Goal: Transaction & Acquisition: Book appointment/travel/reservation

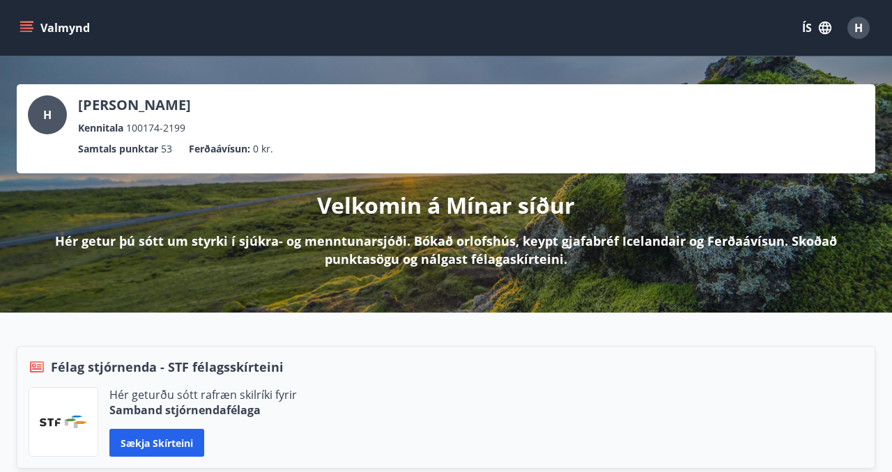
click at [26, 26] on icon "menu" at bounding box center [27, 28] width 14 height 14
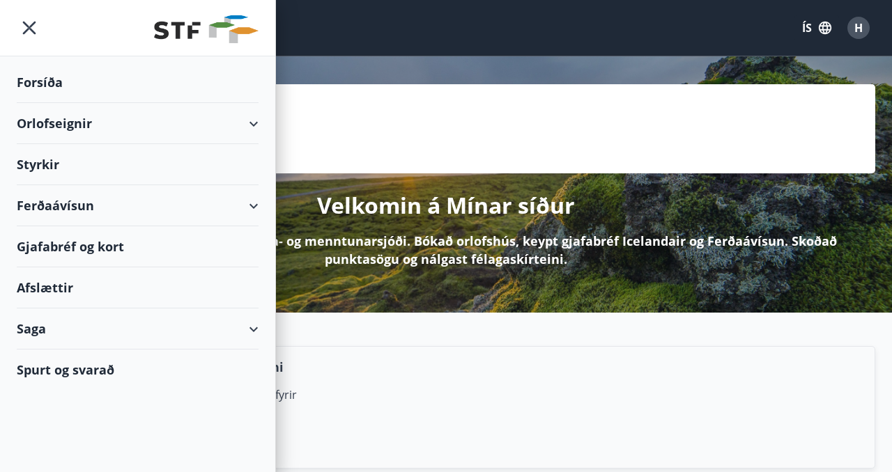
click at [61, 121] on div "Orlofseignir" at bounding box center [138, 123] width 242 height 41
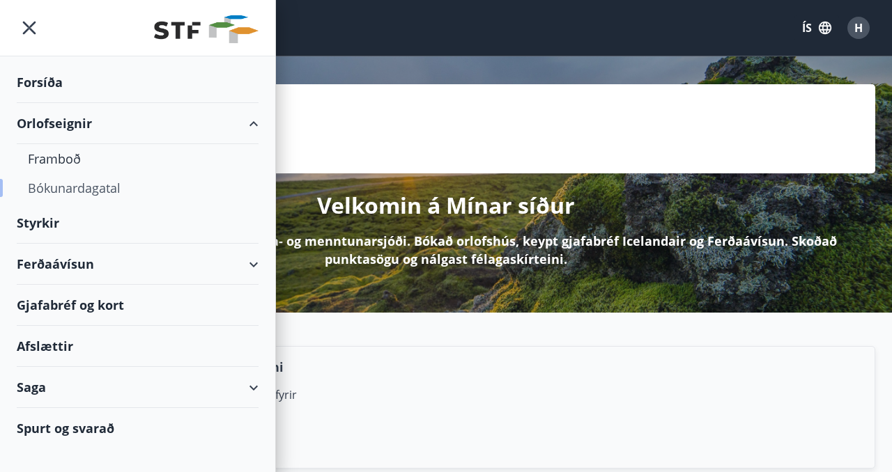
click at [77, 187] on div "Bókunardagatal" at bounding box center [137, 187] width 219 height 29
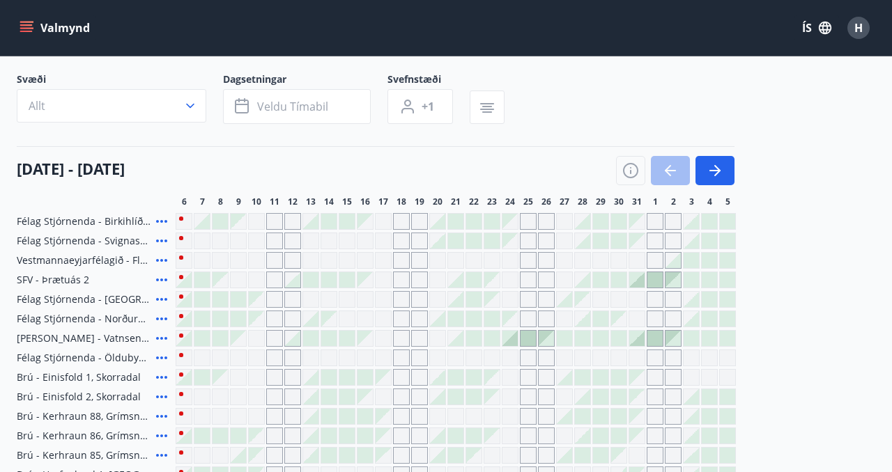
scroll to position [80, 0]
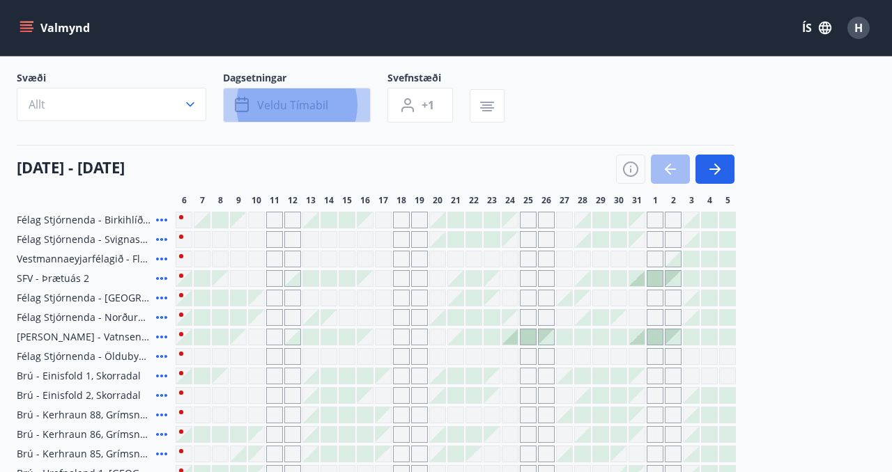
click at [332, 109] on button "Veldu tímabil" at bounding box center [297, 105] width 148 height 35
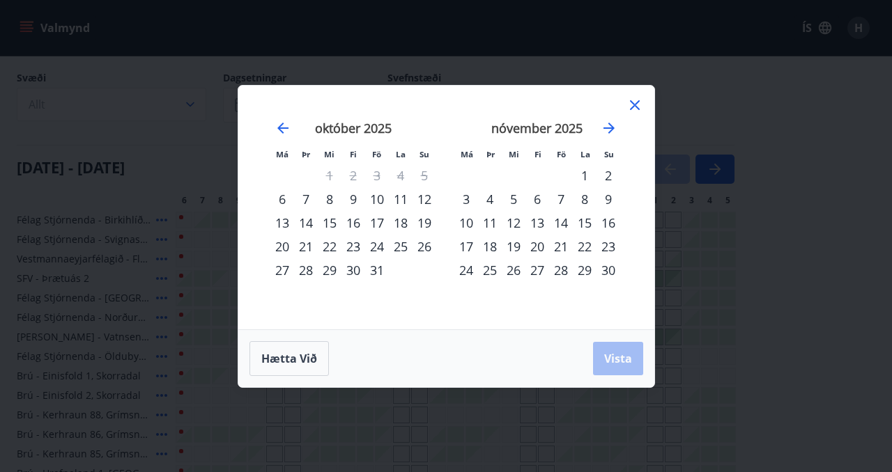
click at [378, 201] on div "10" at bounding box center [377, 199] width 24 height 24
click at [428, 200] on div "12" at bounding box center [424, 199] width 24 height 24
click at [618, 360] on span "Vista" at bounding box center [618, 358] width 28 height 15
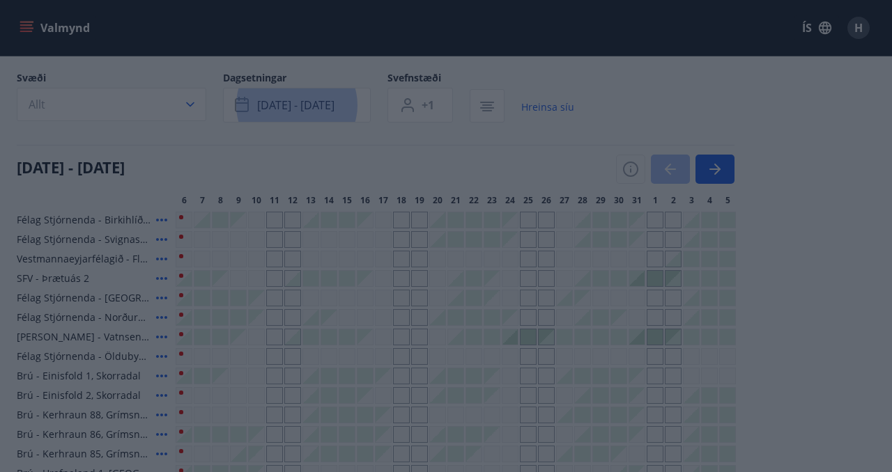
scroll to position [52, 0]
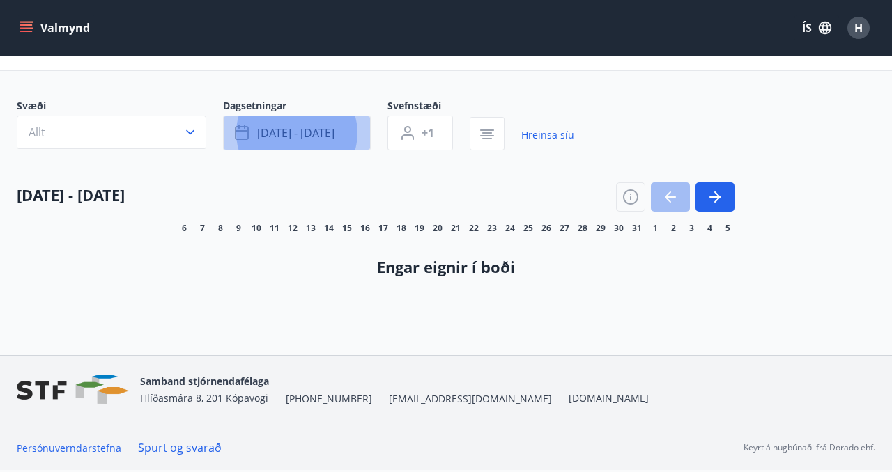
click at [323, 127] on span "[DATE] - [DATE]" at bounding box center [295, 132] width 77 height 15
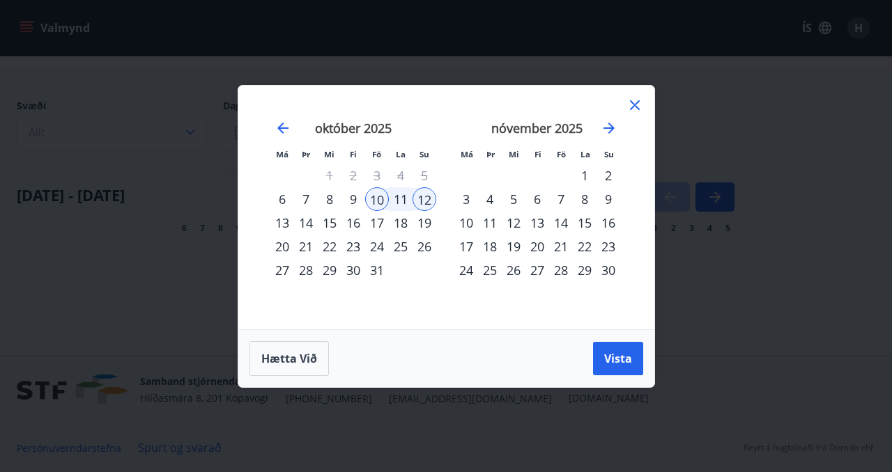
click at [281, 223] on div "13" at bounding box center [282, 223] width 24 height 24
click at [373, 200] on div "10" at bounding box center [377, 199] width 24 height 24
click at [283, 222] on div "13" at bounding box center [282, 223] width 24 height 24
click at [628, 359] on span "Vista" at bounding box center [618, 358] width 28 height 15
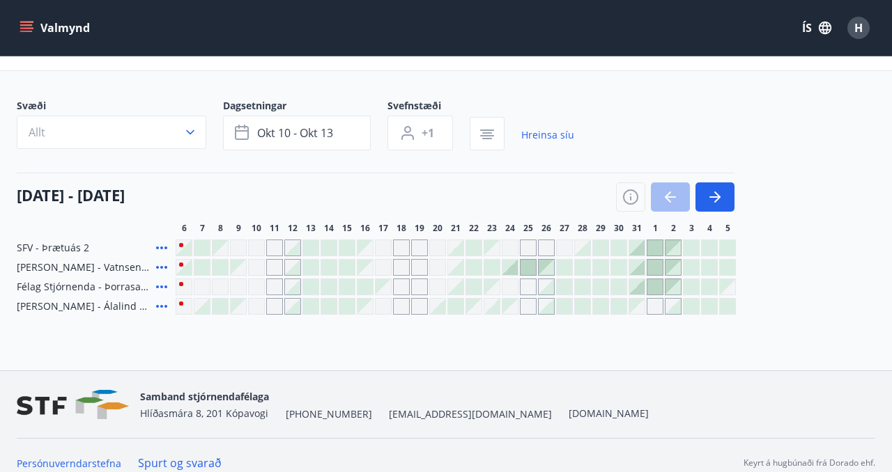
click at [162, 247] on icon at bounding box center [161, 248] width 11 height 3
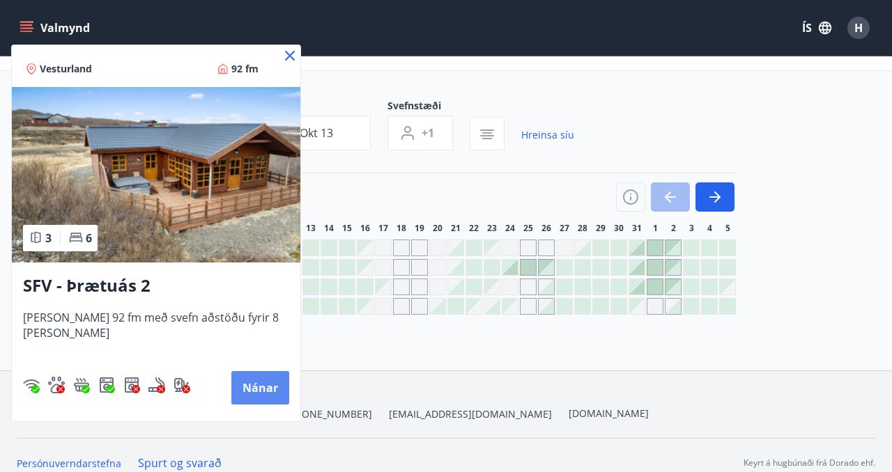
click at [235, 384] on button "Nánar" at bounding box center [260, 387] width 58 height 33
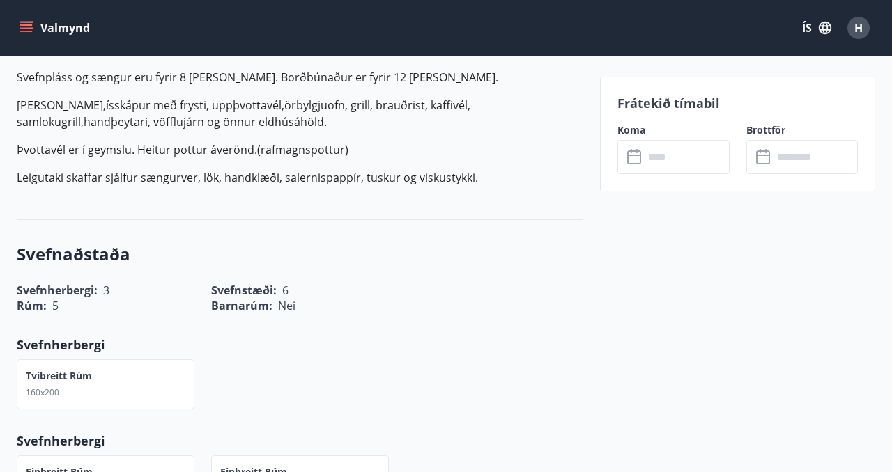
scroll to position [511, 0]
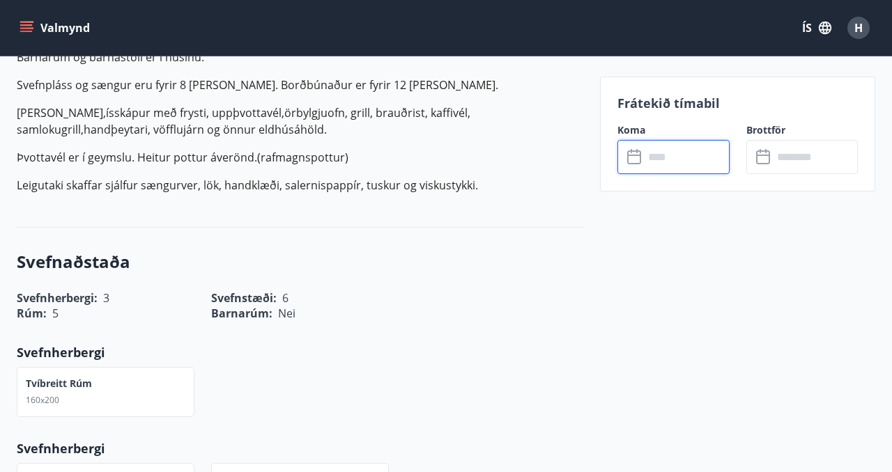
click at [668, 162] on input "text" at bounding box center [686, 157] width 85 height 34
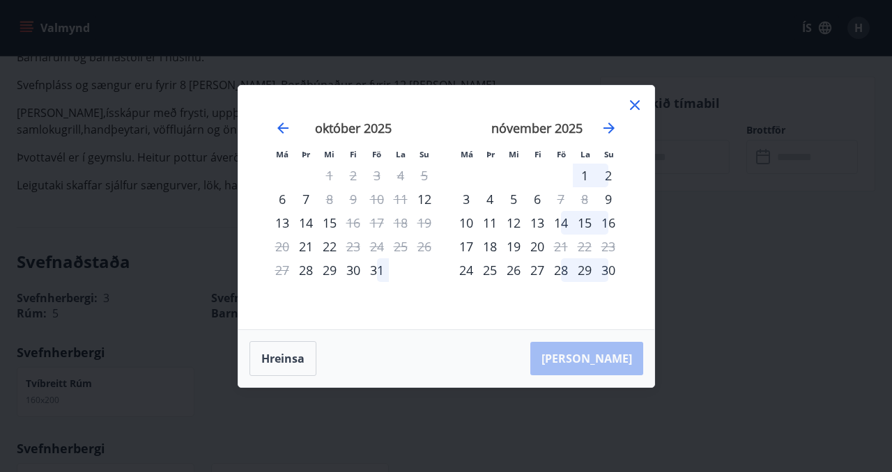
click at [379, 197] on div "10" at bounding box center [377, 199] width 24 height 24
click at [281, 223] on div "13" at bounding box center [282, 223] width 24 height 24
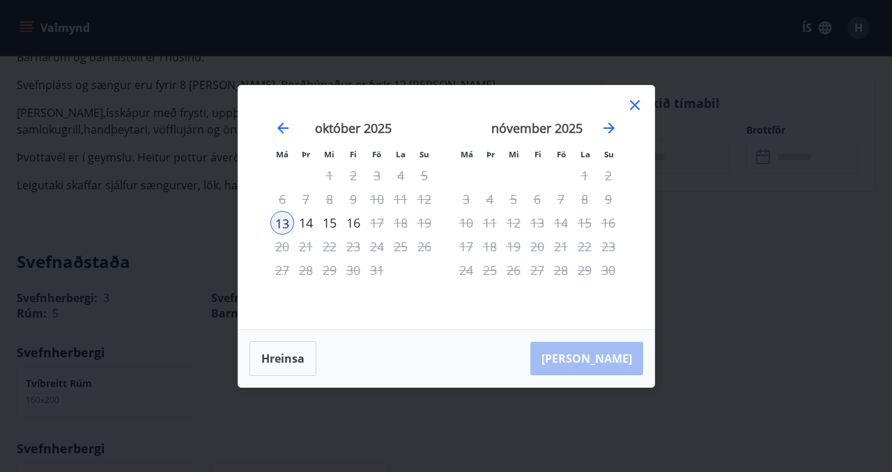
click at [383, 197] on div "10" at bounding box center [377, 199] width 24 height 24
click at [632, 106] on icon at bounding box center [635, 105] width 10 height 10
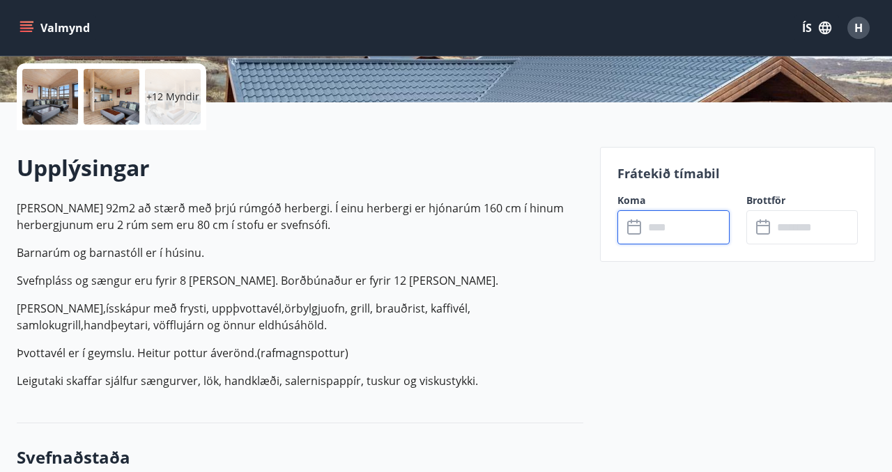
scroll to position [0, 0]
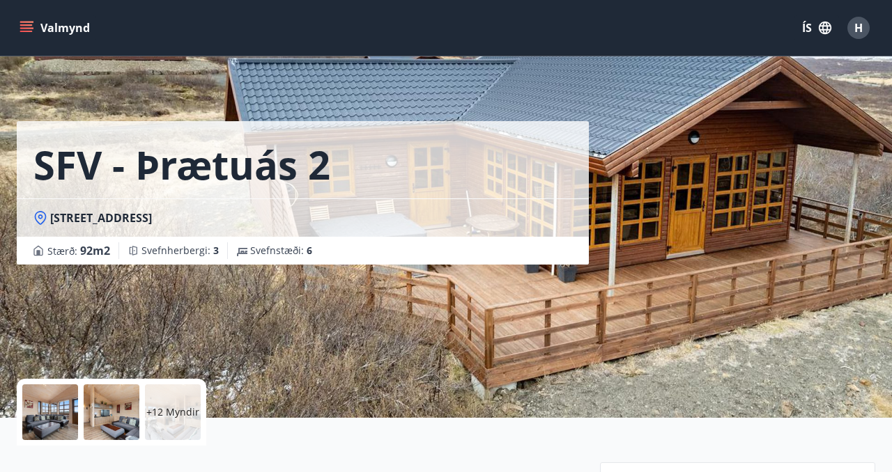
scroll to position [52, 0]
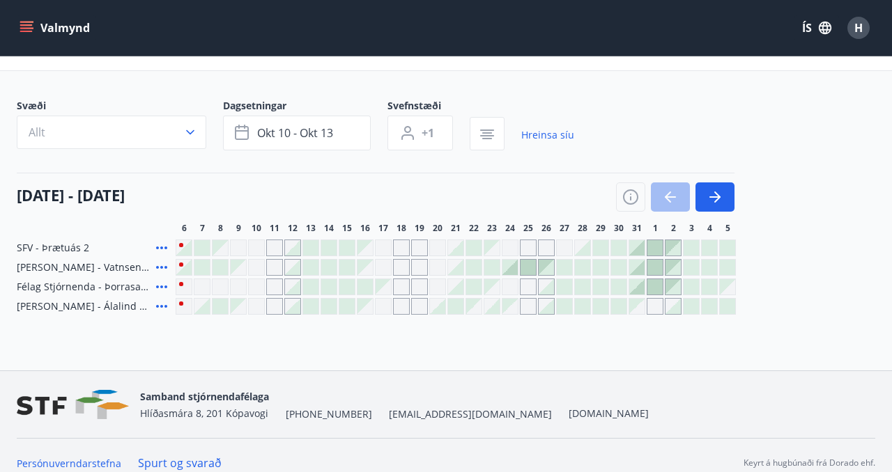
click at [160, 264] on icon at bounding box center [161, 267] width 17 height 17
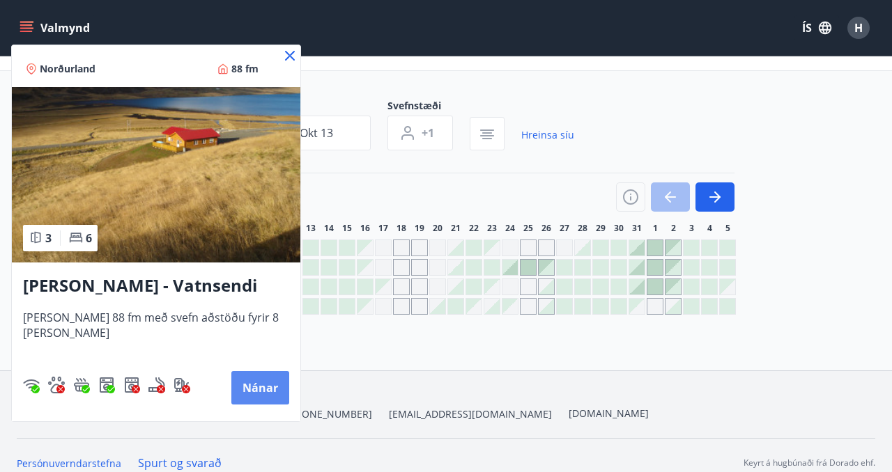
click at [246, 385] on button "Nánar" at bounding box center [260, 387] width 58 height 33
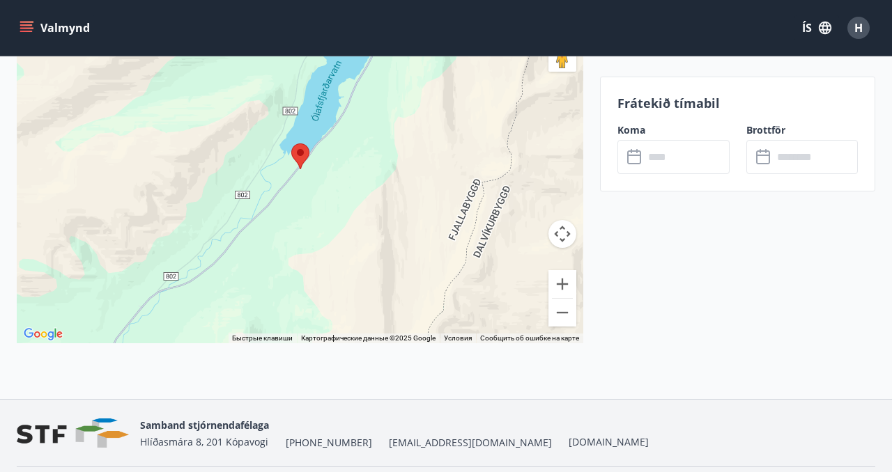
scroll to position [2503, 0]
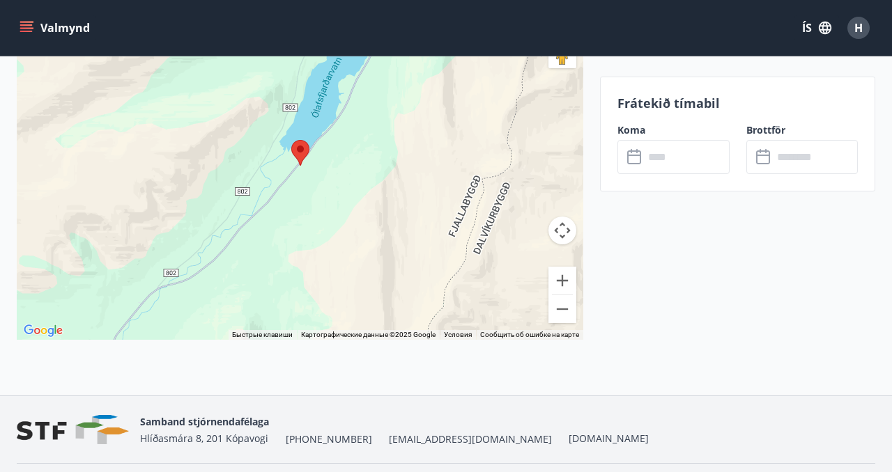
click at [564, 233] on button "Управление камерой на карте" at bounding box center [562, 231] width 28 height 28
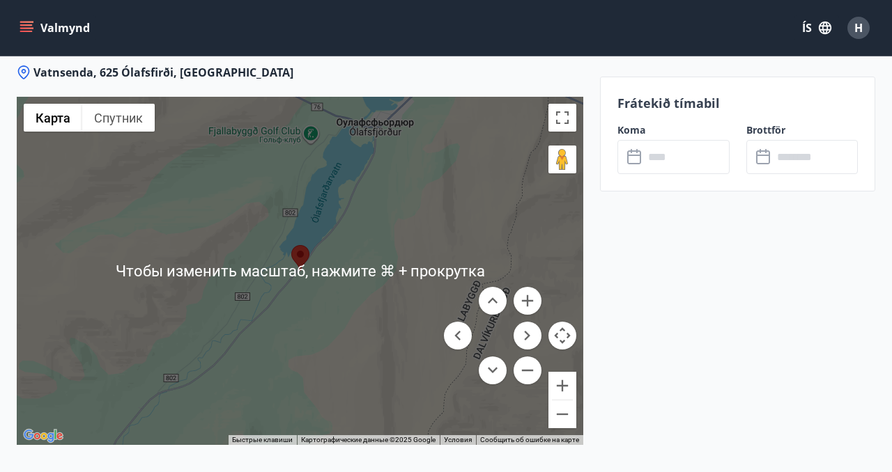
scroll to position [2371, 0]
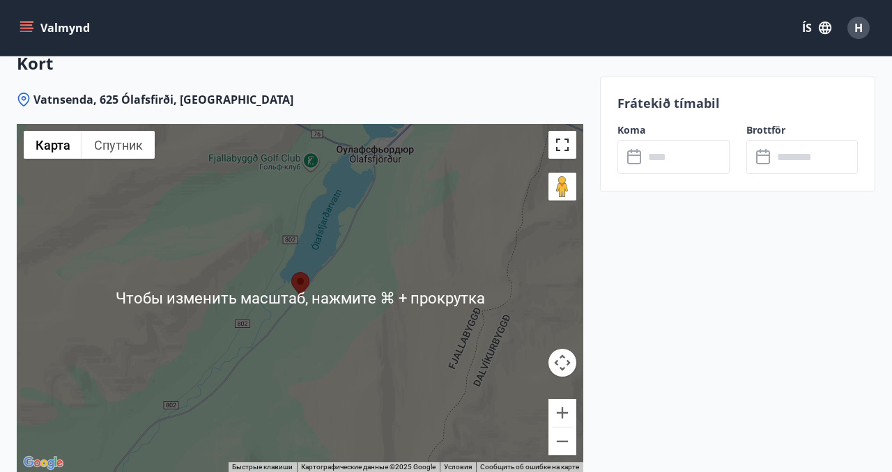
click at [564, 145] on button "Включить полноэкранный режим" at bounding box center [562, 145] width 28 height 28
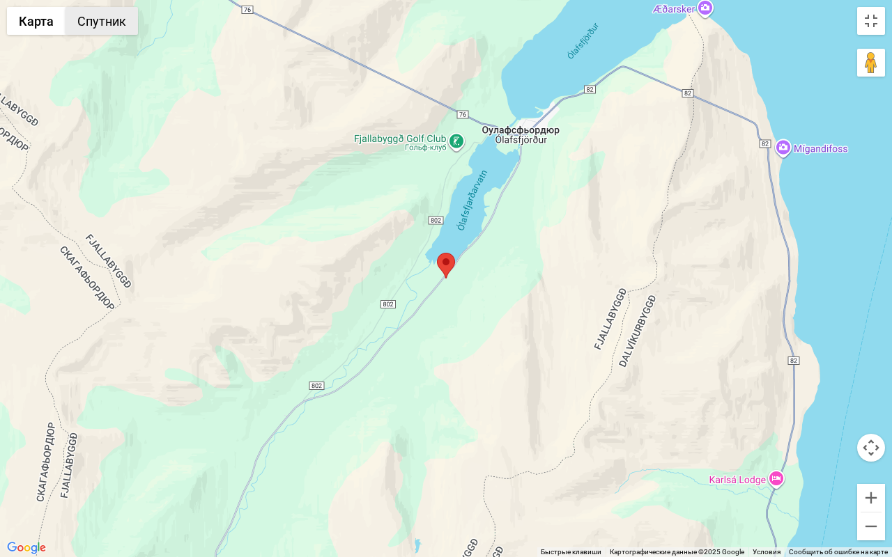
click at [114, 28] on button "Спутник" at bounding box center [101, 21] width 72 height 28
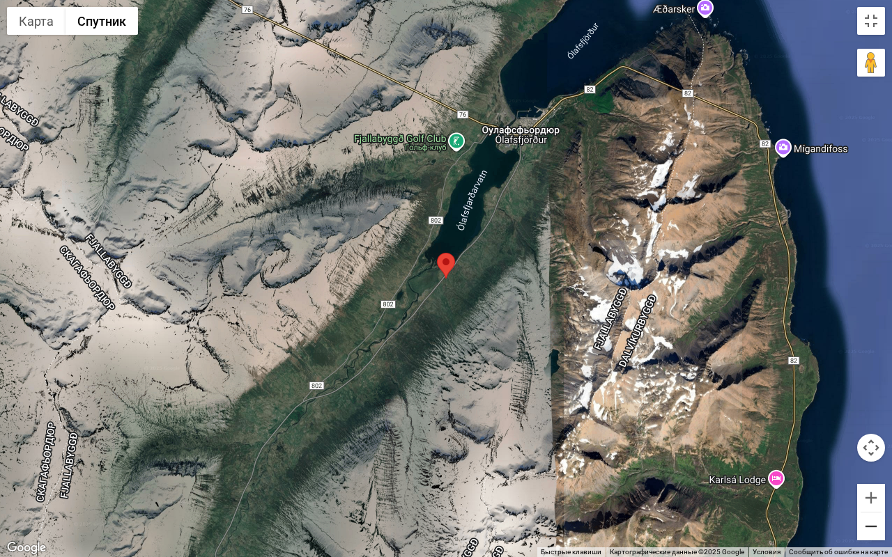
click at [876, 472] on button "Уменьшить" at bounding box center [871, 527] width 28 height 28
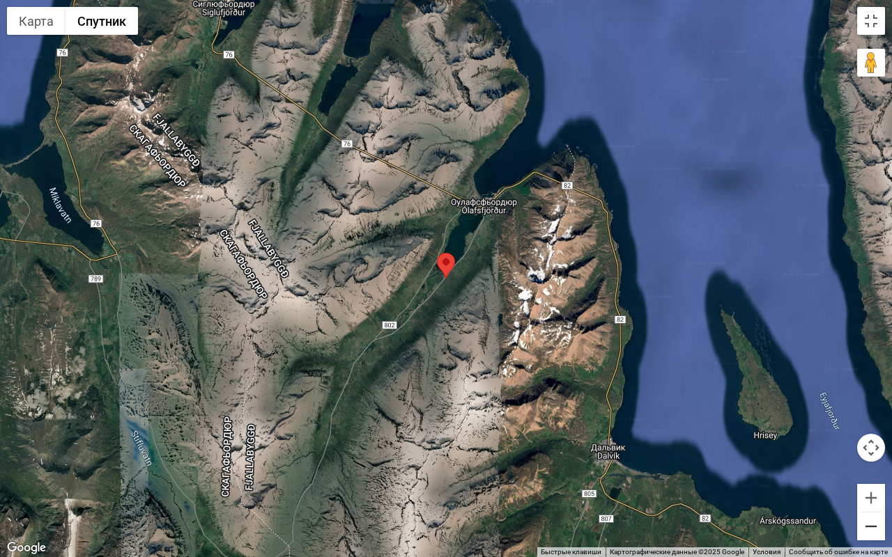
click at [876, 472] on button "Уменьшить" at bounding box center [871, 527] width 28 height 28
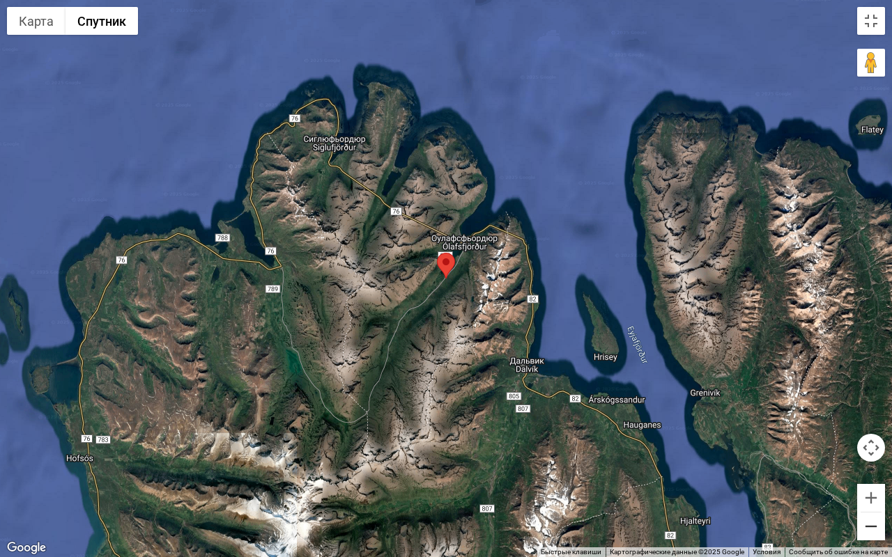
click at [876, 472] on button "Уменьшить" at bounding box center [871, 527] width 28 height 28
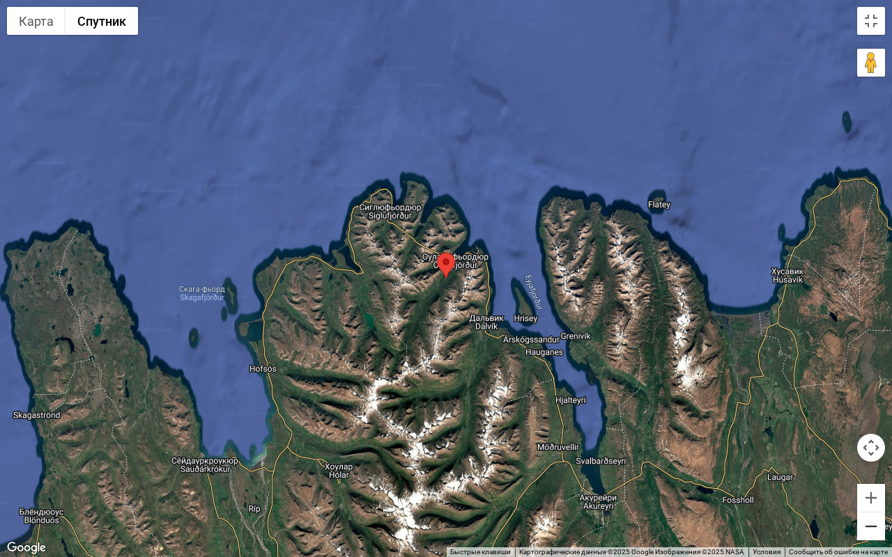
click at [877, 472] on button "Уменьшить" at bounding box center [871, 527] width 28 height 28
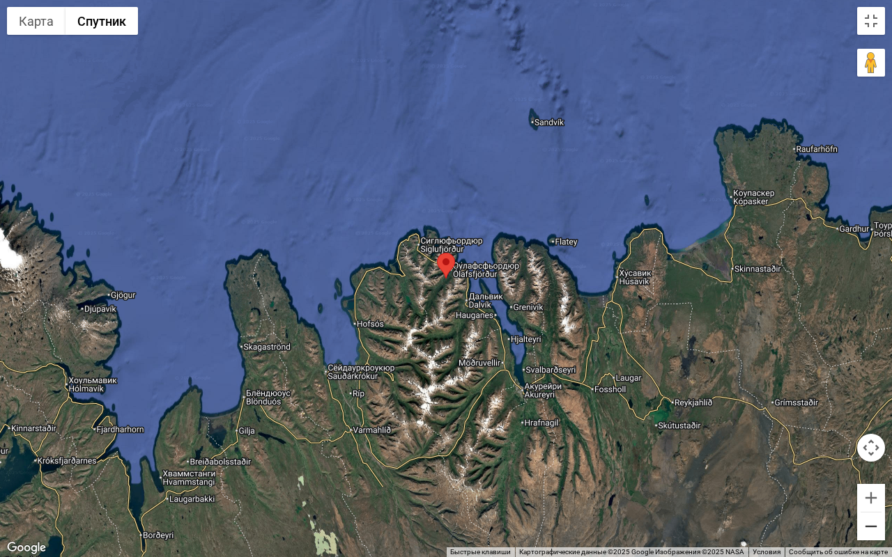
click at [877, 472] on button "Уменьшить" at bounding box center [871, 527] width 28 height 28
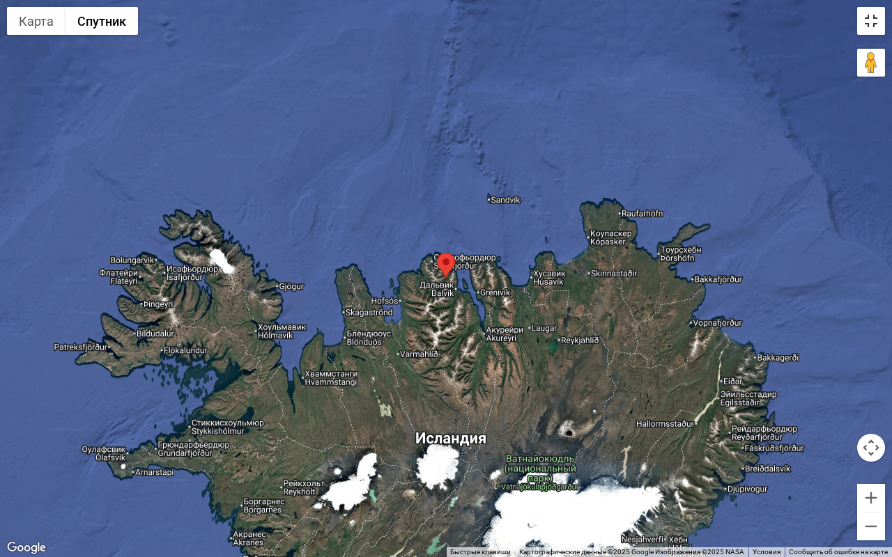
click at [873, 21] on button "Включить полноэкранный режим" at bounding box center [871, 21] width 28 height 28
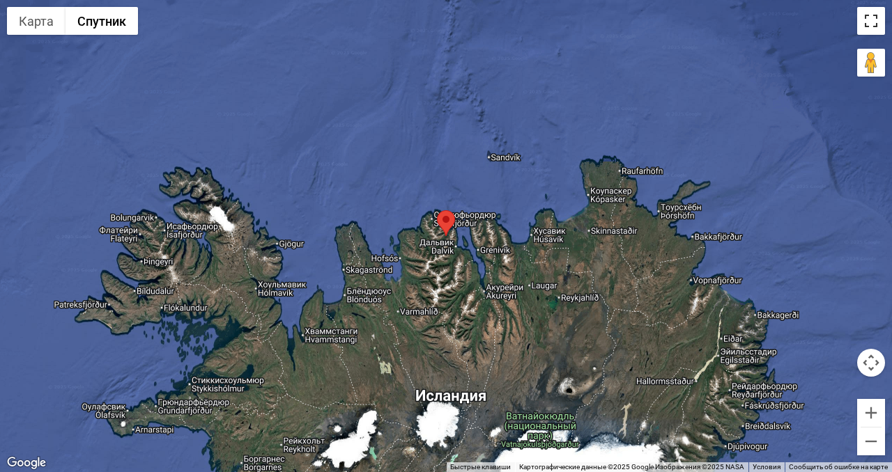
scroll to position [2544, 0]
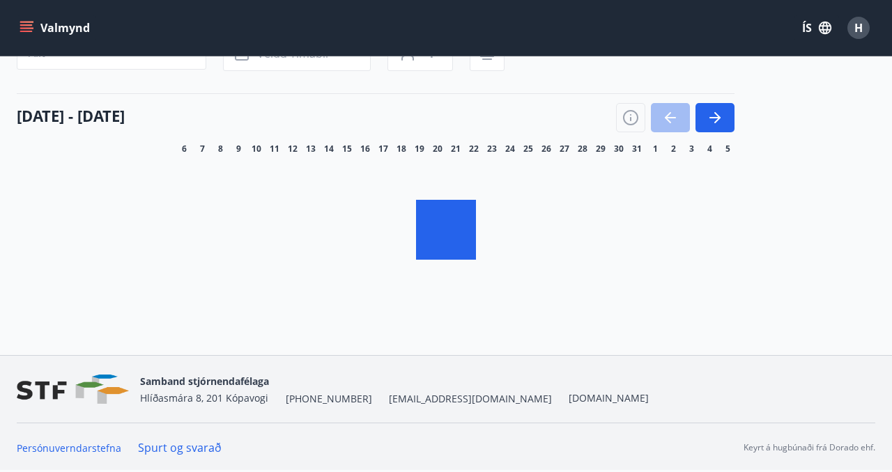
scroll to position [52, 0]
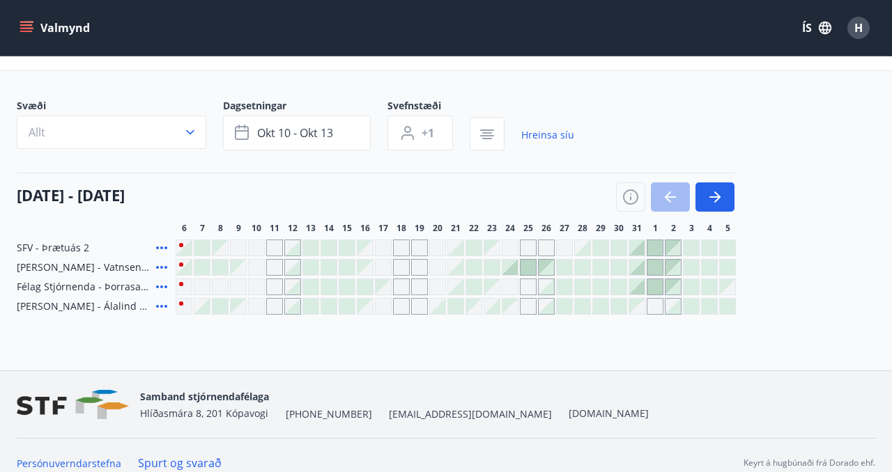
click at [254, 247] on div "Gráir dagar eru ekki bókanlegir" at bounding box center [256, 248] width 17 height 17
click at [256, 248] on div "Gráir dagar eru ekki bókanlegir" at bounding box center [256, 248] width 17 height 17
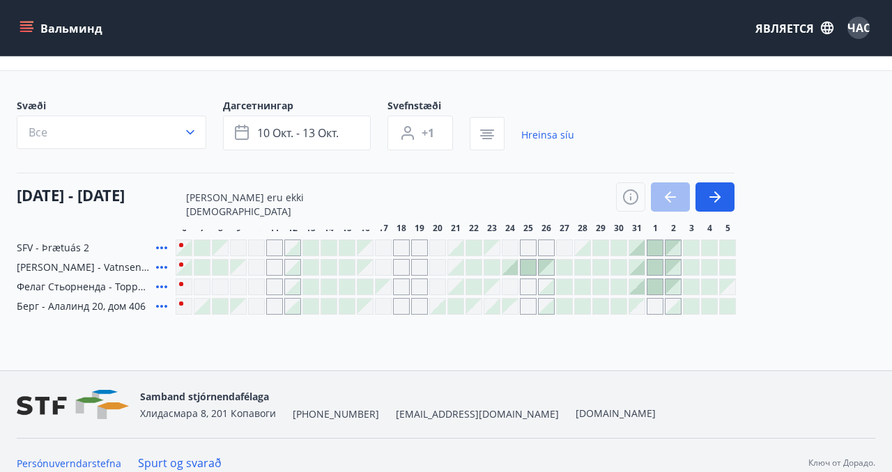
click at [418, 189] on div "[DATE] - [DATE]" at bounding box center [376, 192] width 718 height 39
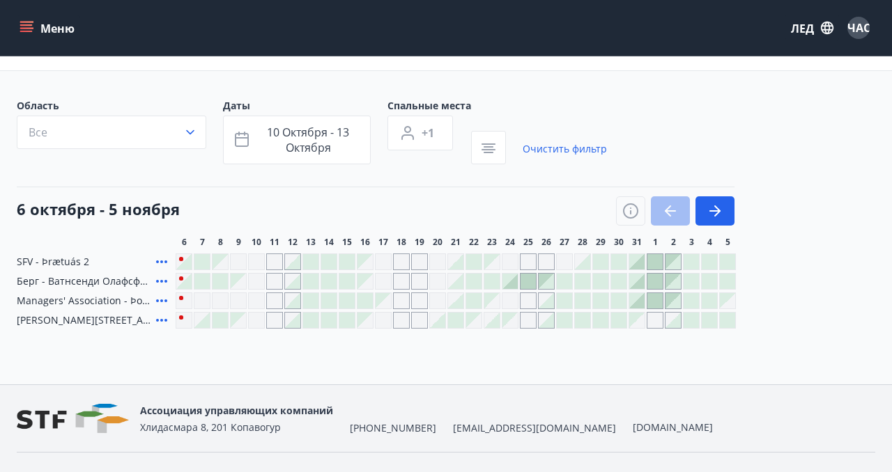
click at [256, 261] on div "Серые дни забронировать невозможно." at bounding box center [256, 262] width 17 height 17
click at [350, 202] on div "Область Все Даты 10 октября - 13 октября Спальные места +1 Очистить фильтр 6 ок…" at bounding box center [446, 214] width 858 height 230
click at [190, 130] on icon "button" at bounding box center [190, 132] width 14 height 14
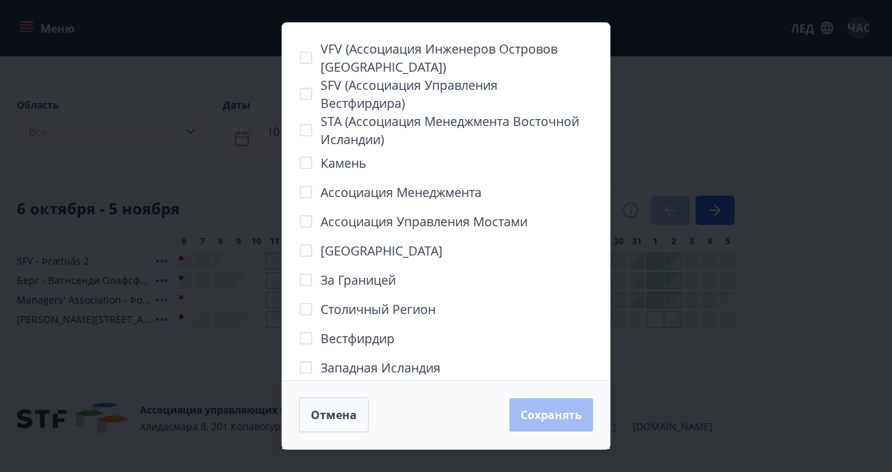
click at [189, 107] on div "VFV (Ассоциация инженеров островов Вестман) SFV (Ассоциация управления Вестфирд…" at bounding box center [446, 236] width 892 height 472
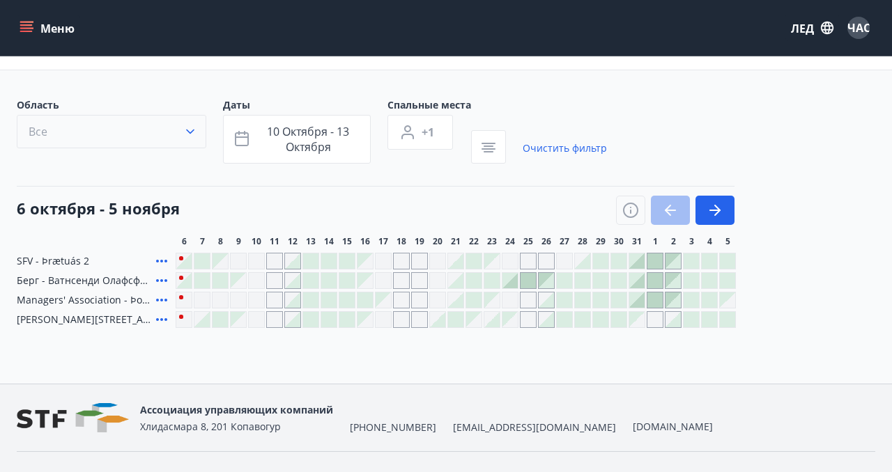
click at [191, 130] on icon "button" at bounding box center [190, 132] width 14 height 14
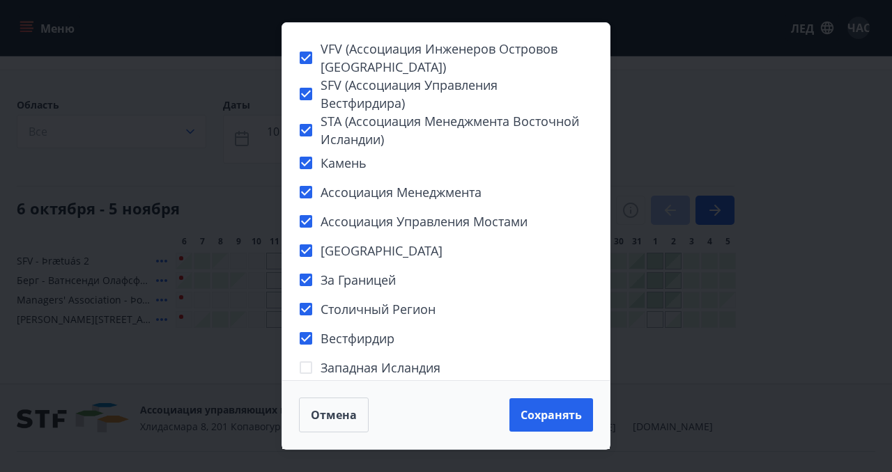
click at [310, 364] on div "VFV (Ассоциация инженеров островов Вестман) SFV (Ассоциация управления Вестфирд…" at bounding box center [445, 201] width 327 height 357
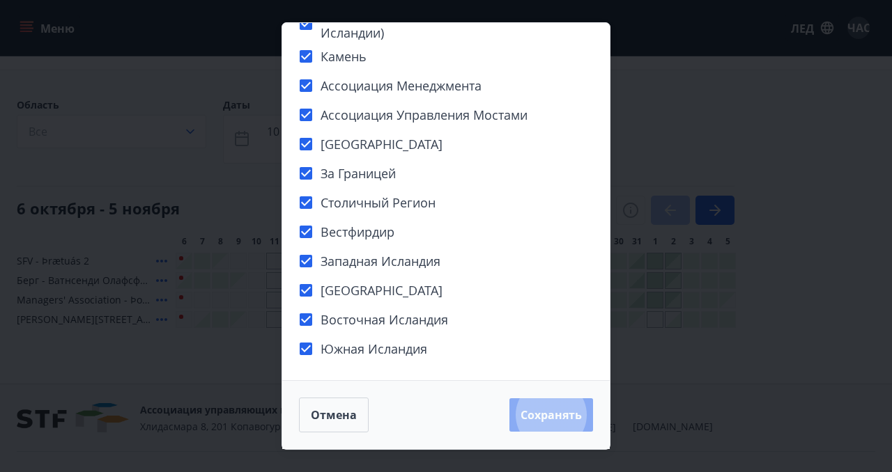
click at [534, 414] on font "Сохранять" at bounding box center [550, 415] width 61 height 15
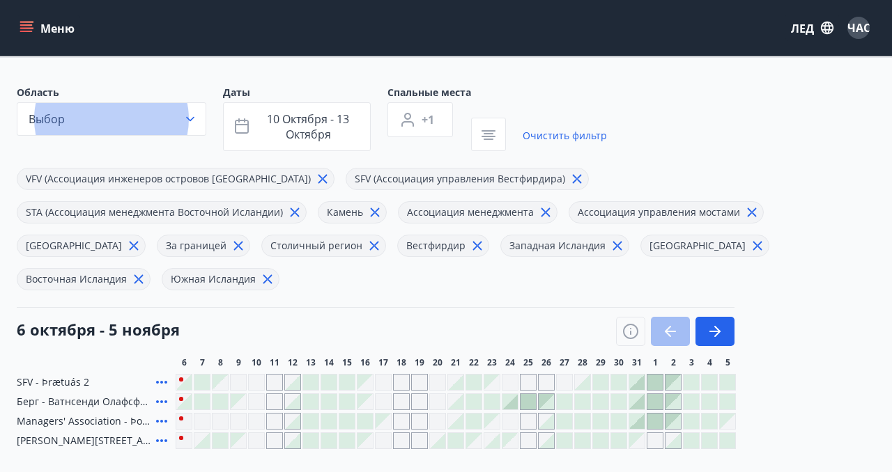
scroll to position [61, 0]
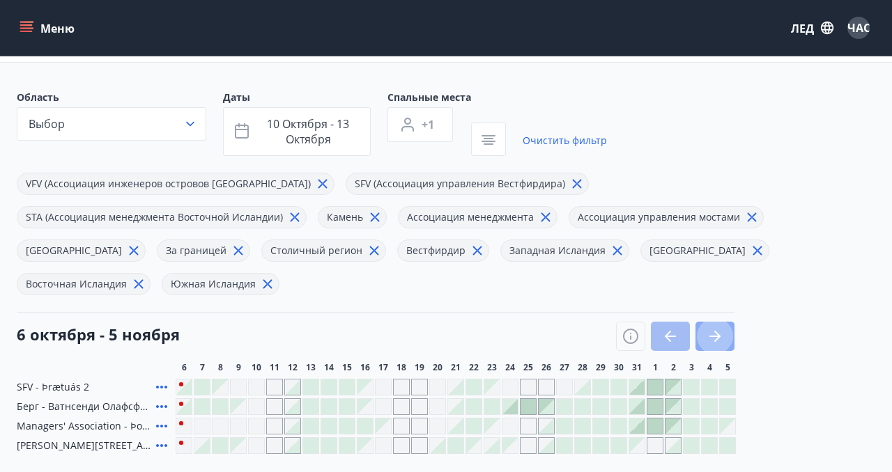
click at [716, 331] on icon "button" at bounding box center [717, 336] width 6 height 11
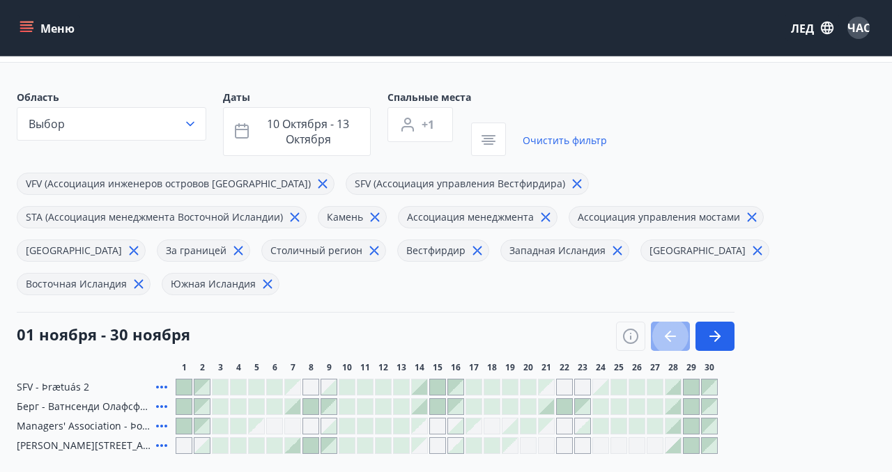
click at [670, 331] on icon "button" at bounding box center [668, 336] width 6 height 11
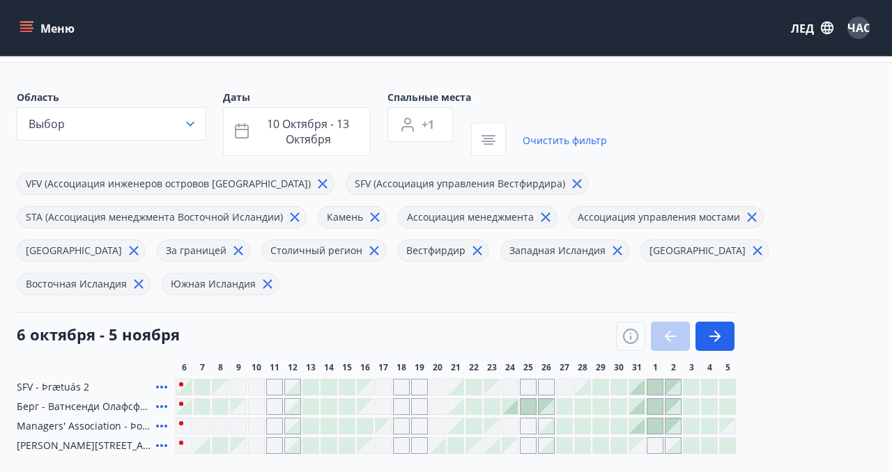
click at [670, 322] on div at bounding box center [675, 336] width 118 height 29
click at [715, 328] on icon "button" at bounding box center [714, 336] width 17 height 17
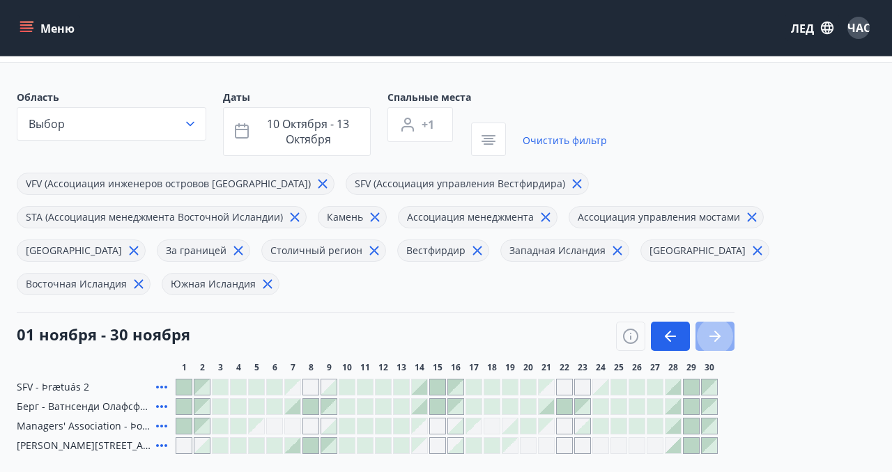
click at [715, 328] on icon "button" at bounding box center [714, 336] width 17 height 17
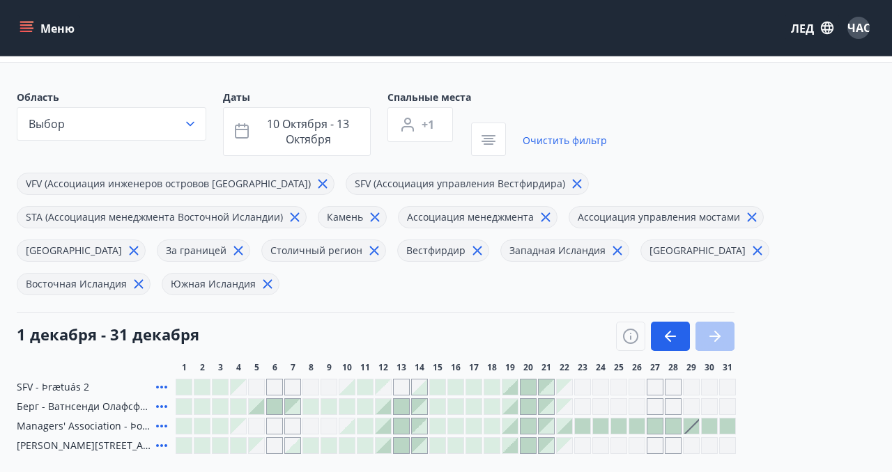
click at [715, 328] on icon "button" at bounding box center [714, 336] width 17 height 17
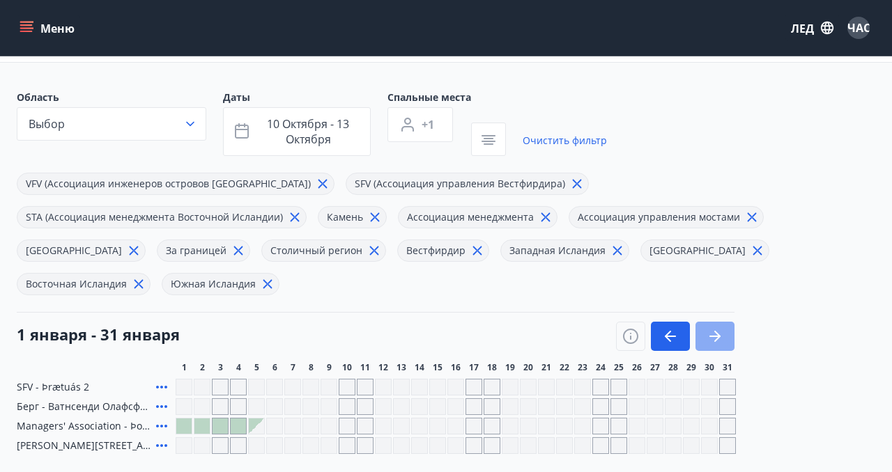
click at [715, 328] on icon "button" at bounding box center [714, 336] width 17 height 17
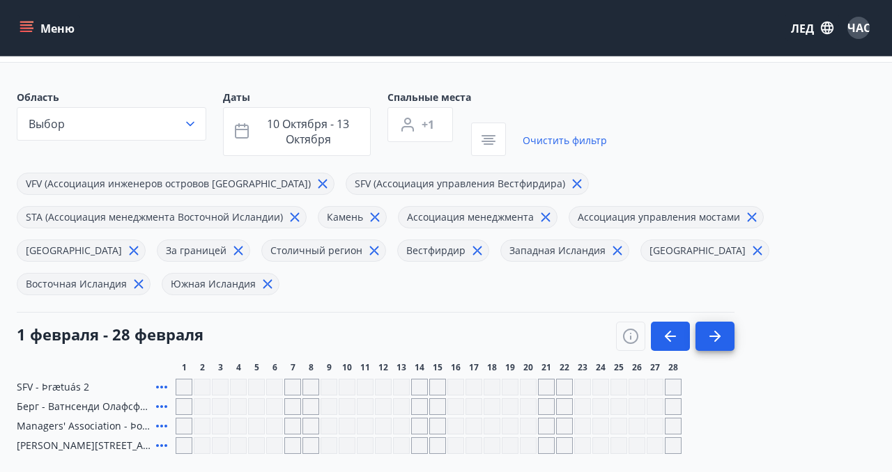
click at [26, 28] on icon "меню" at bounding box center [27, 27] width 15 height 1
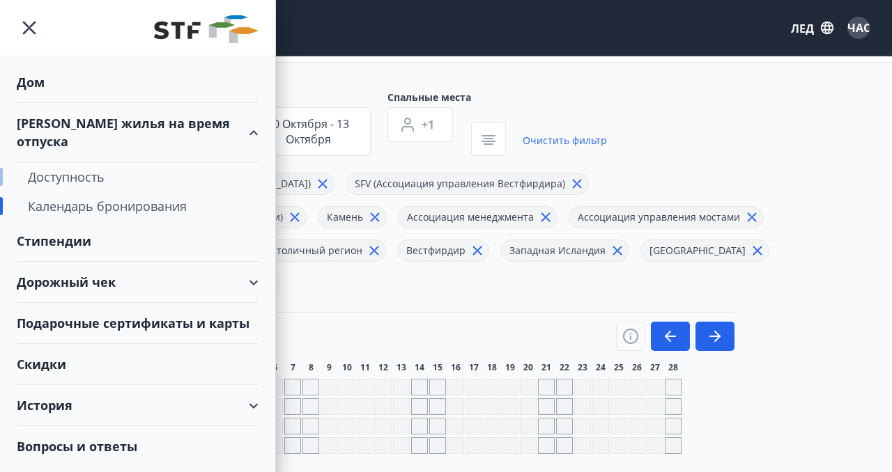
click at [59, 169] on font "Доступность" at bounding box center [66, 177] width 77 height 17
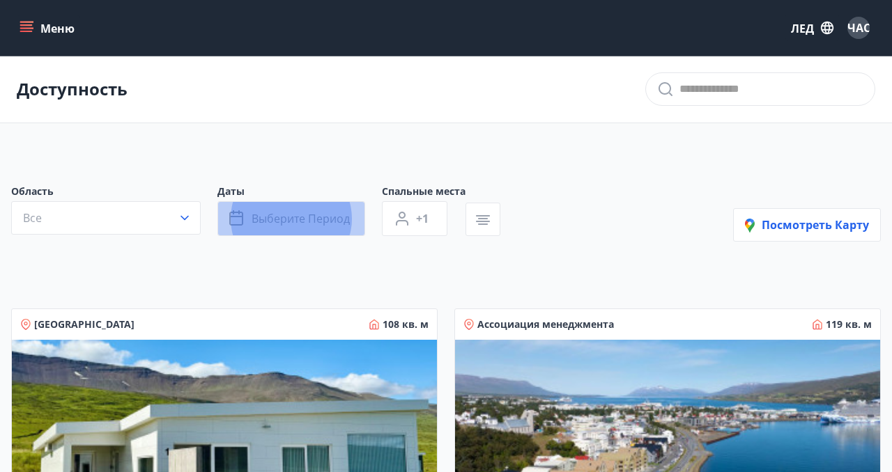
click at [255, 224] on font "Выберите период" at bounding box center [301, 218] width 98 height 15
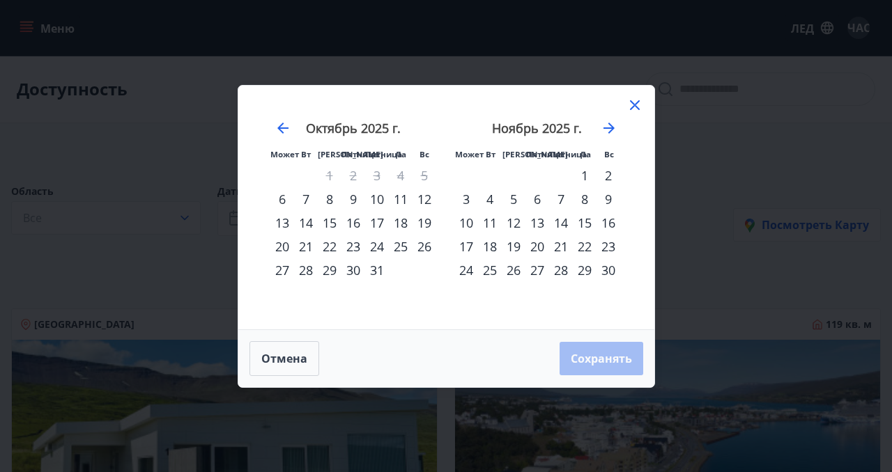
click at [377, 199] on font "10" at bounding box center [377, 199] width 14 height 17
click at [428, 198] on font "12" at bounding box center [424, 199] width 14 height 17
click at [589, 353] on font "Сохранять" at bounding box center [601, 358] width 61 height 15
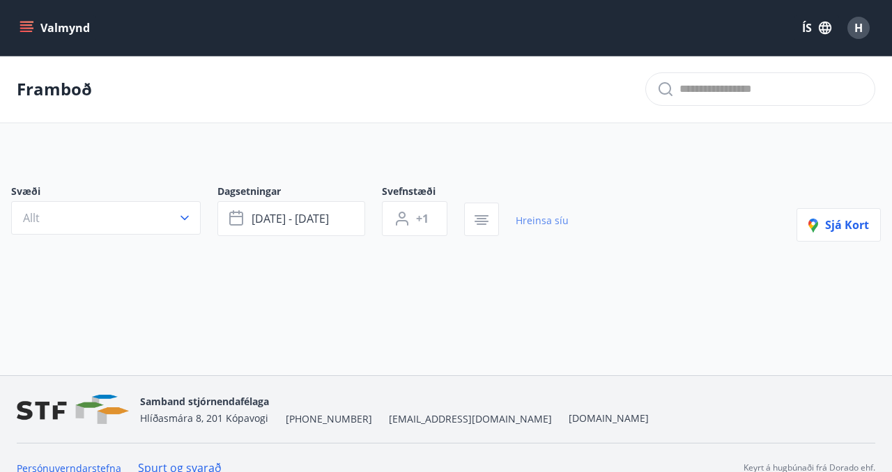
click at [537, 223] on link "Hreinsa síu" at bounding box center [542, 221] width 53 height 31
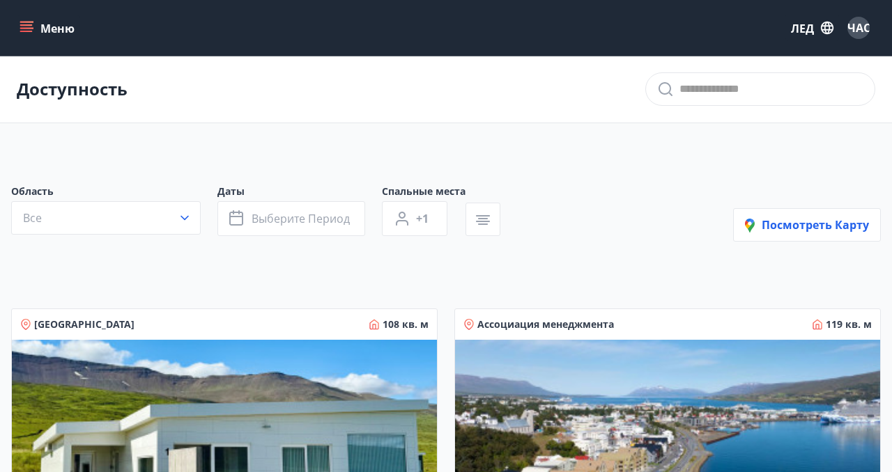
click at [31, 28] on icon "меню" at bounding box center [27, 27] width 15 height 1
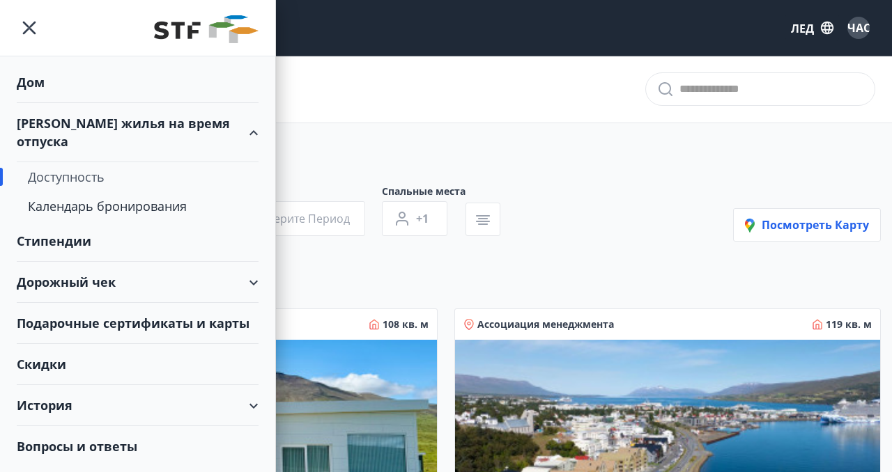
click at [77, 169] on font "Доступность" at bounding box center [66, 177] width 77 height 17
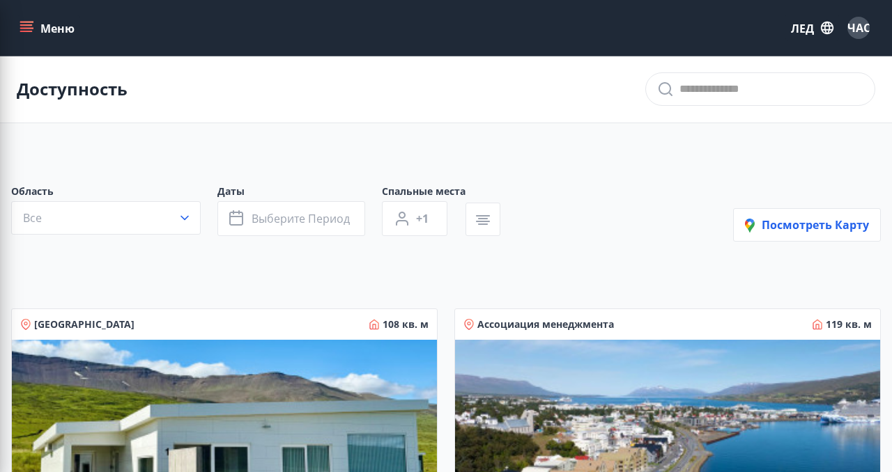
click at [336, 82] on div "Доступность" at bounding box center [446, 90] width 892 height 68
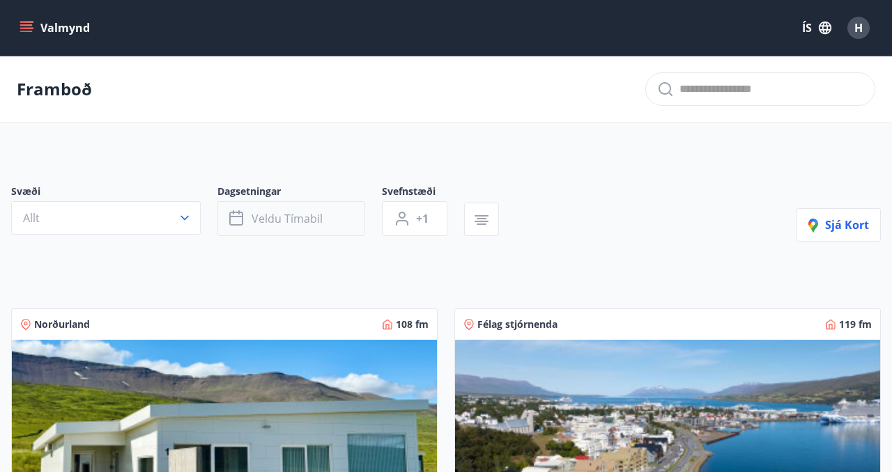
click at [270, 219] on span "Veldu tímabil" at bounding box center [287, 218] width 71 height 15
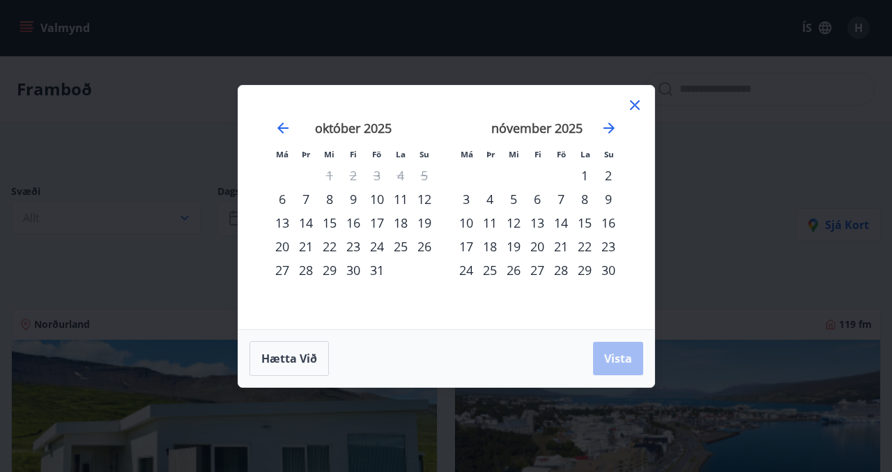
click at [376, 199] on div "10" at bounding box center [377, 199] width 24 height 24
click at [427, 199] on div "12" at bounding box center [424, 199] width 24 height 24
click at [612, 351] on span "Vista" at bounding box center [618, 358] width 28 height 15
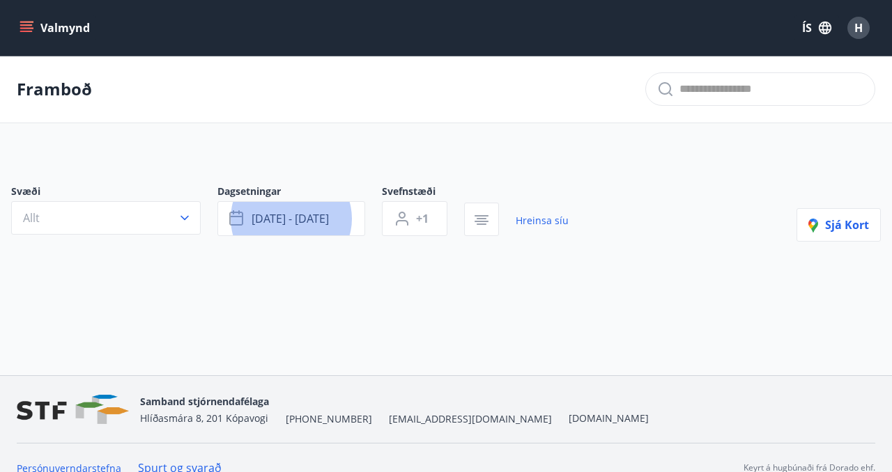
scroll to position [20, 0]
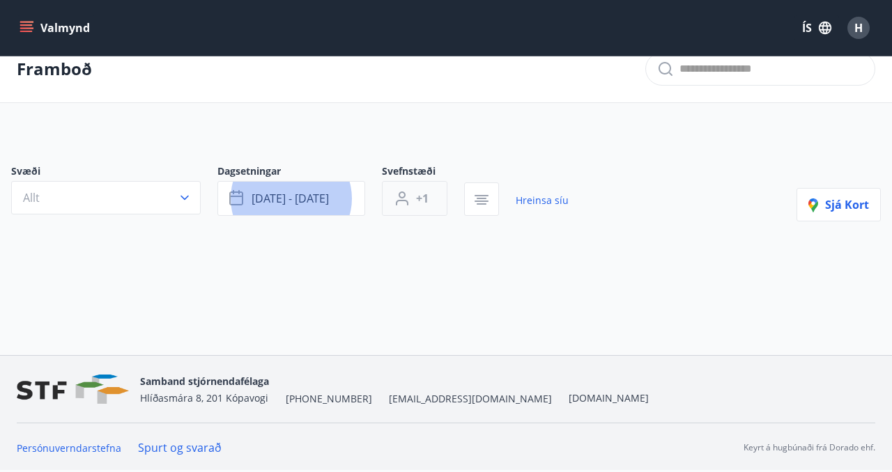
click at [411, 195] on button "+1" at bounding box center [414, 198] width 65 height 35
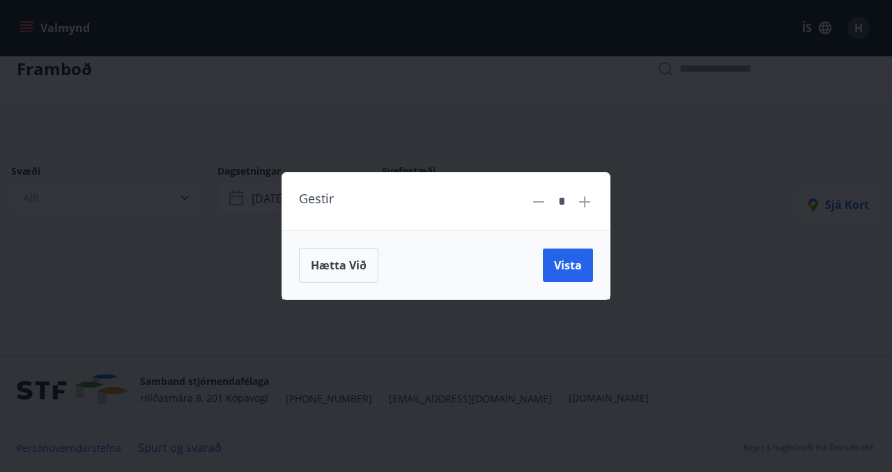
click at [585, 199] on icon at bounding box center [584, 201] width 11 height 11
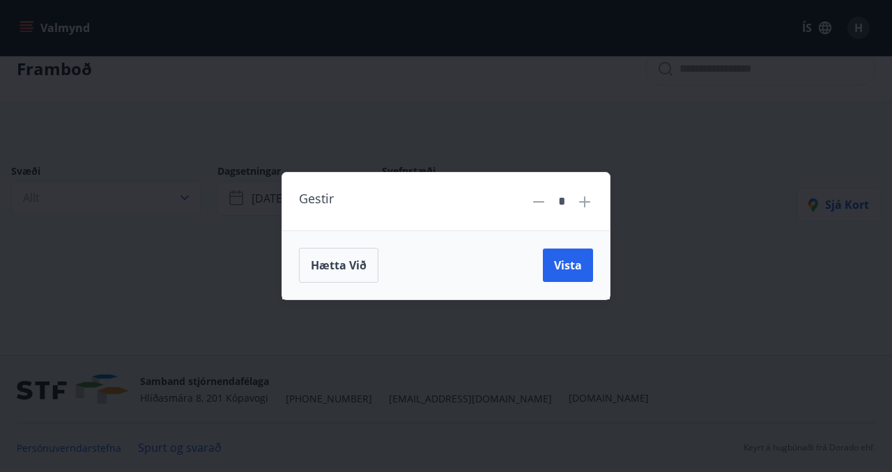
click at [585, 199] on icon at bounding box center [584, 201] width 11 height 11
type input "*"
click at [558, 263] on span "Vista" at bounding box center [568, 265] width 28 height 15
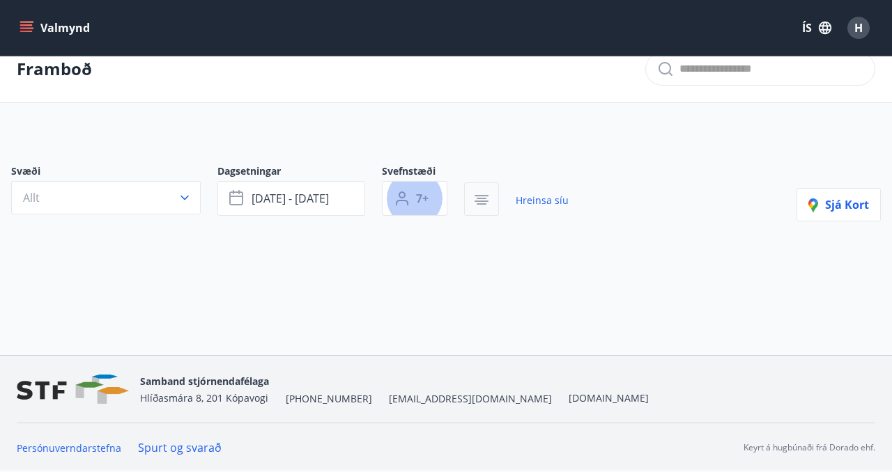
click at [481, 202] on icon "button" at bounding box center [481, 200] width 17 height 17
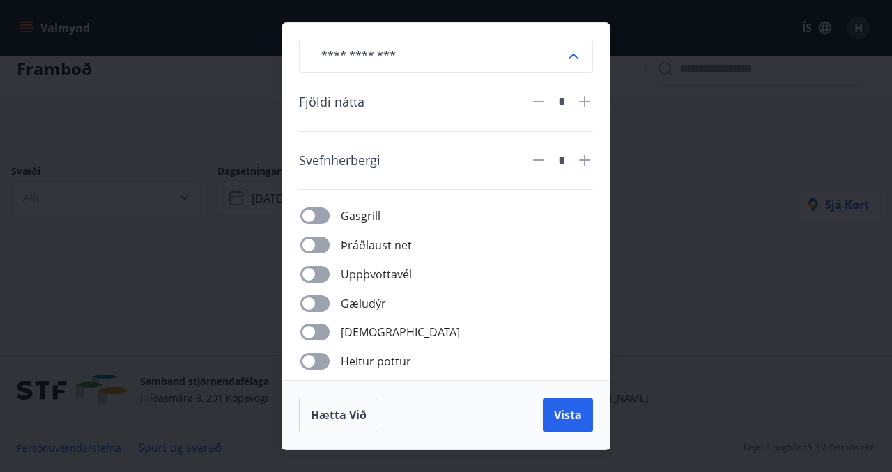
click at [585, 104] on icon at bounding box center [584, 101] width 17 height 17
type input "*"
click at [705, 315] on div "​ Fjöldi nátta * Svefnherbergi * Gasgrill Þráðlaust net Uppþvottavél Gæludýr Þu…" at bounding box center [446, 236] width 892 height 472
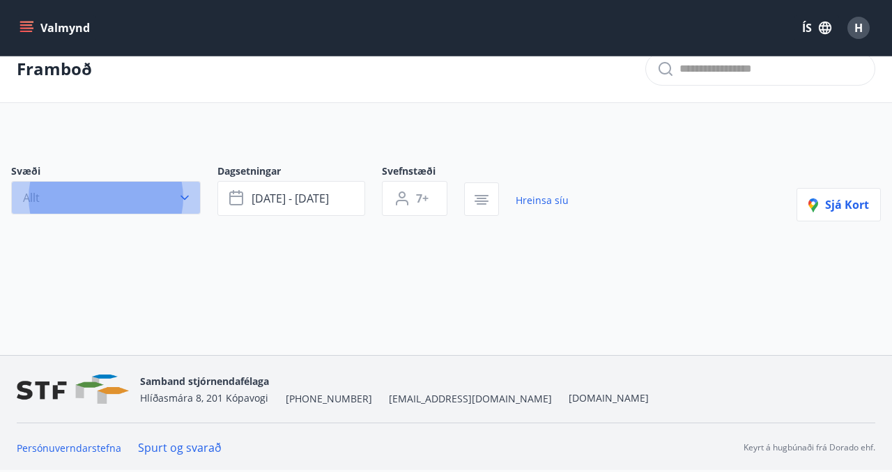
click at [187, 198] on icon "button" at bounding box center [185, 198] width 14 height 14
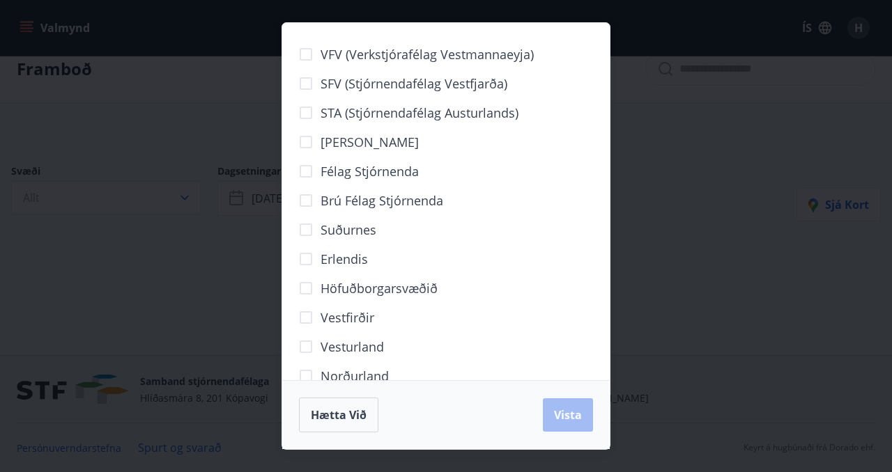
click at [238, 130] on div "VFV (Verkstjórafélag Vestmannaeyja) SFV (Stjórnendafélag Vestfjarða) STA (Stjór…" at bounding box center [446, 236] width 892 height 472
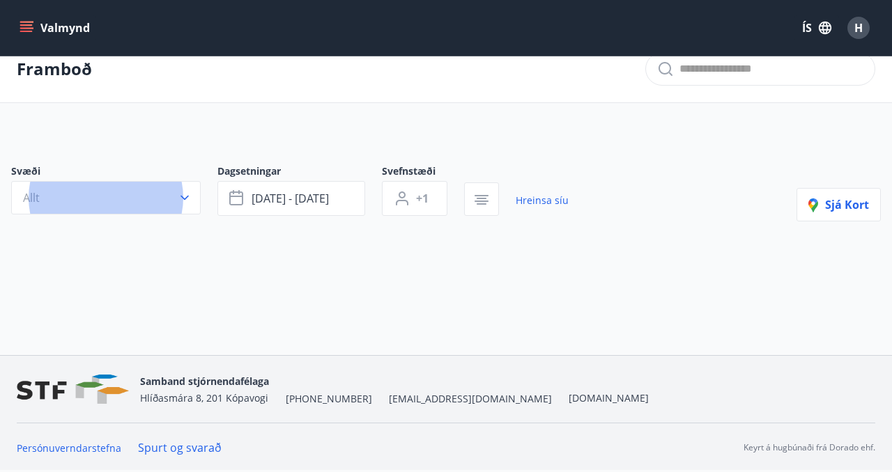
type input "*"
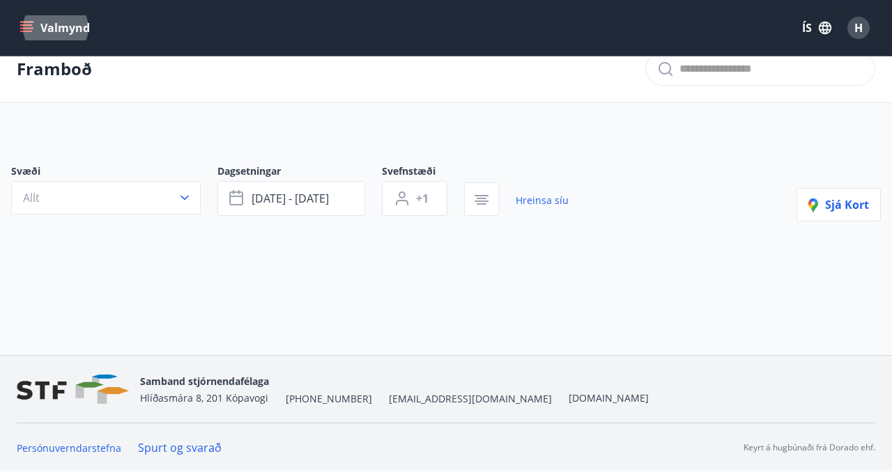
click at [33, 29] on button "Valmynd" at bounding box center [56, 27] width 79 height 25
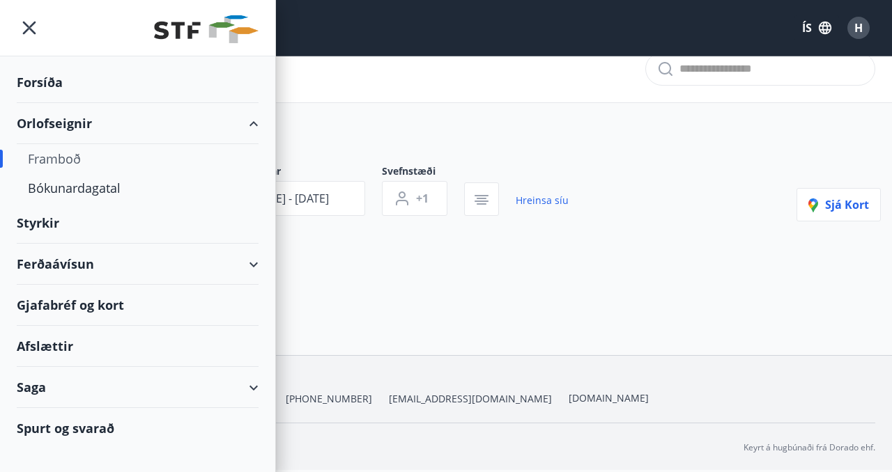
click at [63, 161] on div "Framboð" at bounding box center [137, 158] width 219 height 29
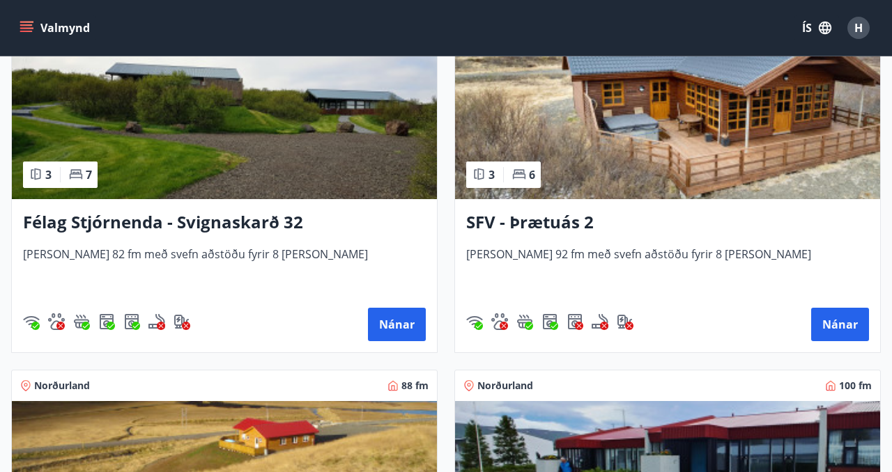
scroll to position [3715, 0]
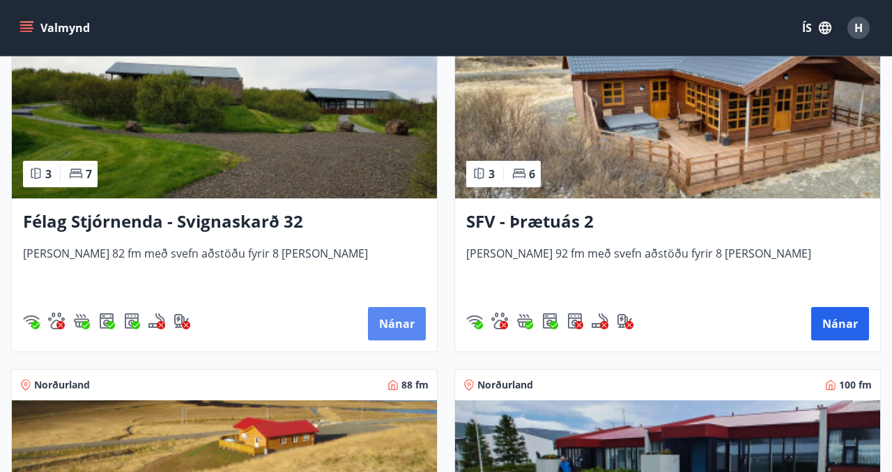
click at [392, 320] on button "Nánar" at bounding box center [397, 323] width 58 height 33
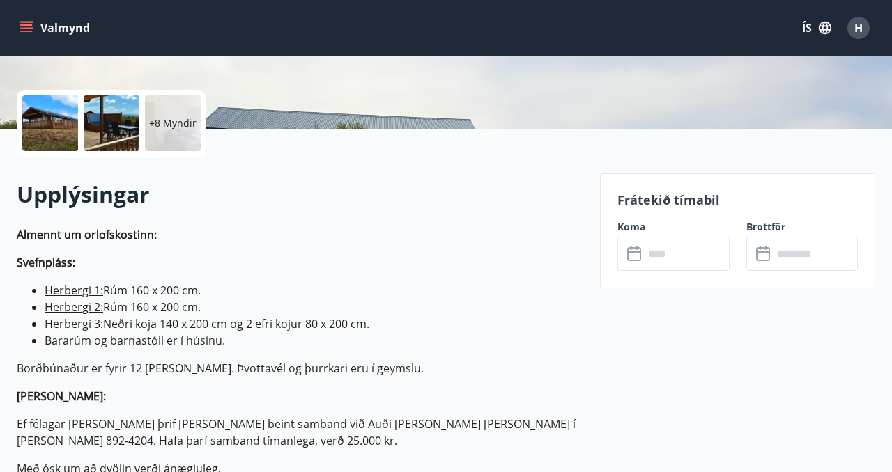
scroll to position [240, 0]
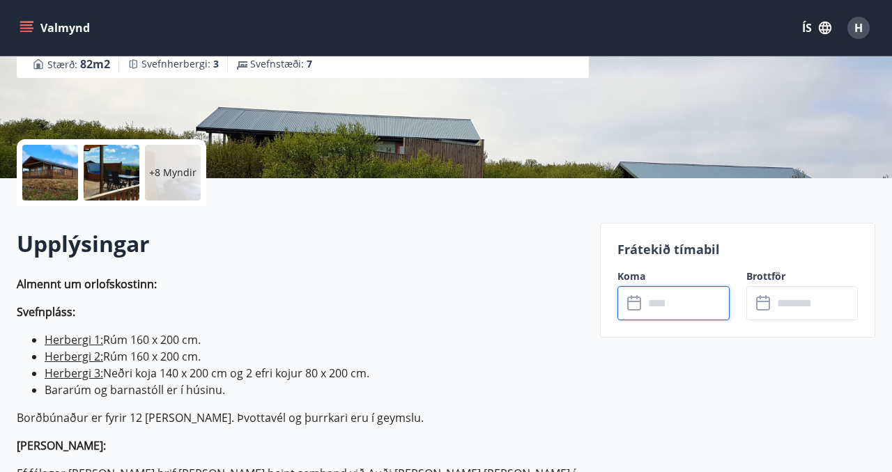
click at [664, 305] on input "text" at bounding box center [686, 303] width 85 height 34
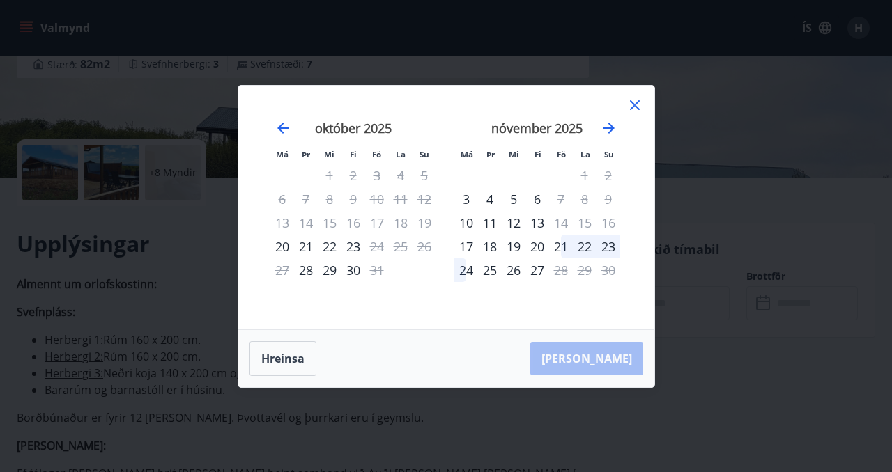
click at [633, 103] on icon at bounding box center [634, 105] width 17 height 17
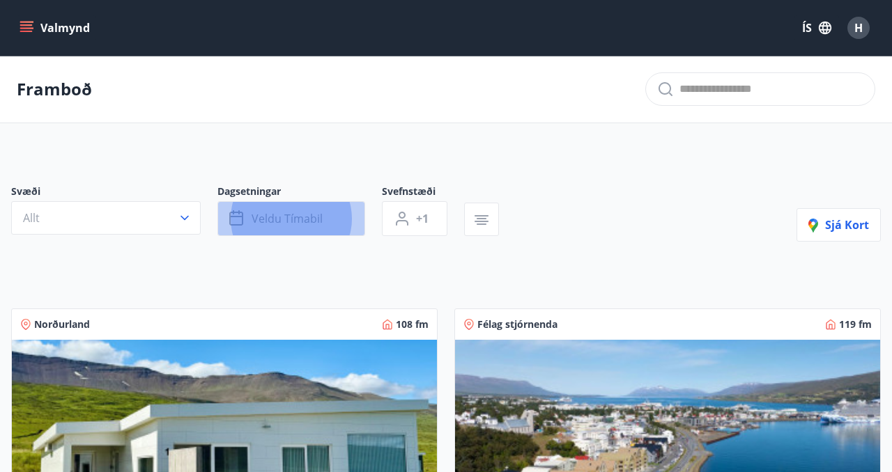
click at [288, 217] on span "Veldu tímabil" at bounding box center [287, 218] width 71 height 15
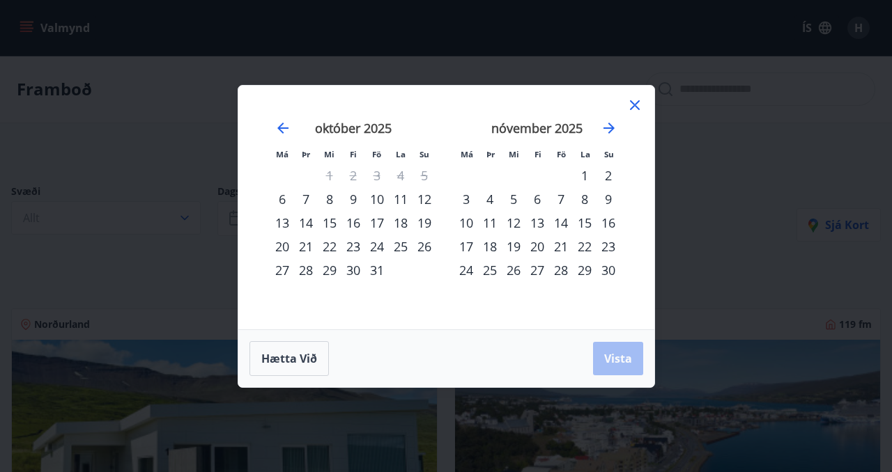
click at [377, 197] on div "10" at bounding box center [377, 199] width 24 height 24
click at [426, 198] on div "12" at bounding box center [424, 199] width 24 height 24
click at [607, 359] on span "Vista" at bounding box center [618, 358] width 28 height 15
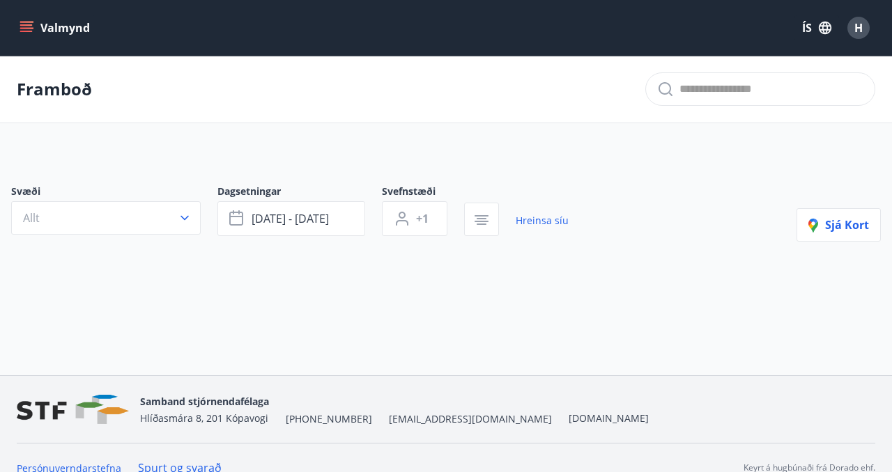
click at [29, 32] on icon "menu" at bounding box center [27, 28] width 14 height 14
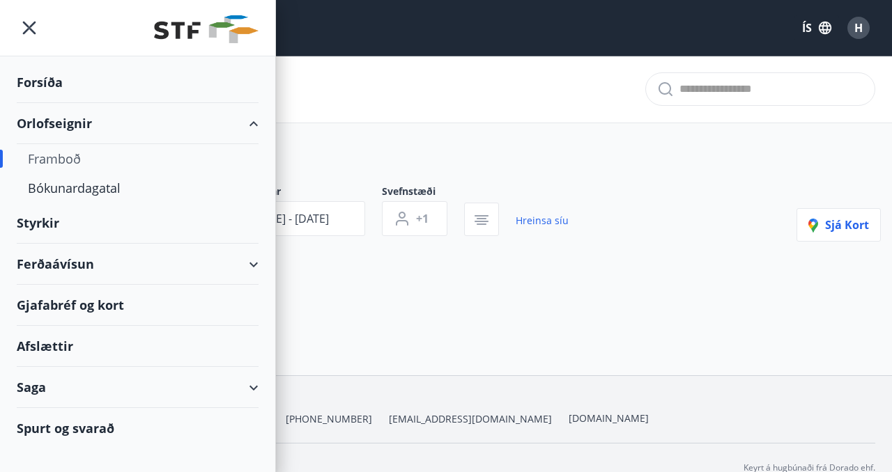
click at [59, 158] on div "Framboð" at bounding box center [137, 158] width 219 height 29
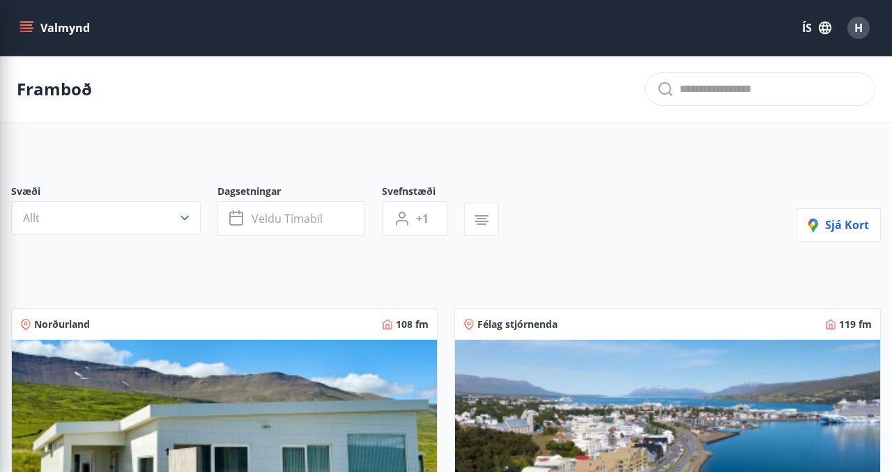
click at [322, 120] on div "Framboð" at bounding box center [446, 90] width 892 height 68
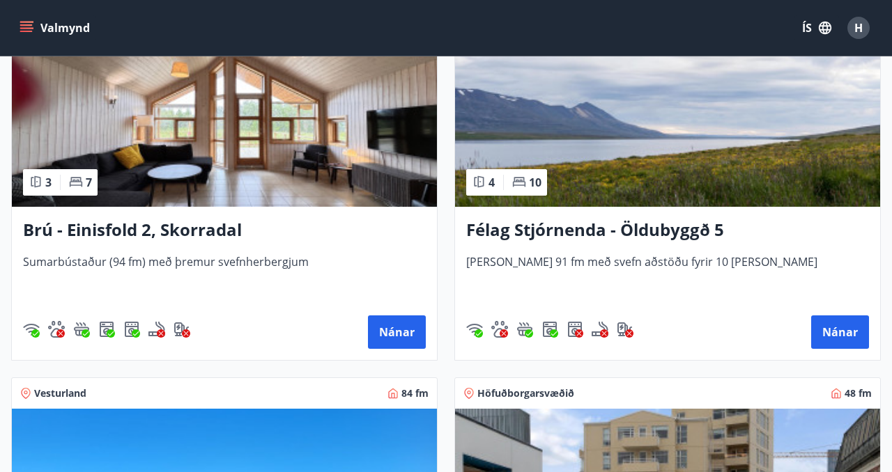
scroll to position [1444, 0]
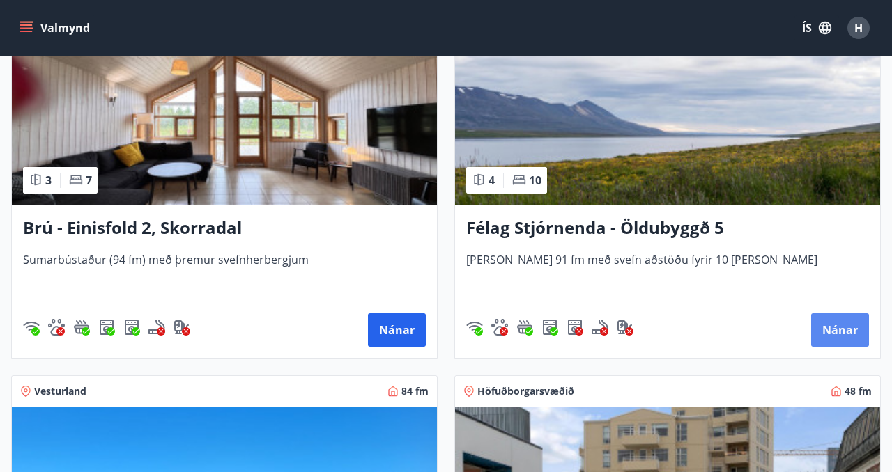
click at [846, 326] on button "Nánar" at bounding box center [840, 330] width 58 height 33
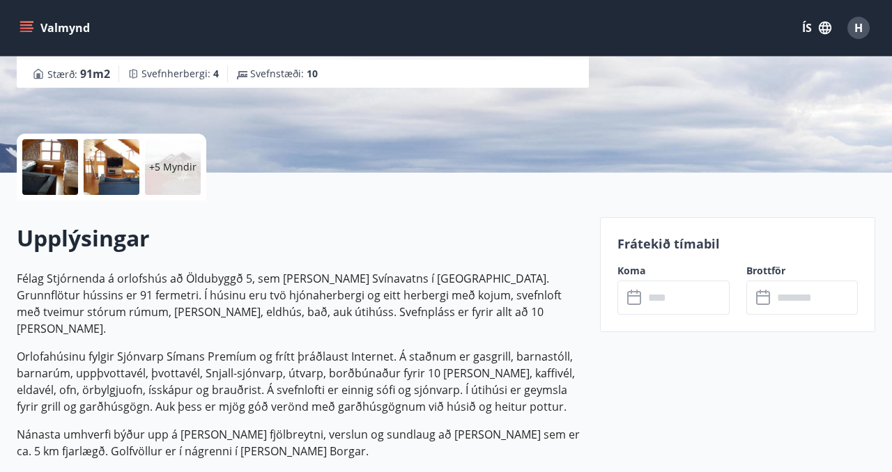
scroll to position [316, 0]
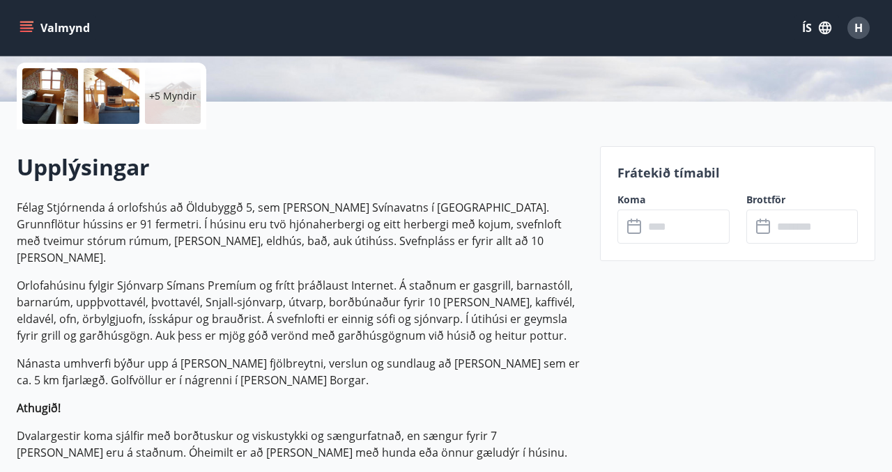
click at [672, 219] on input "text" at bounding box center [686, 227] width 85 height 34
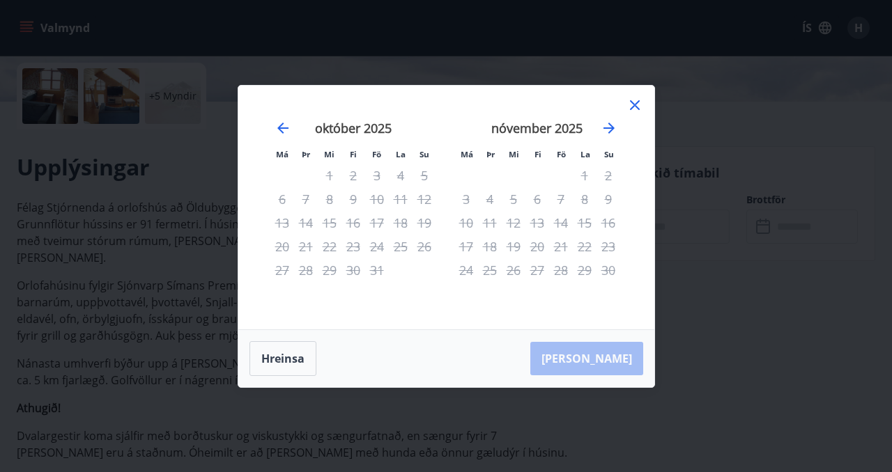
click at [632, 102] on icon at bounding box center [635, 105] width 10 height 10
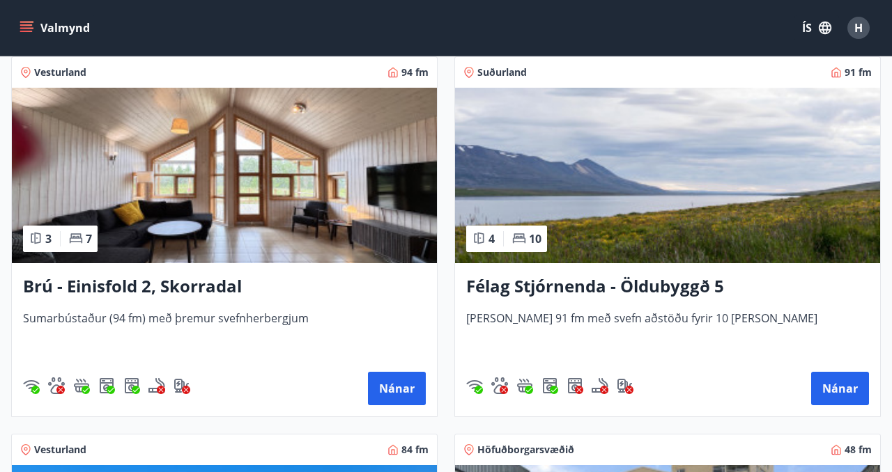
scroll to position [1386, 0]
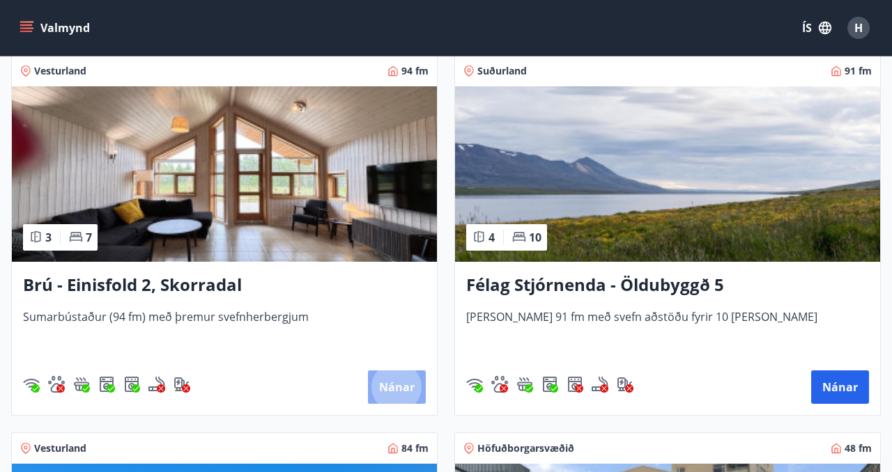
click at [398, 382] on button "Nánar" at bounding box center [397, 387] width 58 height 33
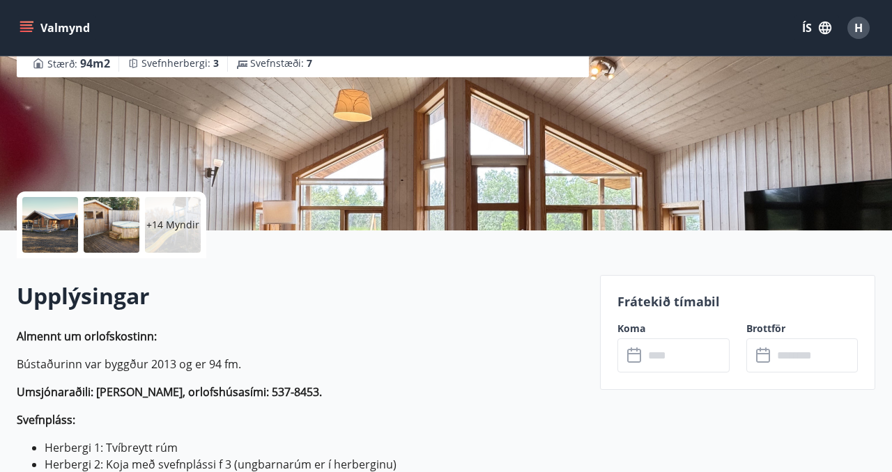
scroll to position [195, 0]
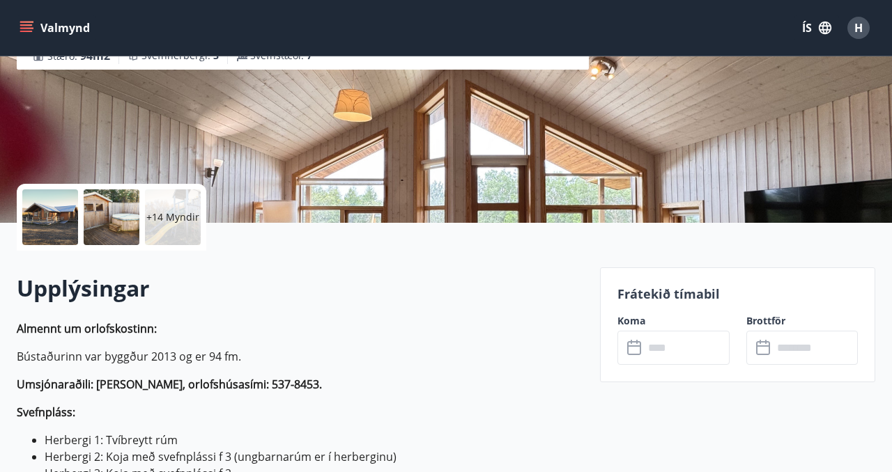
click at [683, 350] on input "text" at bounding box center [686, 348] width 85 height 34
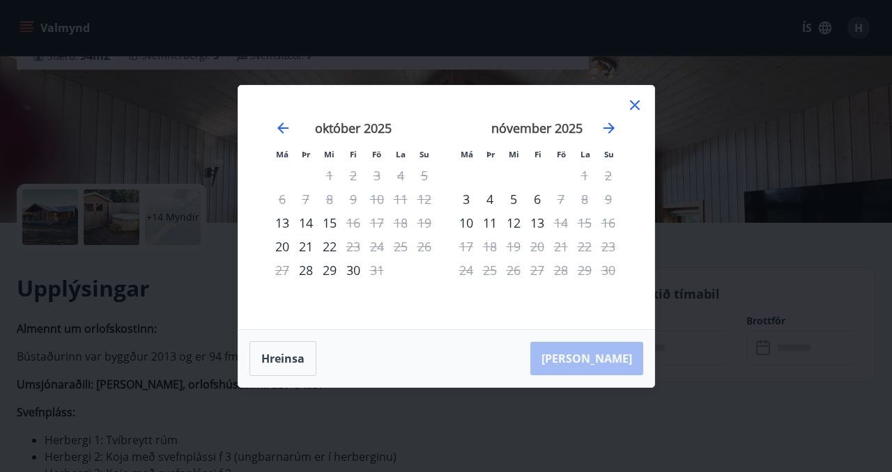
click at [635, 107] on icon at bounding box center [634, 105] width 17 height 17
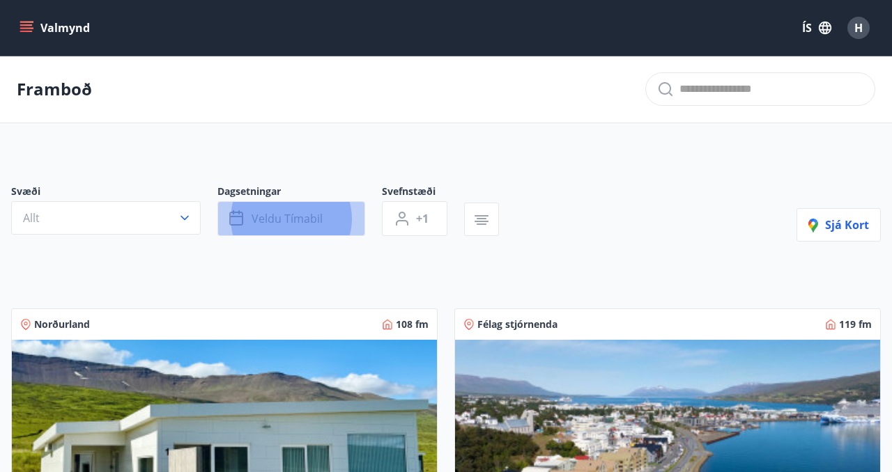
click at [259, 215] on span "Veldu tímabil" at bounding box center [287, 218] width 71 height 15
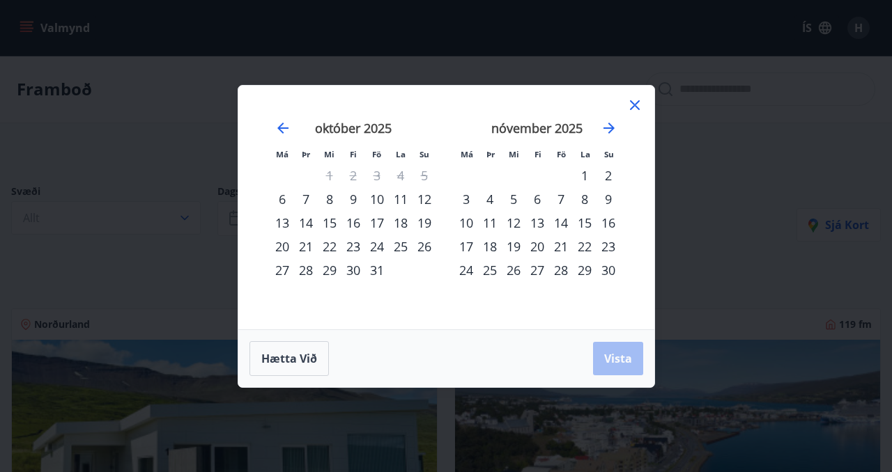
click at [376, 199] on div "10" at bounding box center [377, 199] width 24 height 24
click at [285, 221] on div "13" at bounding box center [282, 223] width 24 height 24
click at [619, 354] on span "Vista" at bounding box center [618, 358] width 28 height 15
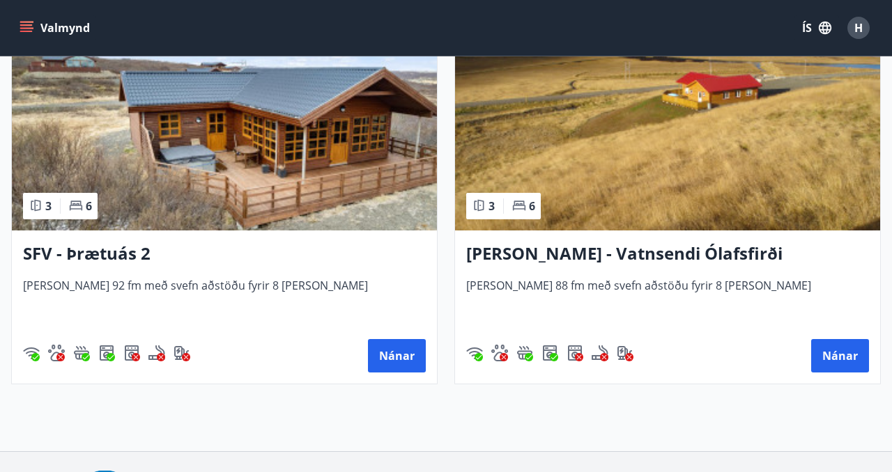
scroll to position [668, 0]
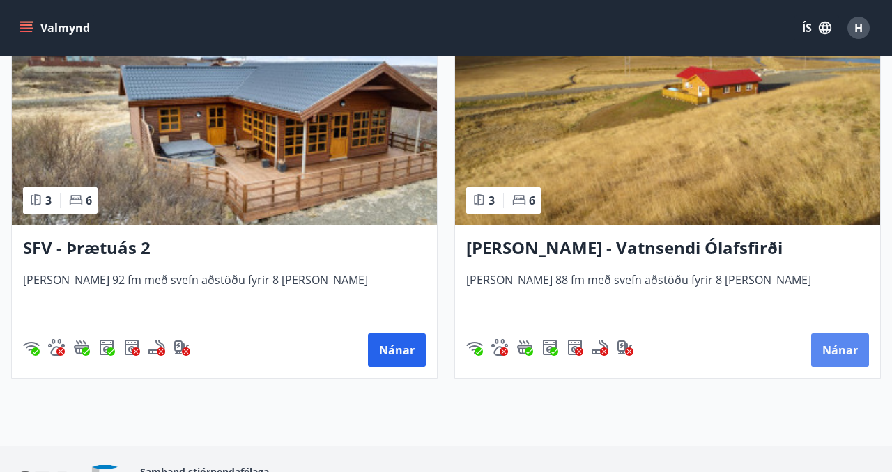
click at [851, 351] on button "Nánar" at bounding box center [840, 350] width 58 height 33
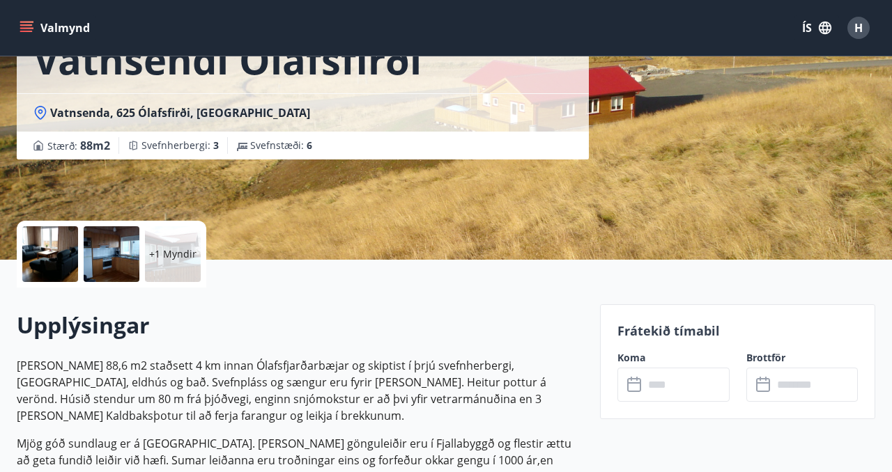
scroll to position [185, 0]
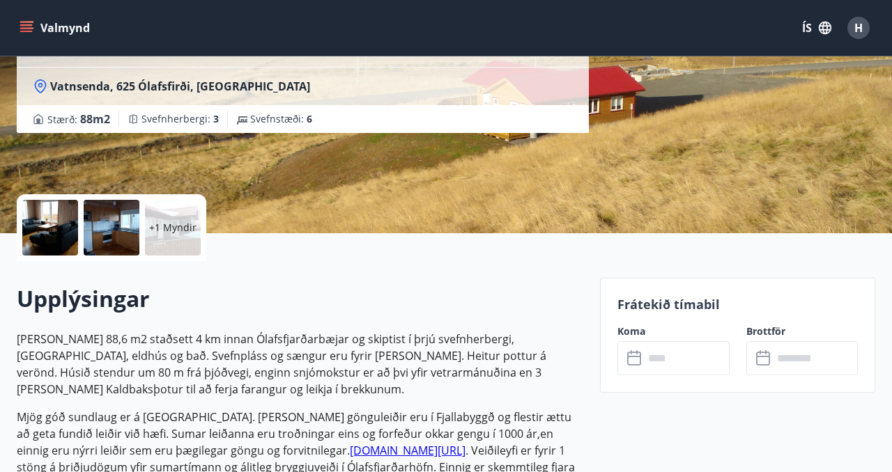
click at [656, 359] on input "text" at bounding box center [686, 358] width 85 height 34
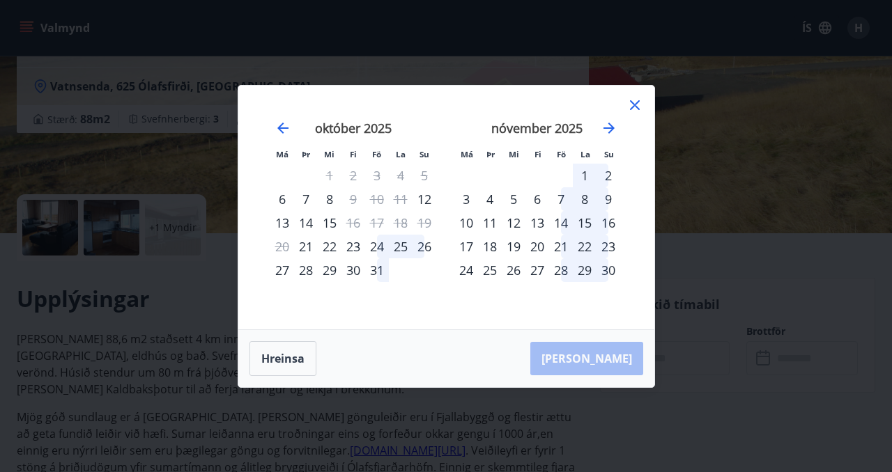
click at [376, 198] on div "10" at bounding box center [377, 199] width 24 height 24
click at [635, 105] on icon at bounding box center [635, 105] width 10 height 10
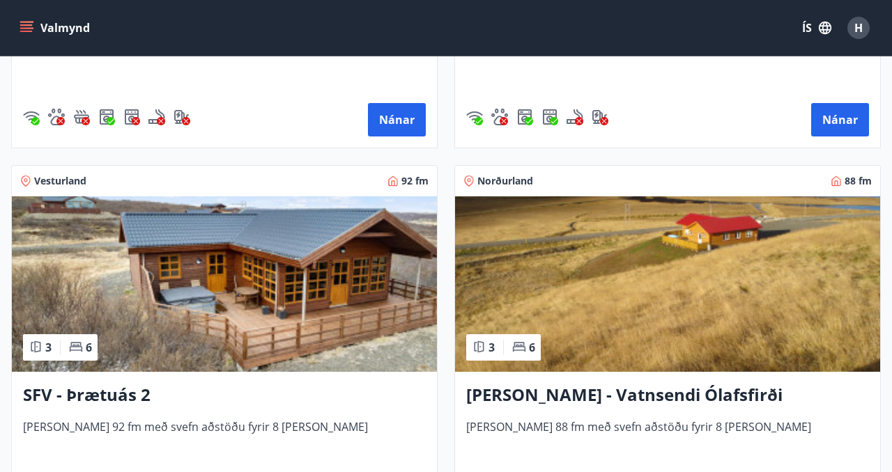
click at [306, 301] on img at bounding box center [224, 284] width 425 height 176
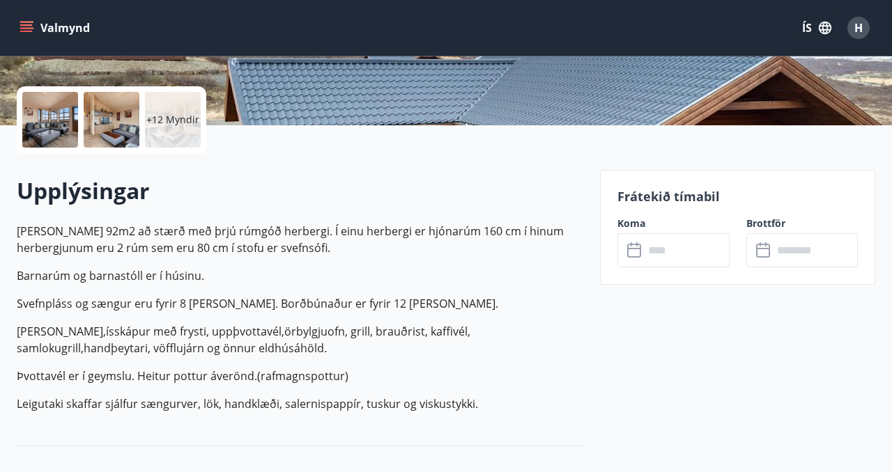
scroll to position [300, 0]
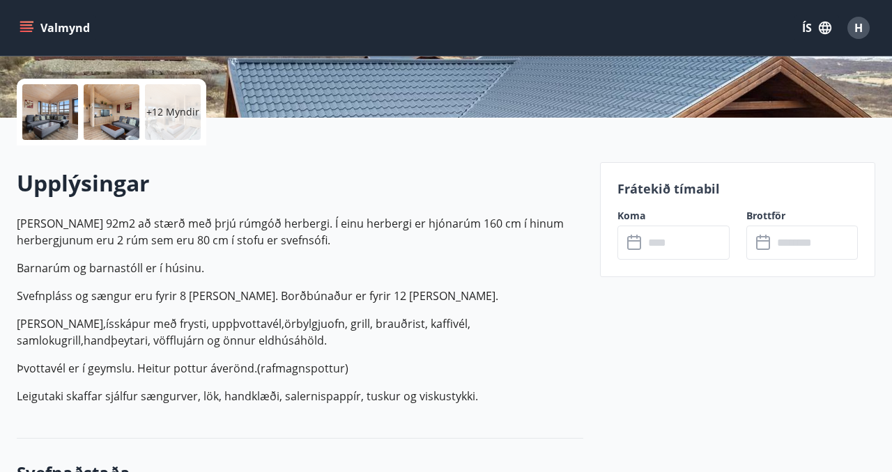
click at [645, 245] on input "text" at bounding box center [686, 243] width 85 height 34
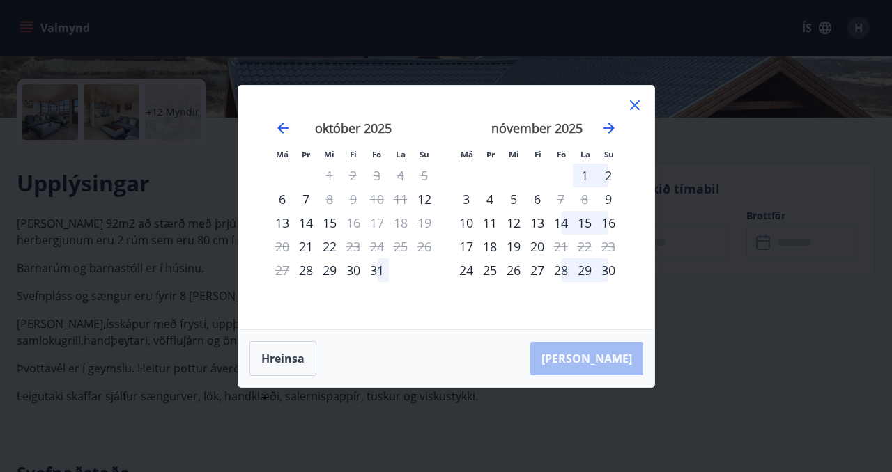
click at [635, 102] on icon at bounding box center [634, 105] width 17 height 17
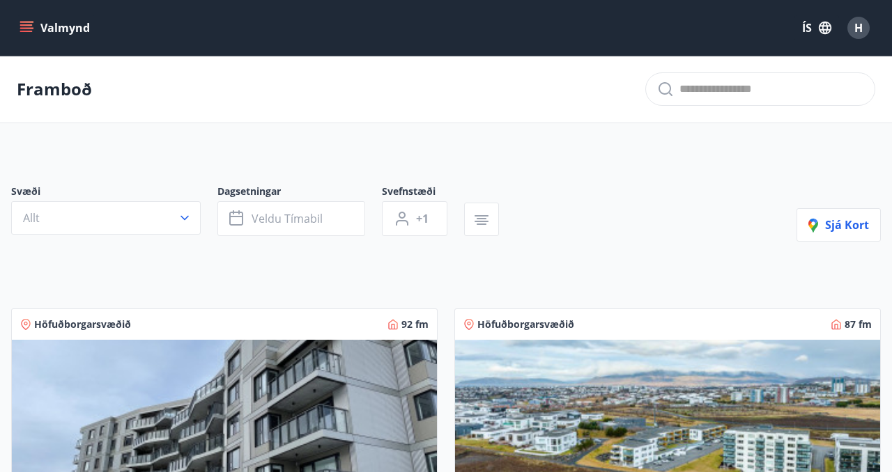
click at [72, 93] on p "Framboð" at bounding box center [54, 89] width 75 height 24
click at [62, 24] on button "Valmynd" at bounding box center [56, 27] width 79 height 25
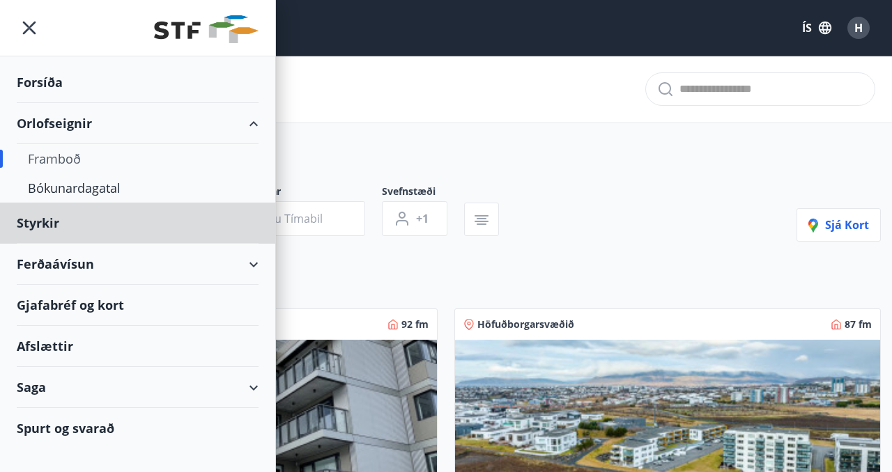
click at [52, 84] on div "Forsíða" at bounding box center [138, 82] width 242 height 41
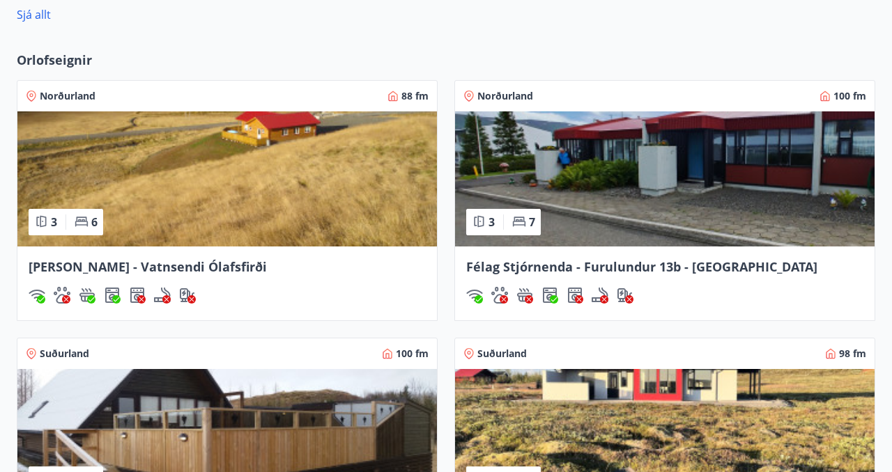
scroll to position [1029, 0]
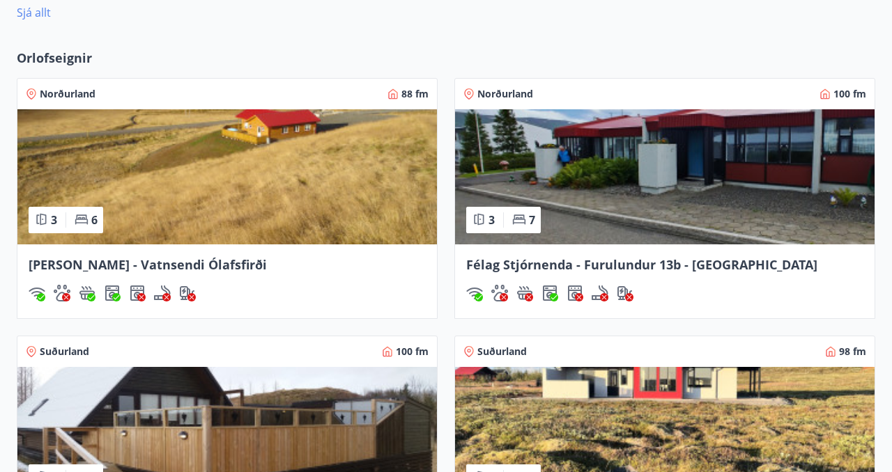
click at [40, 15] on link "Sjá allt" at bounding box center [34, 12] width 34 height 15
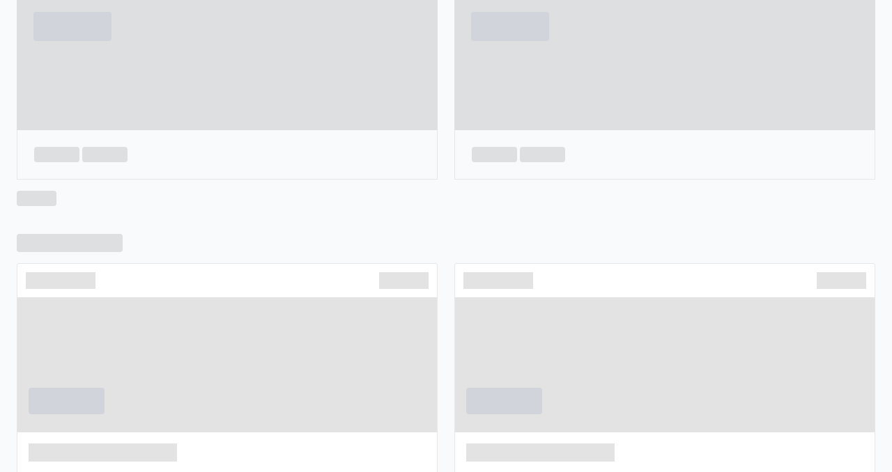
scroll to position [862, 0]
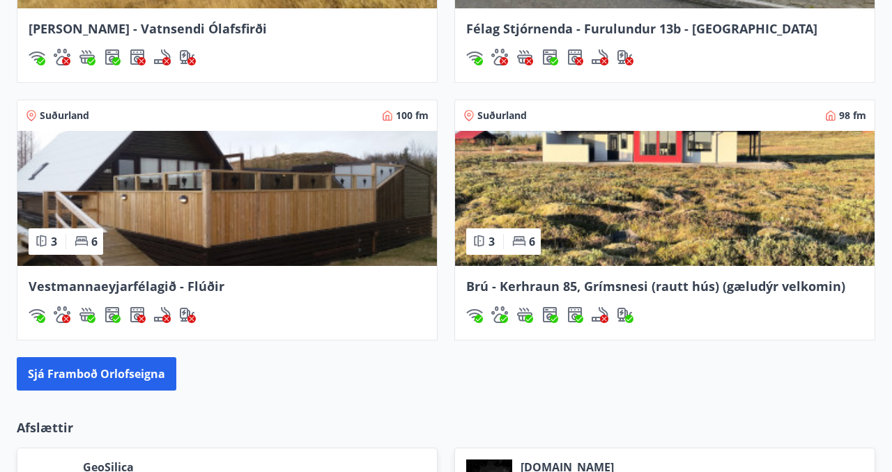
scroll to position [1264, 0]
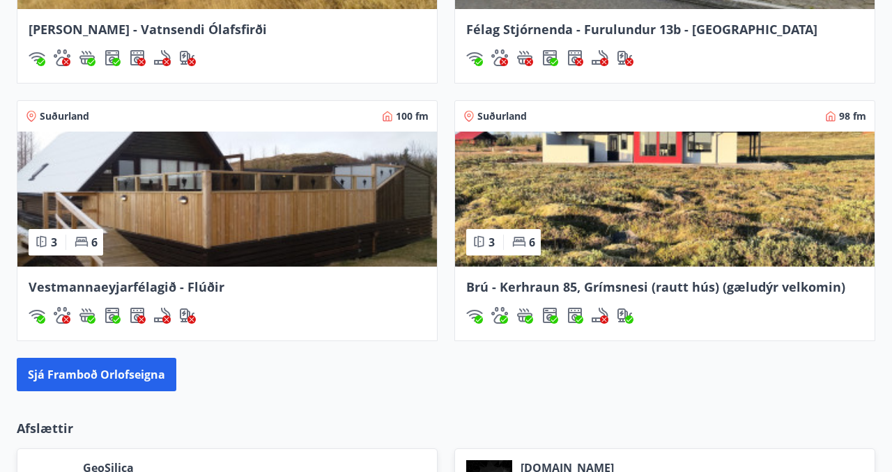
click at [292, 217] on img at bounding box center [226, 199] width 419 height 135
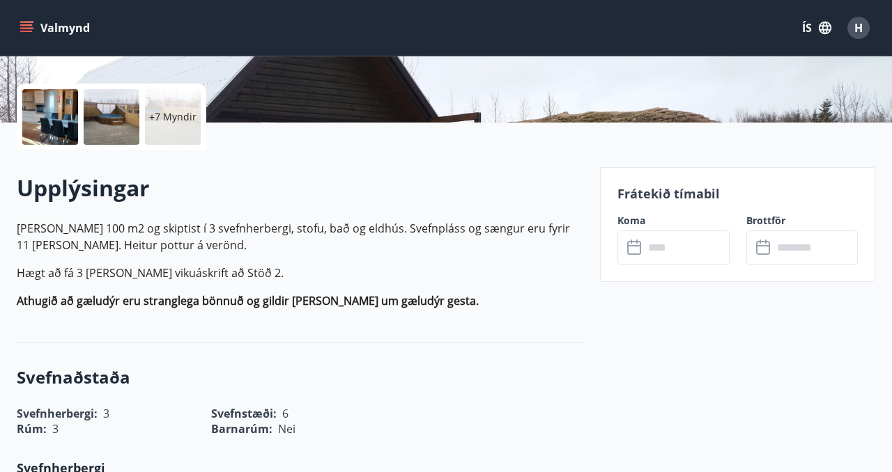
scroll to position [300, 0]
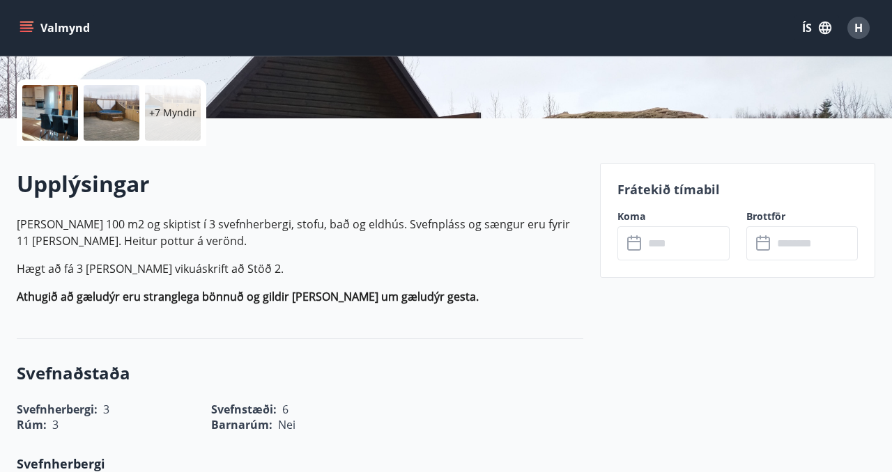
click at [646, 237] on input "text" at bounding box center [686, 243] width 85 height 34
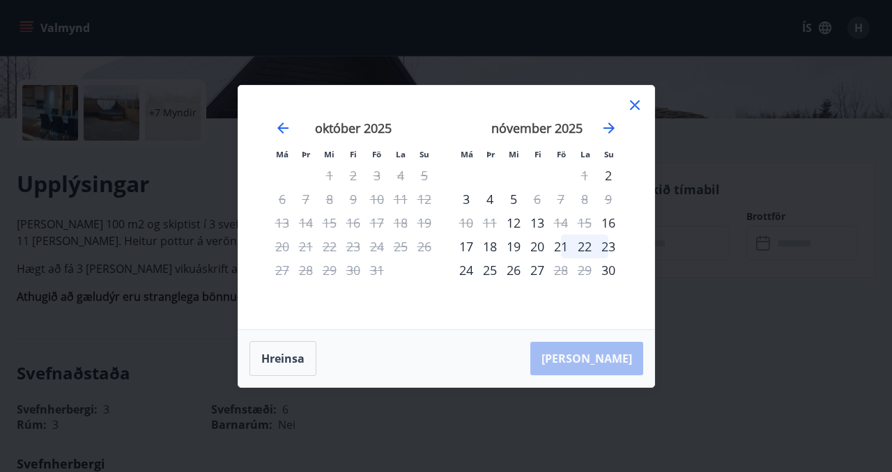
click at [633, 104] on icon at bounding box center [635, 105] width 10 height 10
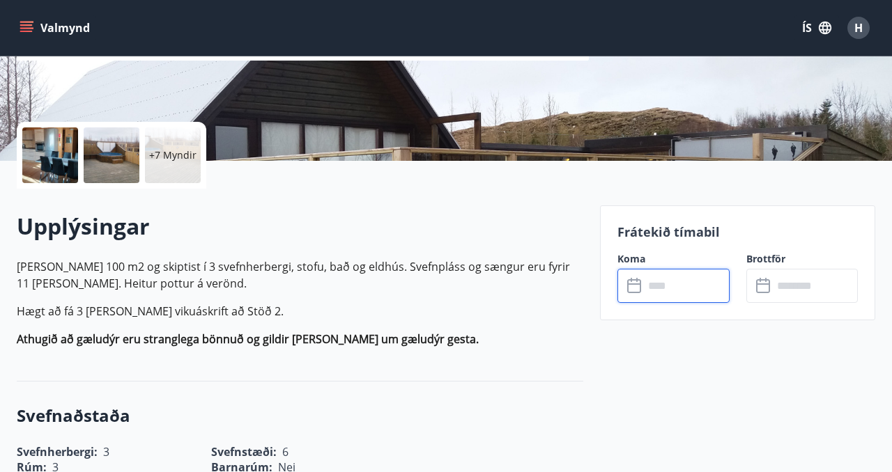
scroll to position [132, 0]
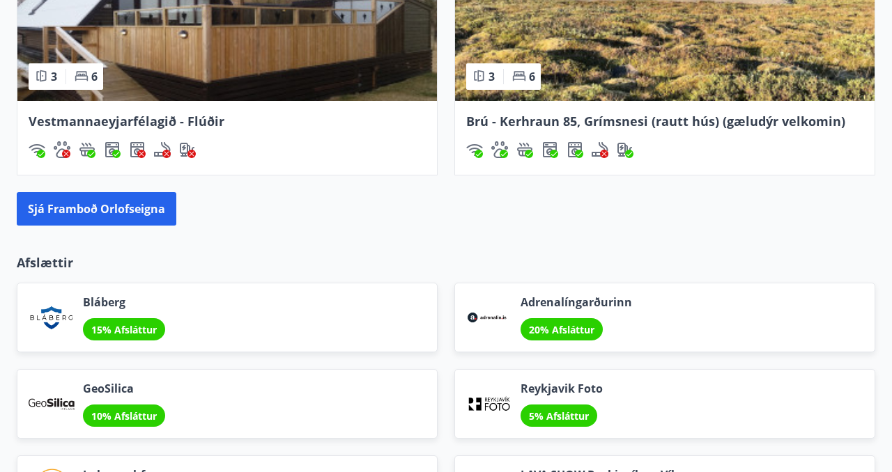
scroll to position [1423, 0]
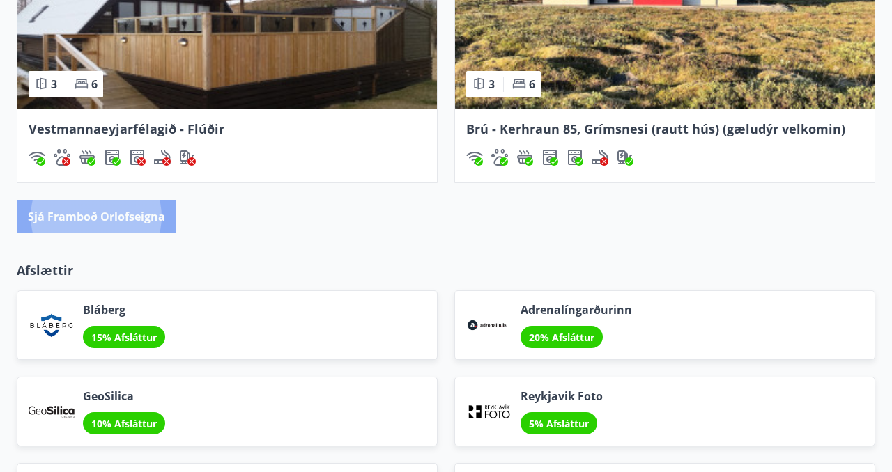
click at [146, 214] on button "Sjá framboð orlofseigna" at bounding box center [97, 216] width 160 height 33
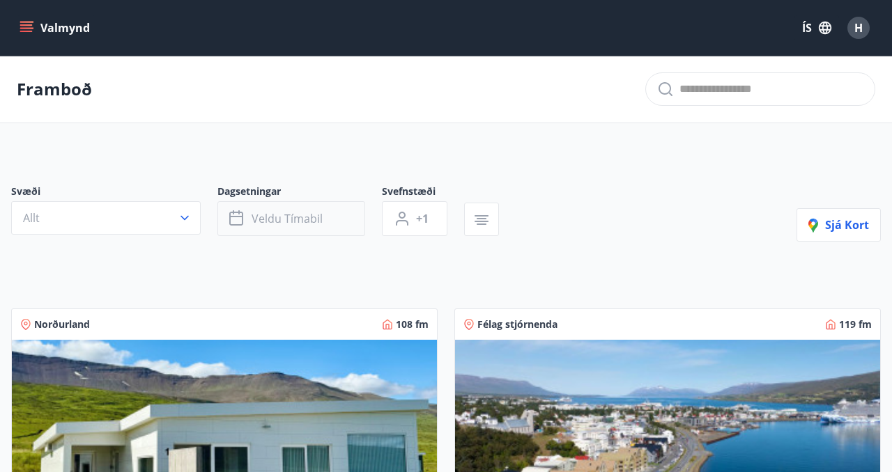
click at [270, 217] on span "Veldu tímabil" at bounding box center [287, 218] width 71 height 15
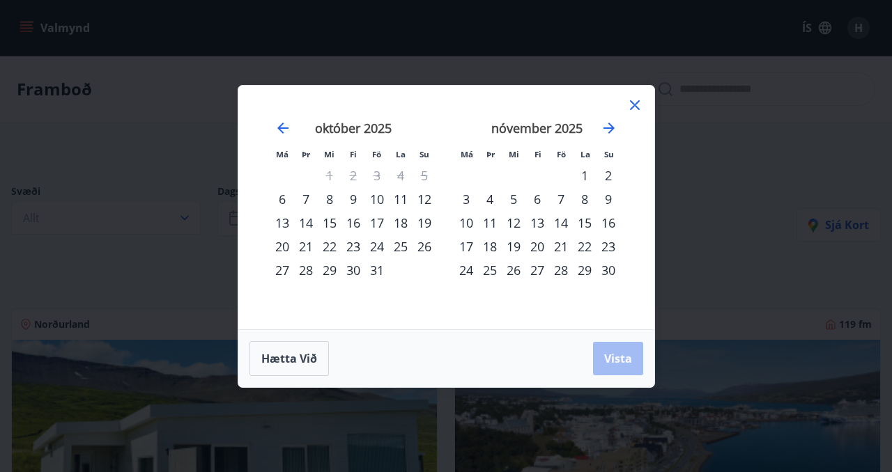
click at [357, 199] on div "9" at bounding box center [353, 199] width 24 height 24
click at [428, 199] on div "12" at bounding box center [424, 199] width 24 height 24
click at [620, 362] on span "Vista" at bounding box center [618, 358] width 28 height 15
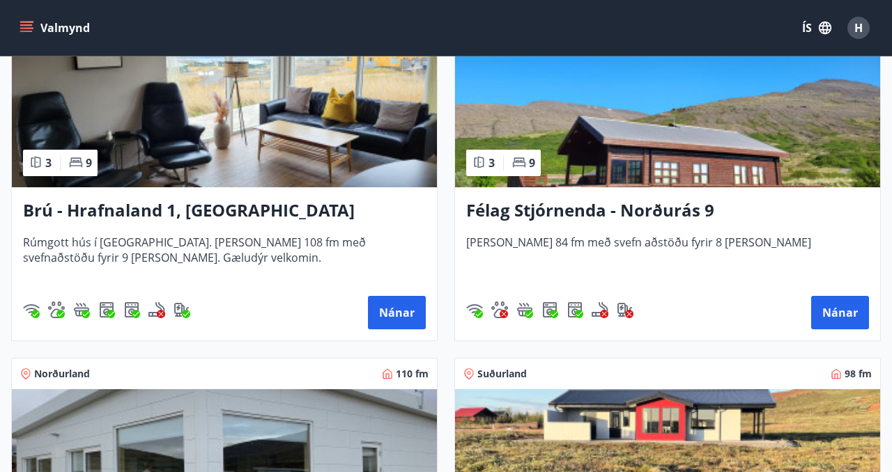
scroll to position [708, 0]
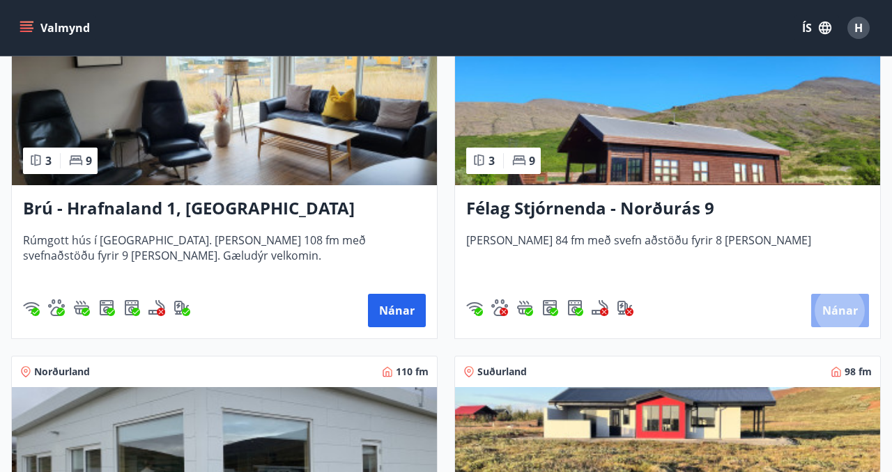
click at [842, 307] on button "Nánar" at bounding box center [840, 310] width 58 height 33
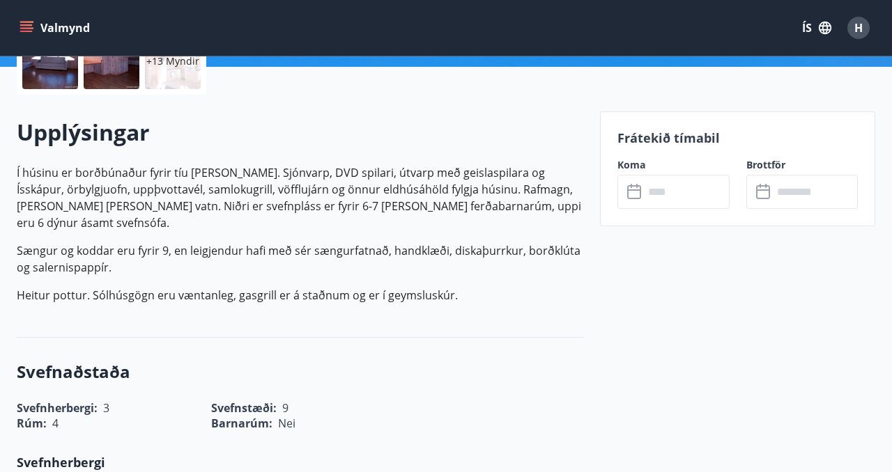
scroll to position [435, 0]
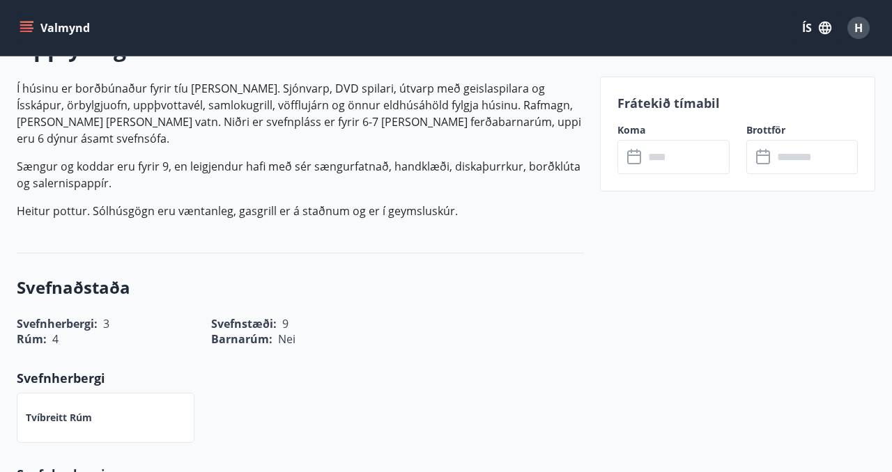
click at [654, 157] on input "text" at bounding box center [686, 157] width 85 height 34
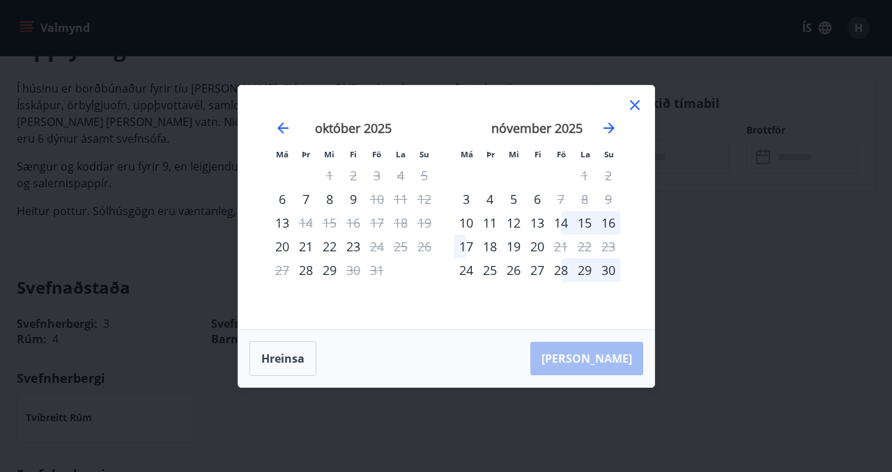
click at [637, 103] on icon at bounding box center [634, 105] width 17 height 17
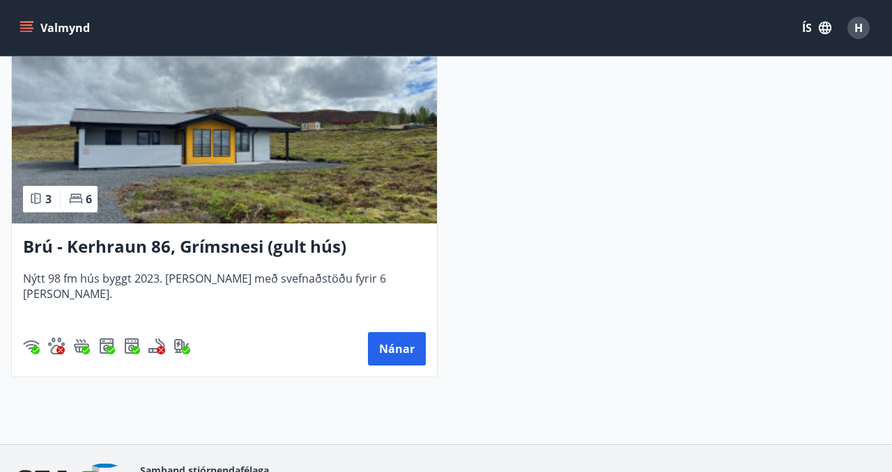
scroll to position [1428, 0]
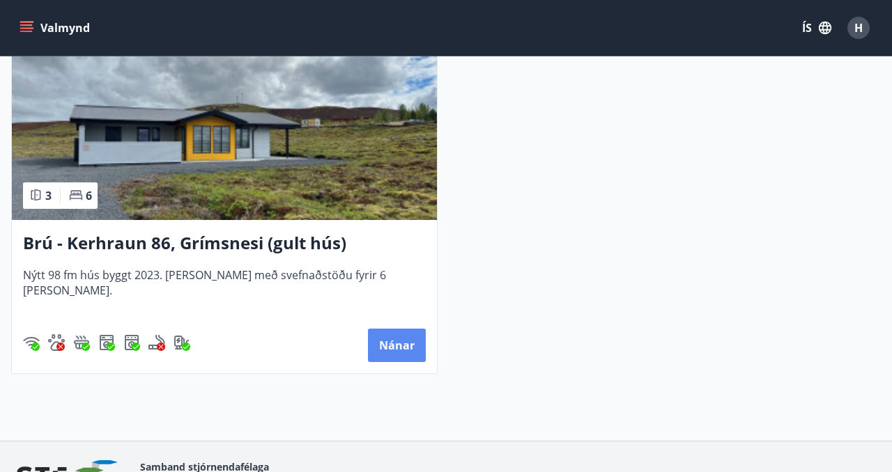
click at [390, 339] on button "Nánar" at bounding box center [397, 345] width 58 height 33
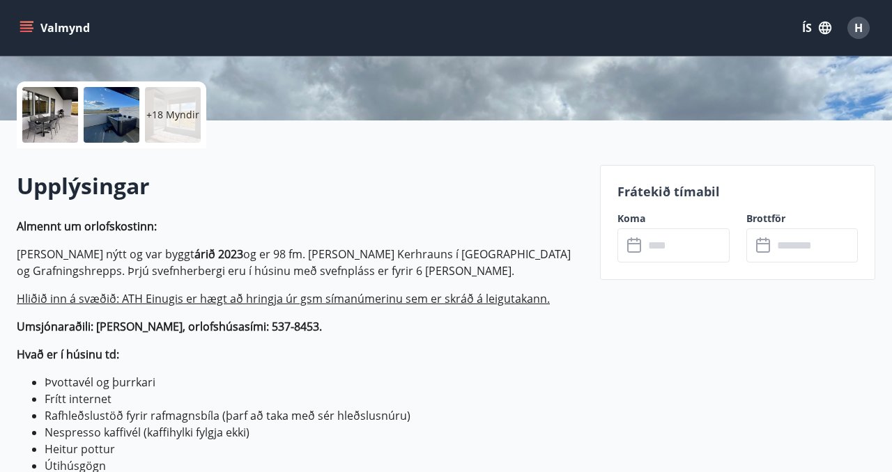
scroll to position [328, 0]
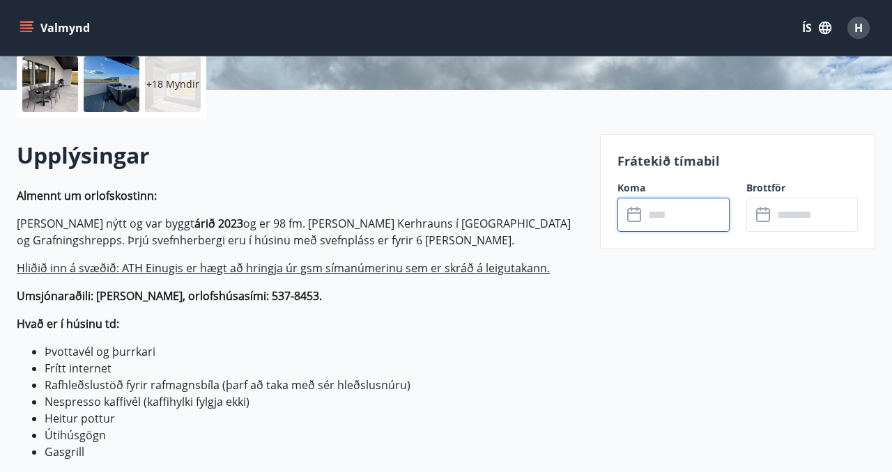
click at [645, 219] on input "text" at bounding box center [686, 215] width 85 height 34
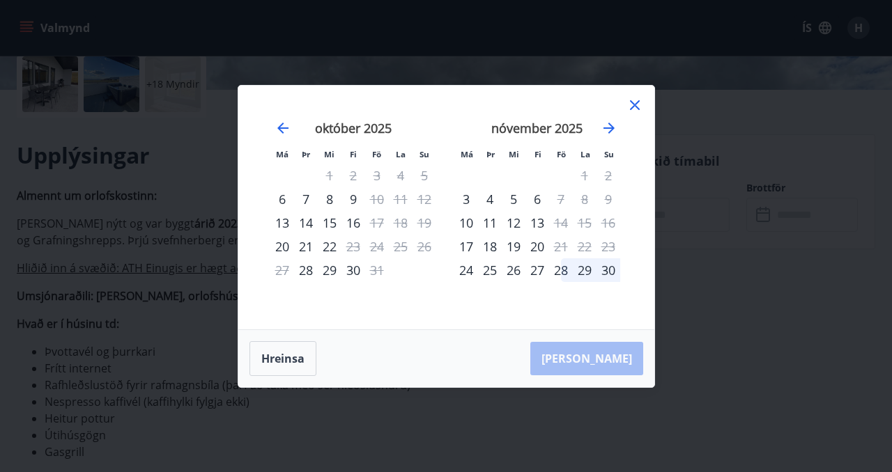
click at [634, 105] on icon at bounding box center [634, 105] width 2 height 2
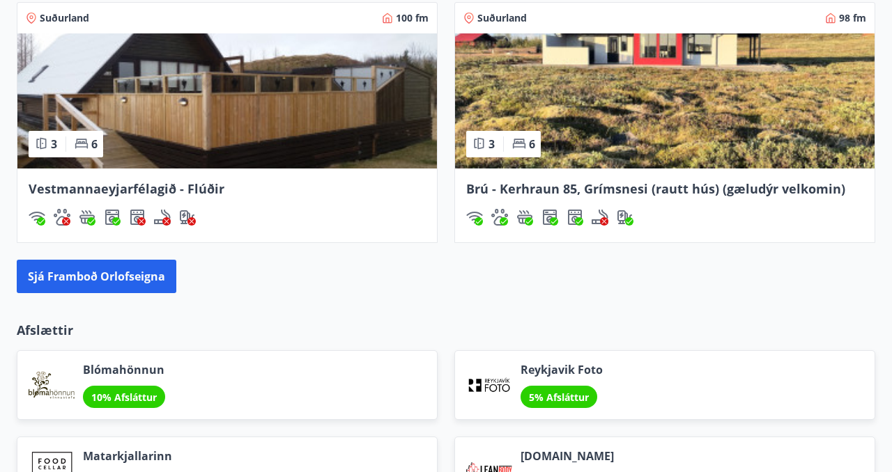
scroll to position [1395, 0]
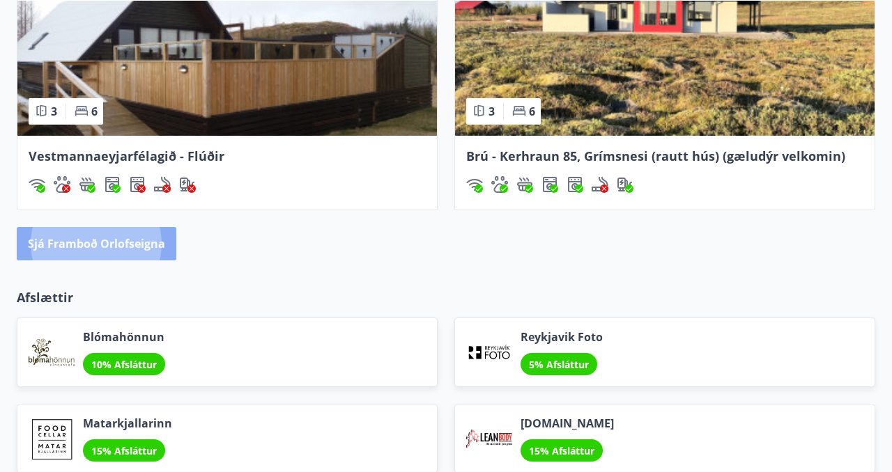
click at [146, 243] on button "Sjá framboð orlofseigna" at bounding box center [97, 243] width 160 height 33
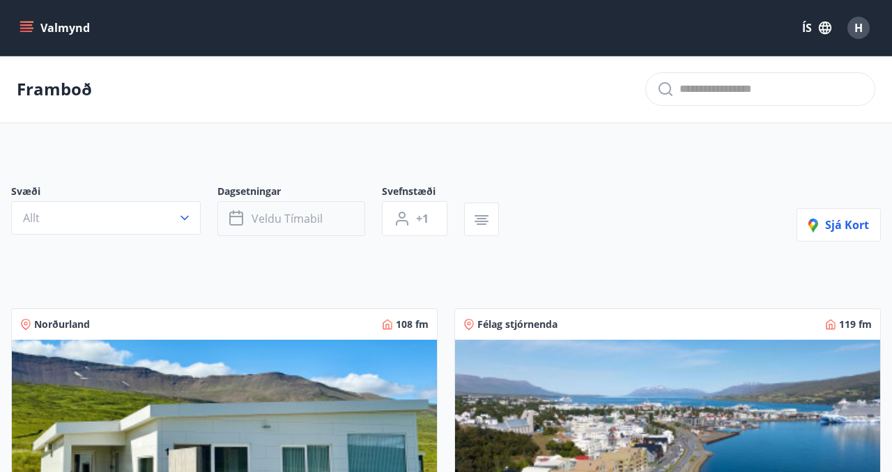
click at [284, 214] on span "Veldu tímabil" at bounding box center [287, 218] width 71 height 15
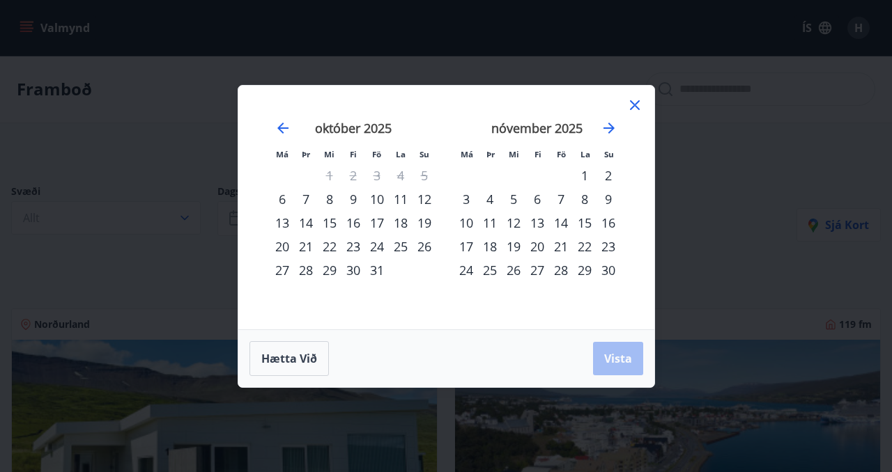
click at [382, 195] on div "10" at bounding box center [377, 199] width 24 height 24
click at [428, 199] on div "12" at bounding box center [424, 199] width 24 height 24
click at [614, 357] on span "Vista" at bounding box center [618, 358] width 28 height 15
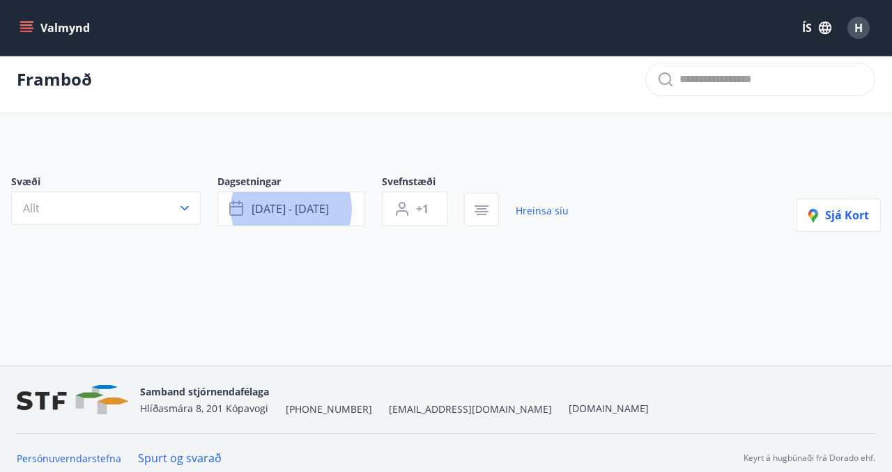
scroll to position [20, 0]
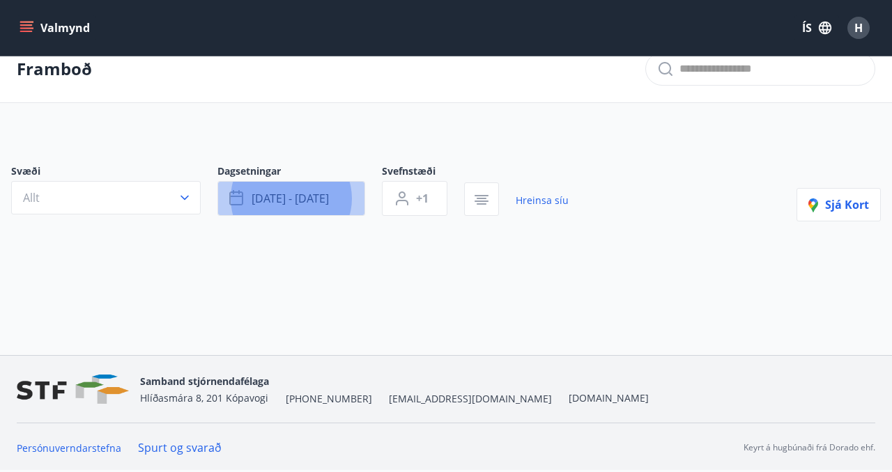
click at [322, 204] on span "[DATE] - [DATE]" at bounding box center [290, 198] width 77 height 15
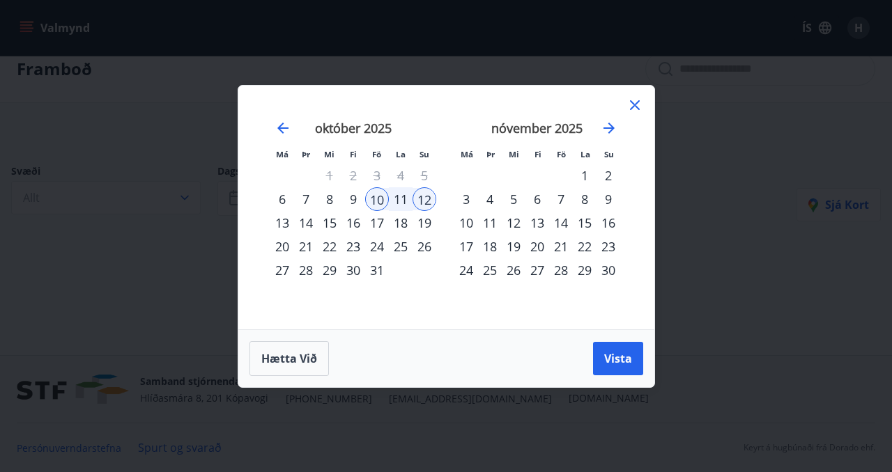
click at [373, 196] on div "10" at bounding box center [377, 199] width 24 height 24
click at [282, 222] on div "13" at bounding box center [282, 223] width 24 height 24
click at [622, 362] on span "Vista" at bounding box center [618, 358] width 28 height 15
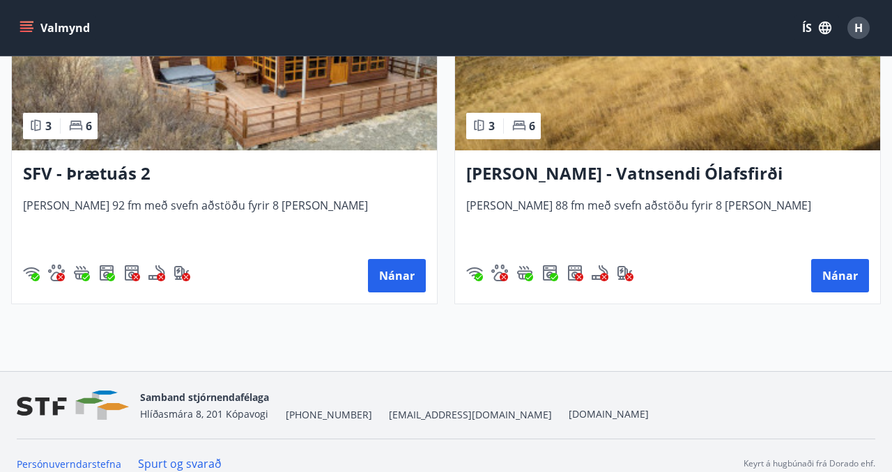
scroll to position [759, 0]
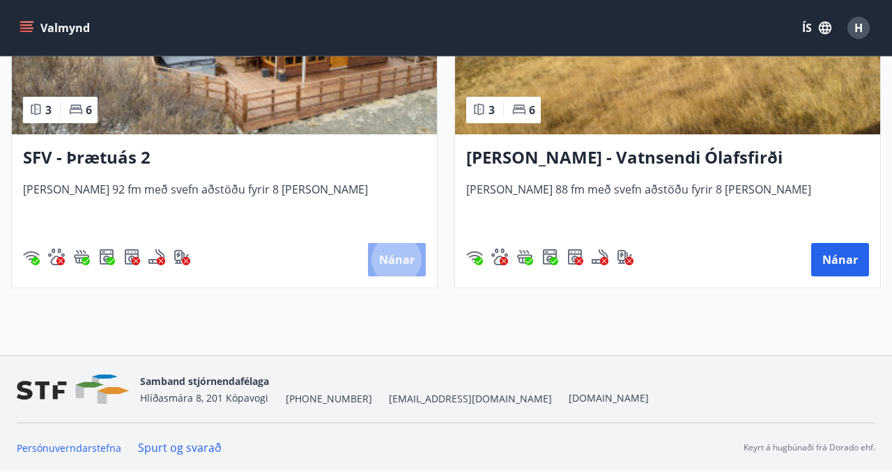
click at [411, 261] on button "Nánar" at bounding box center [397, 259] width 58 height 33
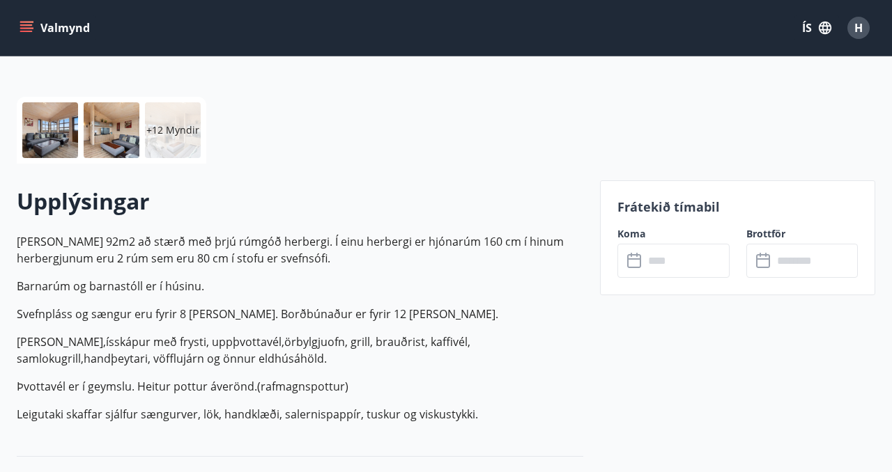
scroll to position [399, 0]
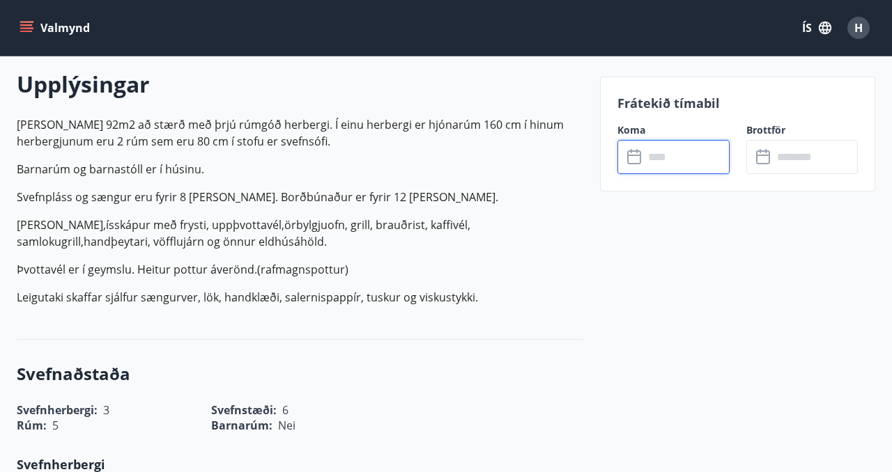
click at [660, 162] on input "text" at bounding box center [686, 157] width 85 height 34
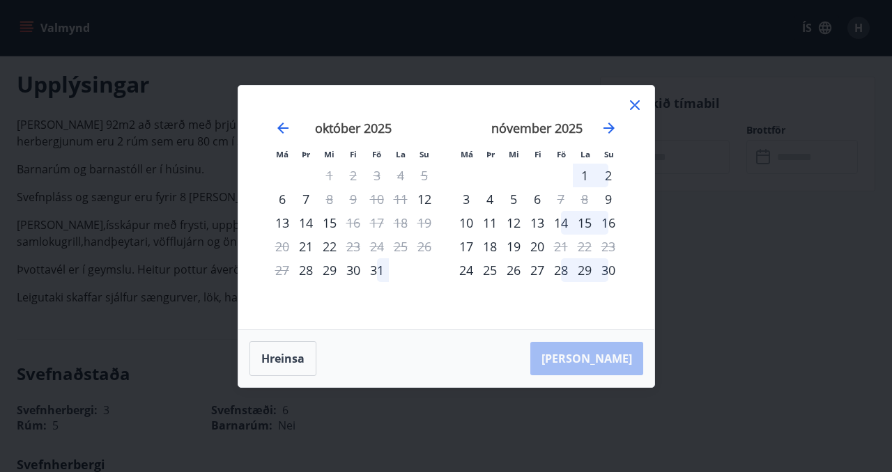
click at [631, 104] on icon at bounding box center [634, 105] width 17 height 17
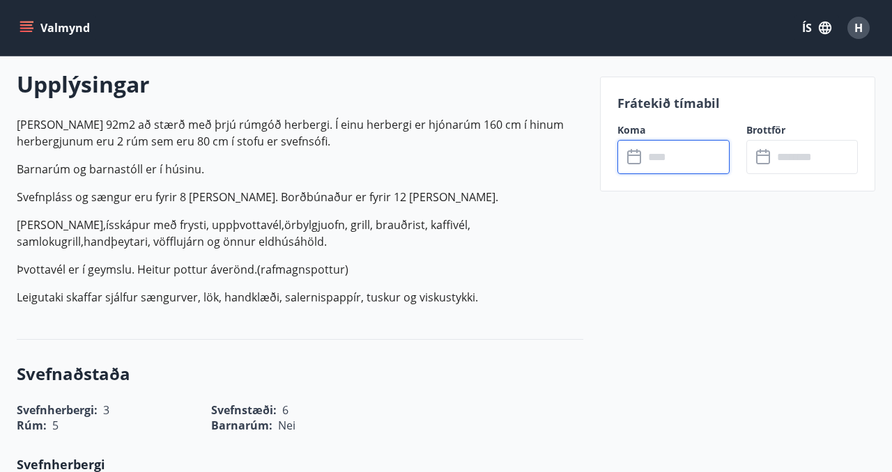
scroll to position [382, 0]
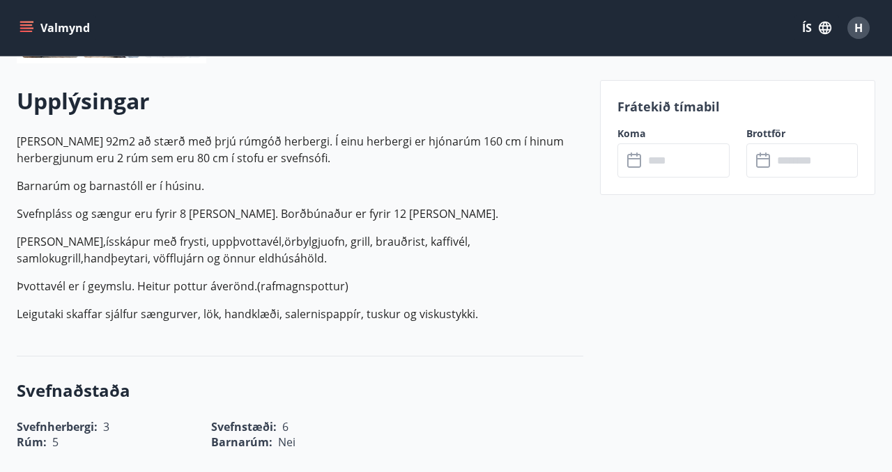
click at [318, 79] on div "Upplýsingar Húsið er 92m2 að stærð með þrjú rúmgóð herbergi. Í einu herbergi er…" at bounding box center [300, 209] width 566 height 293
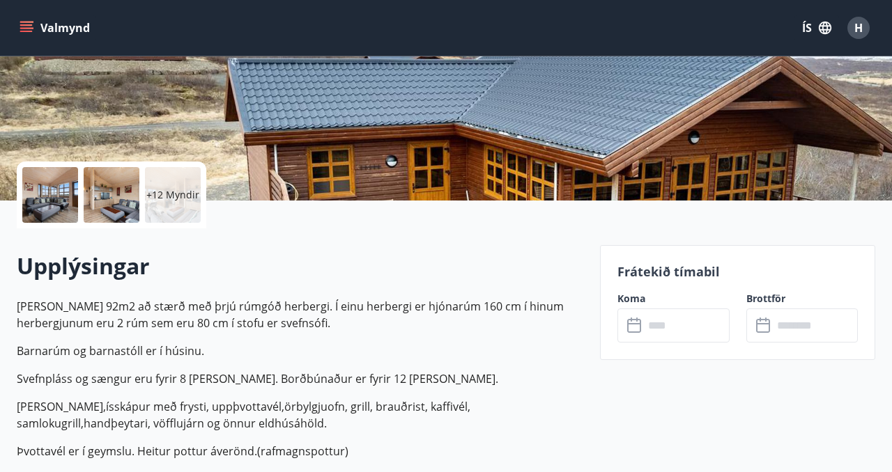
scroll to position [0, 0]
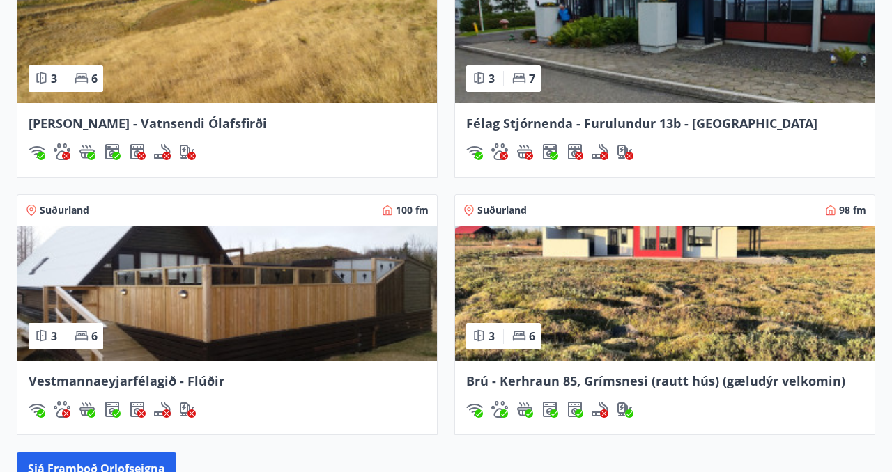
scroll to position [1173, 0]
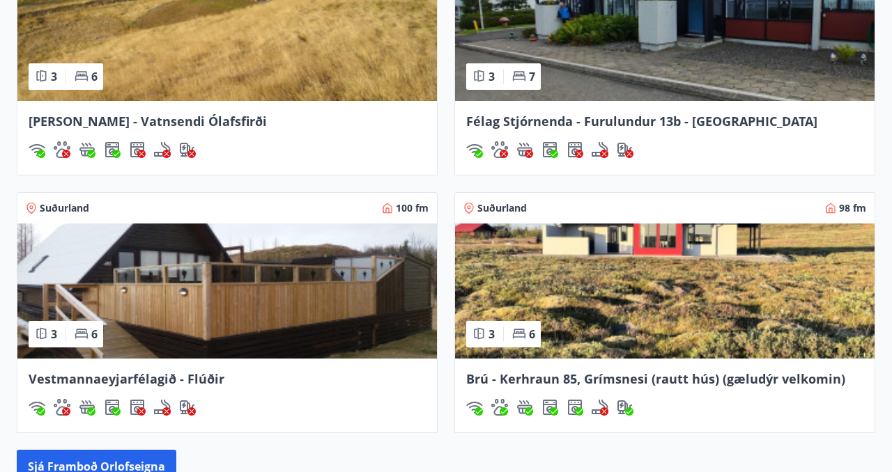
click at [296, 292] on img at bounding box center [226, 291] width 419 height 135
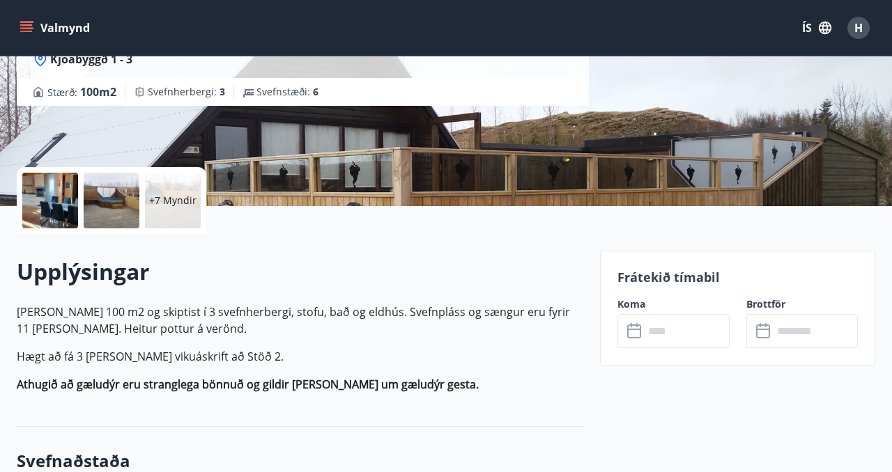
scroll to position [215, 0]
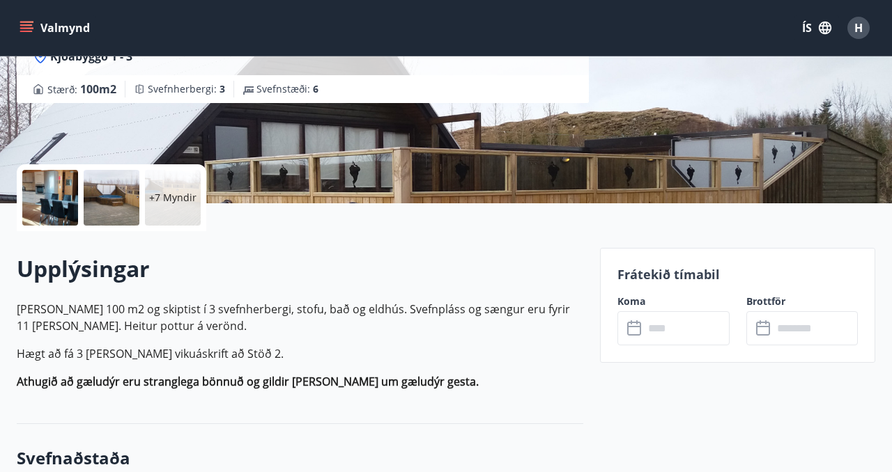
click at [685, 328] on input "text" at bounding box center [686, 328] width 85 height 34
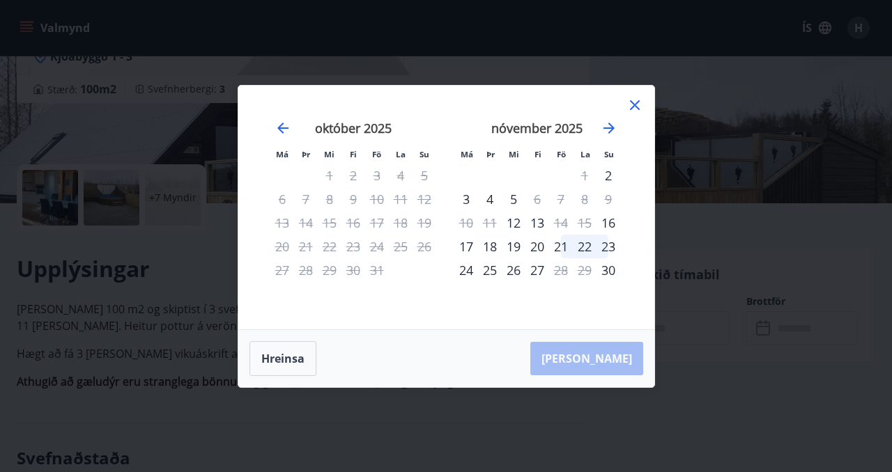
click at [635, 105] on icon at bounding box center [635, 105] width 10 height 10
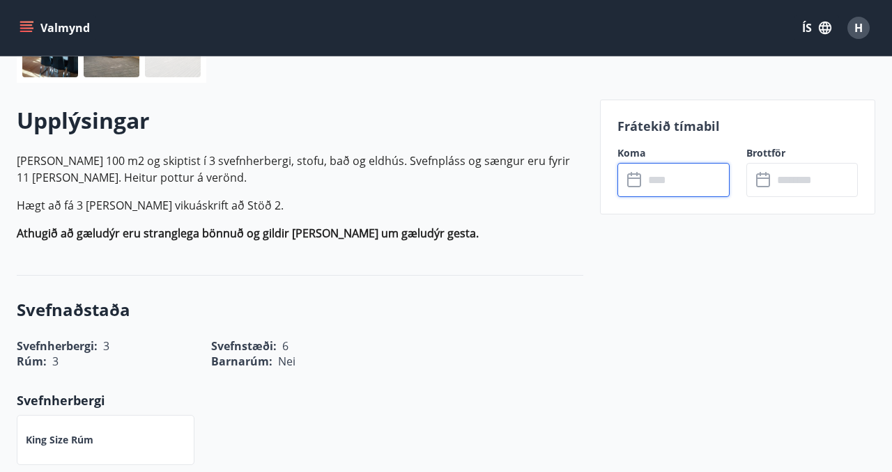
scroll to position [238, 0]
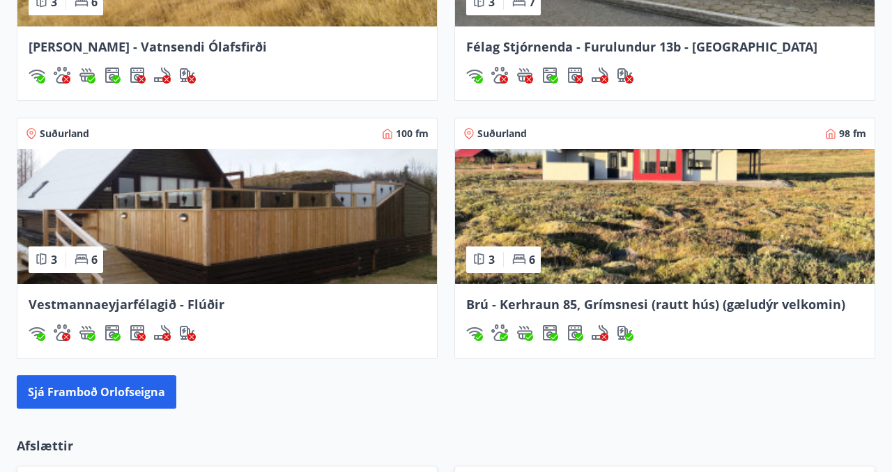
scroll to position [1248, 0]
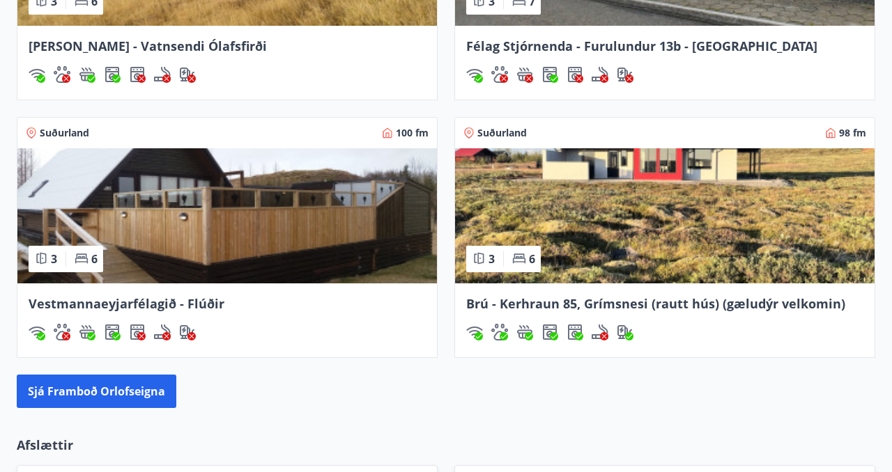
click at [612, 205] on img at bounding box center [664, 215] width 419 height 135
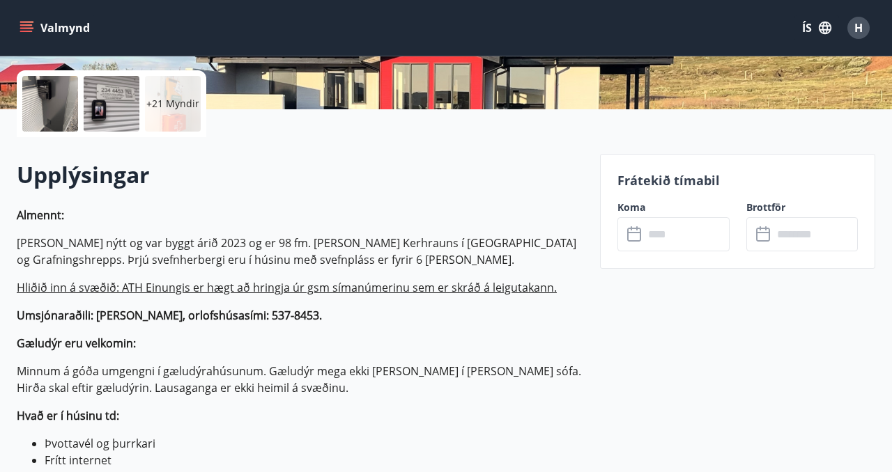
scroll to position [330, 0]
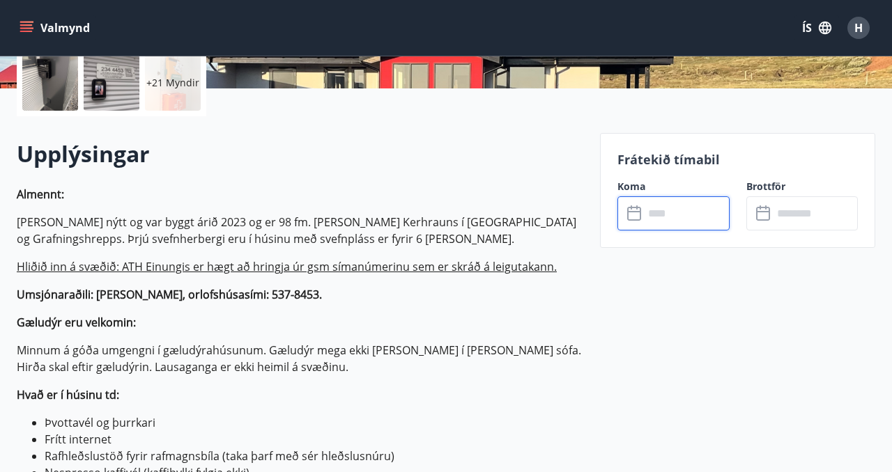
click at [660, 217] on input "text" at bounding box center [686, 213] width 85 height 34
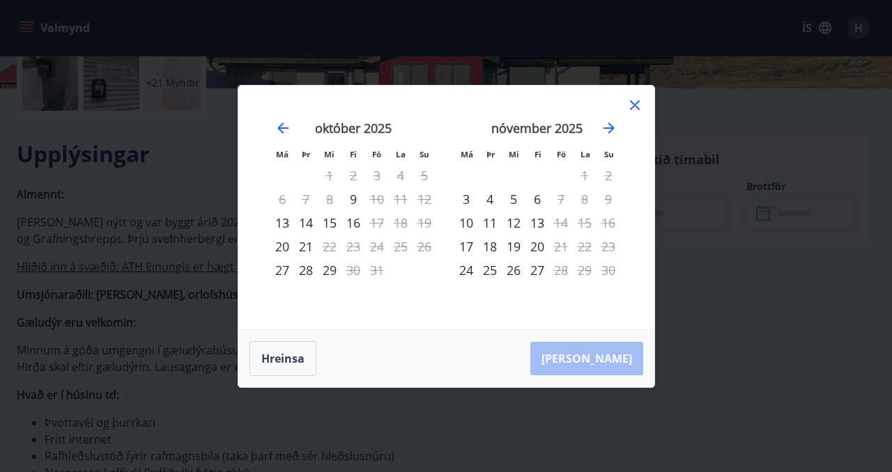
click at [632, 102] on icon at bounding box center [635, 105] width 10 height 10
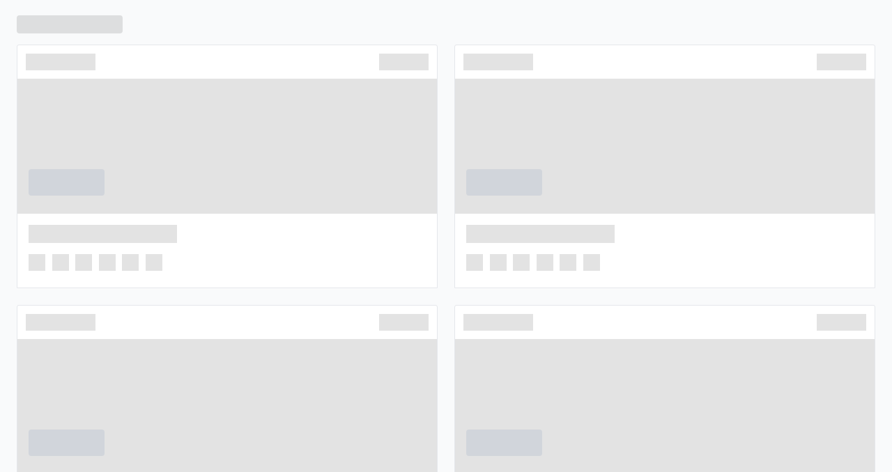
scroll to position [1081, 0]
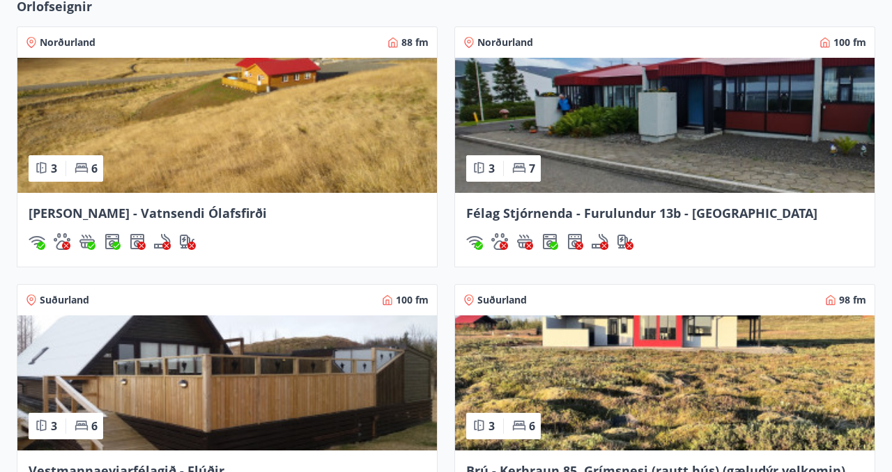
click at [257, 162] on img at bounding box center [226, 125] width 419 height 135
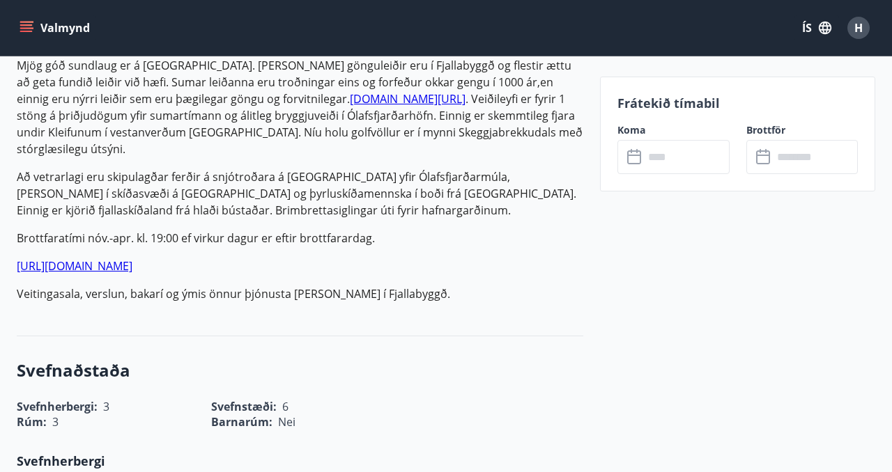
scroll to position [545, 0]
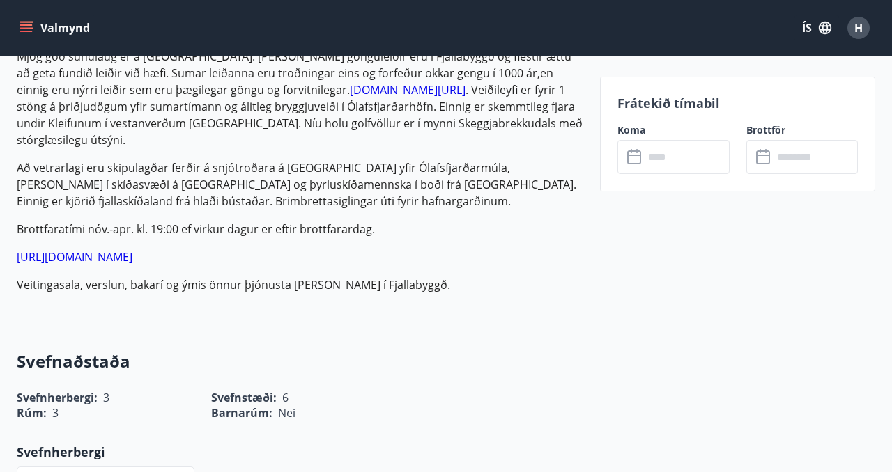
click at [656, 162] on input "text" at bounding box center [686, 157] width 85 height 34
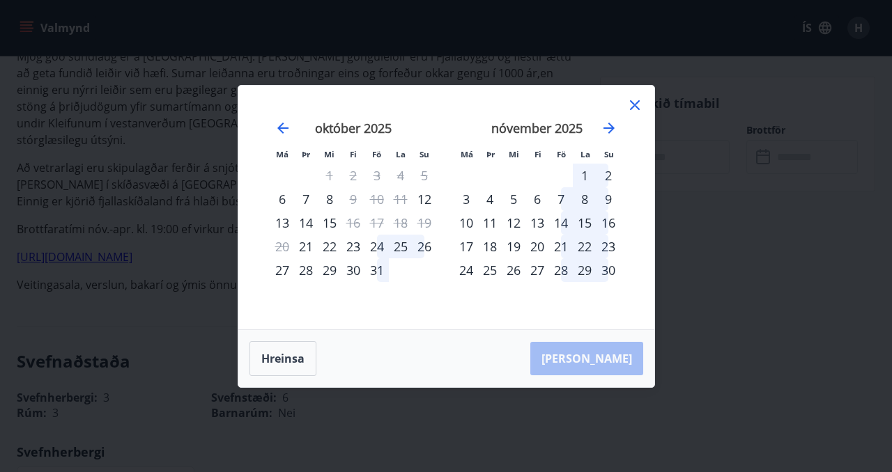
click at [379, 196] on div "10" at bounding box center [377, 199] width 24 height 24
click at [635, 105] on icon at bounding box center [635, 105] width 10 height 10
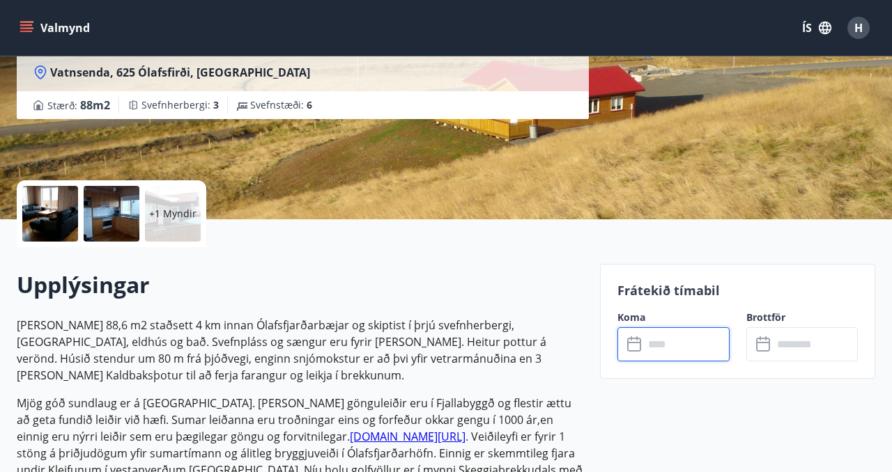
scroll to position [157, 0]
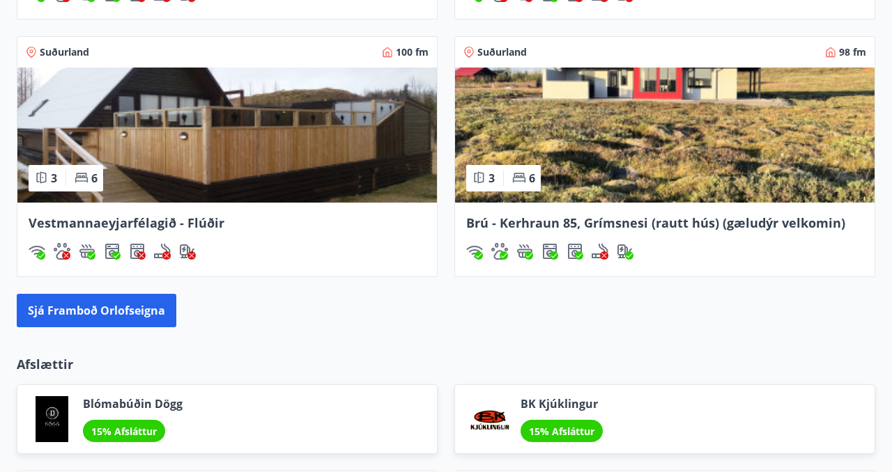
scroll to position [1331, 0]
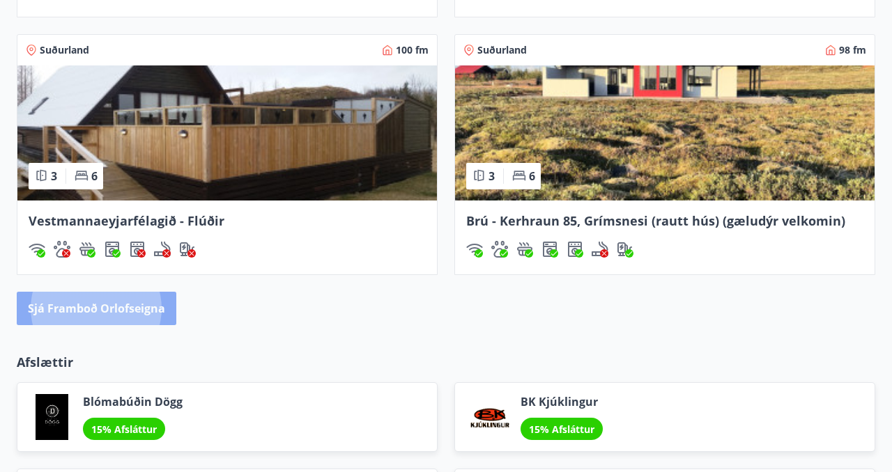
click at [118, 311] on button "Sjá framboð orlofseigna" at bounding box center [97, 308] width 160 height 33
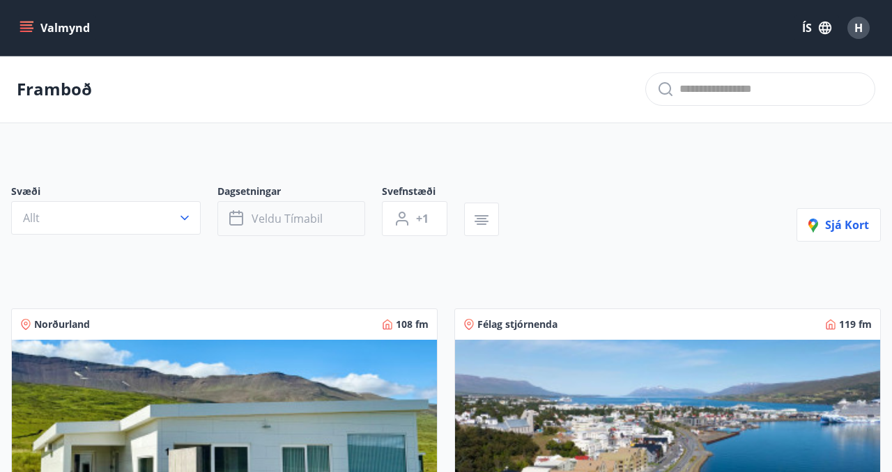
click at [293, 216] on span "Veldu tímabil" at bounding box center [287, 218] width 71 height 15
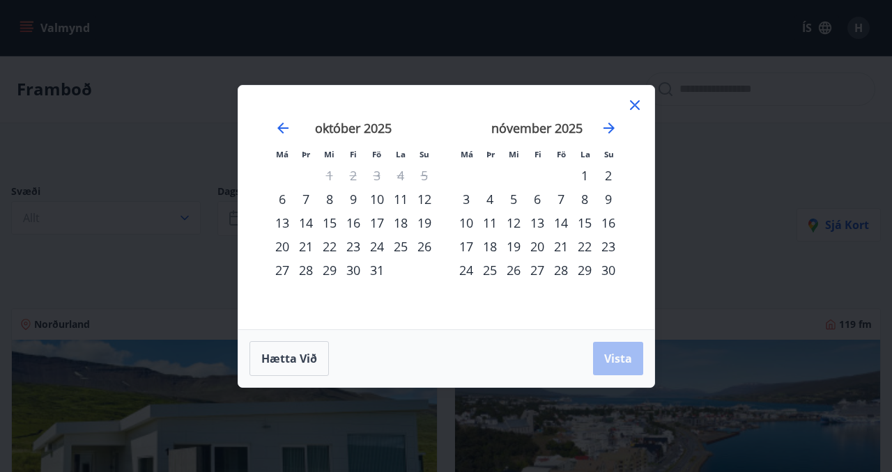
click at [380, 200] on div "10" at bounding box center [377, 199] width 24 height 24
click at [426, 196] on div "12" at bounding box center [424, 199] width 24 height 24
click at [614, 356] on span "Vista" at bounding box center [618, 358] width 28 height 15
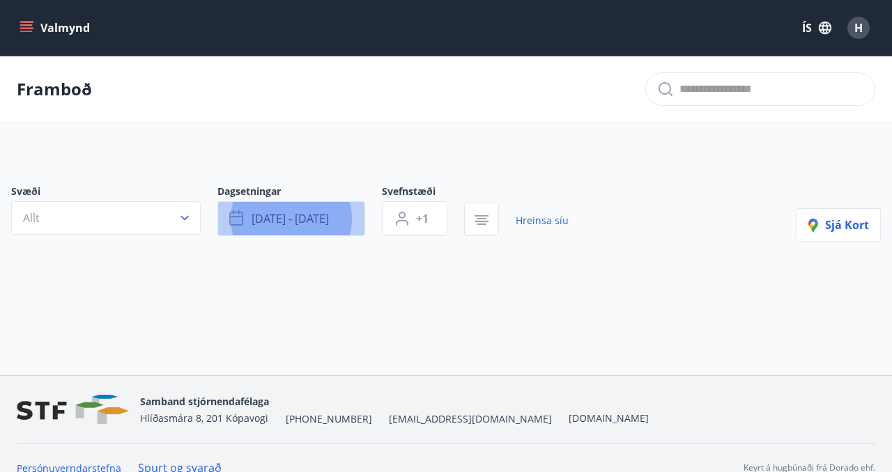
click at [345, 218] on button "[DATE] - [DATE]" at bounding box center [291, 218] width 148 height 35
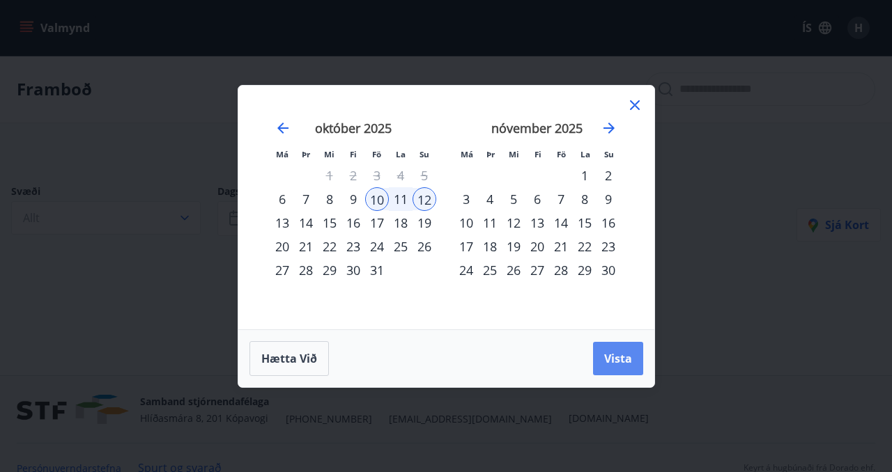
click at [620, 368] on button "Vista" at bounding box center [618, 358] width 50 height 33
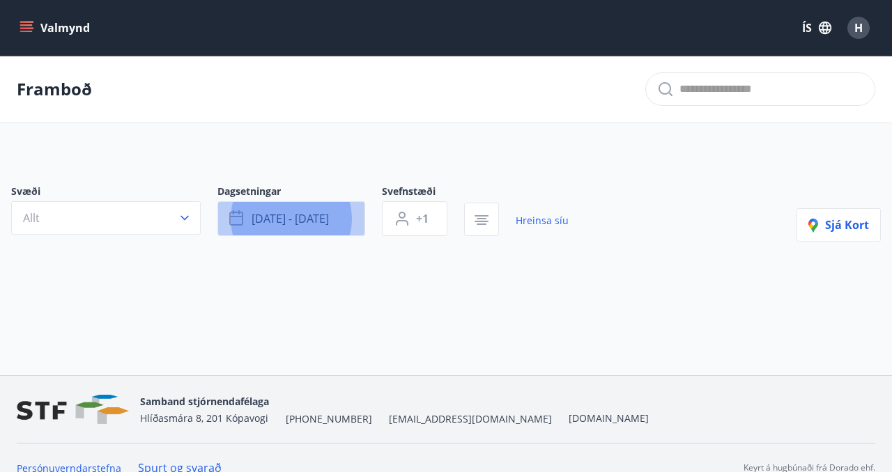
click at [327, 217] on span "[DATE] - [DATE]" at bounding box center [290, 218] width 77 height 15
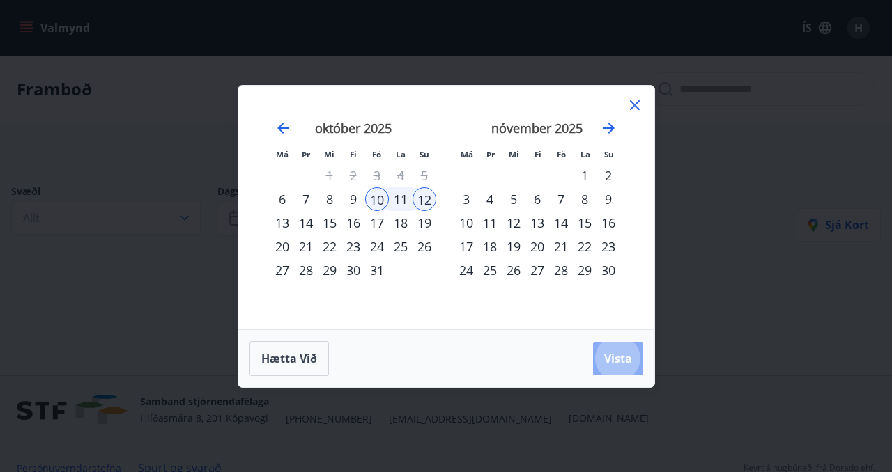
click at [616, 350] on button "Vista" at bounding box center [618, 358] width 50 height 33
